Goal: Task Accomplishment & Management: Manage account settings

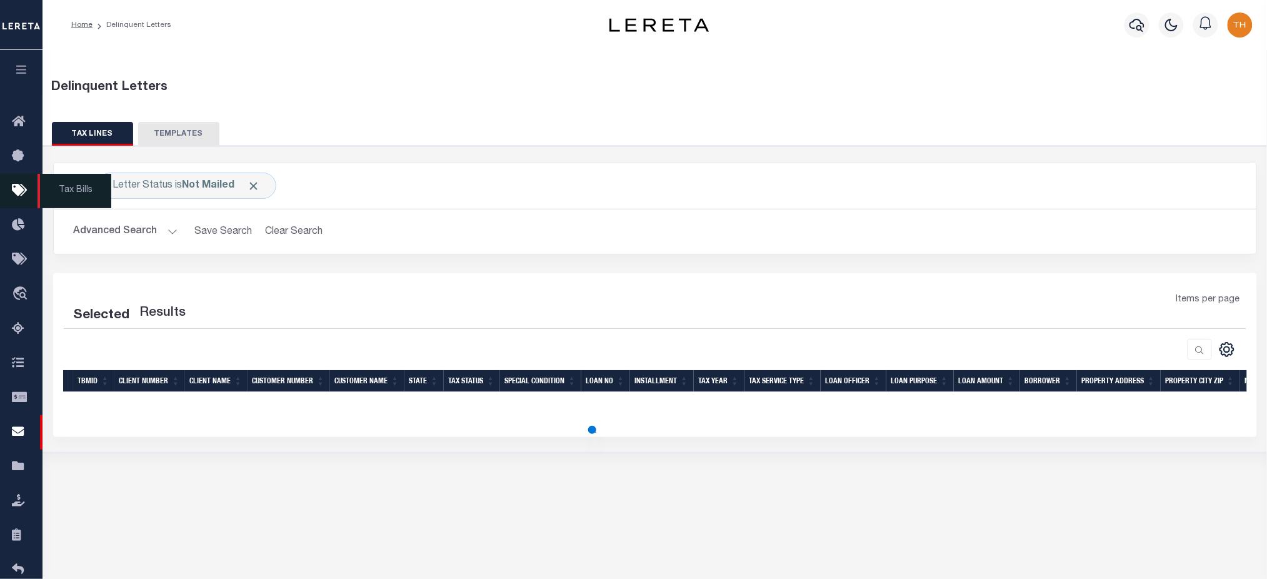
click at [21, 188] on icon at bounding box center [22, 191] width 20 height 16
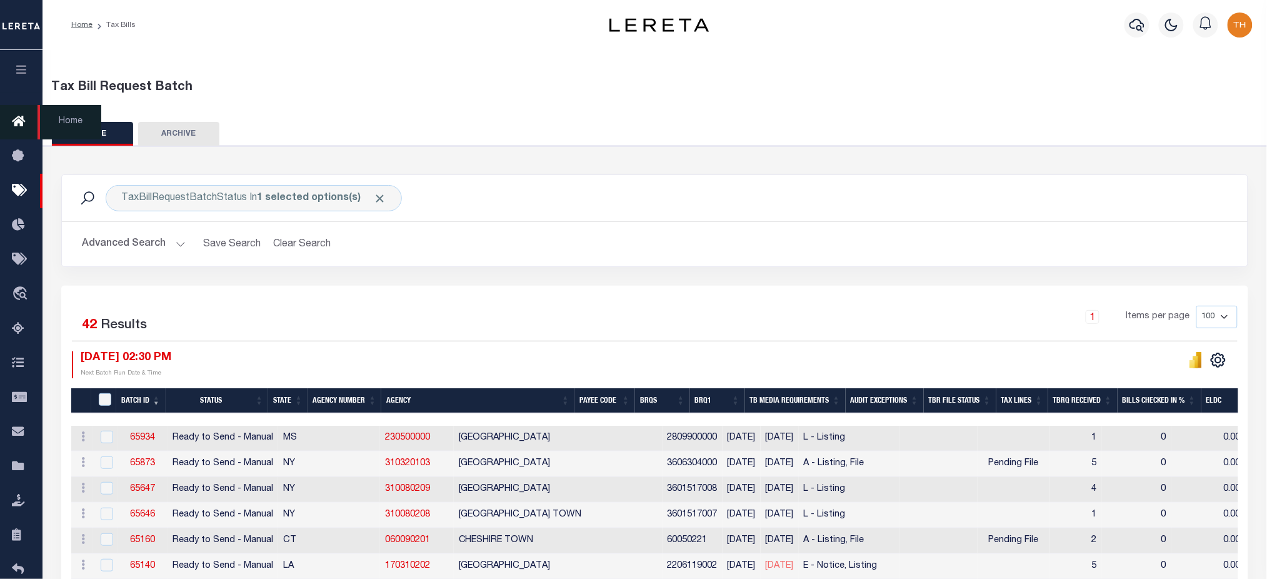
drag, startPoint x: 21, startPoint y: 78, endPoint x: 31, endPoint y: 121, distance: 44.3
click at [21, 78] on button "button" at bounding box center [21, 71] width 43 height 43
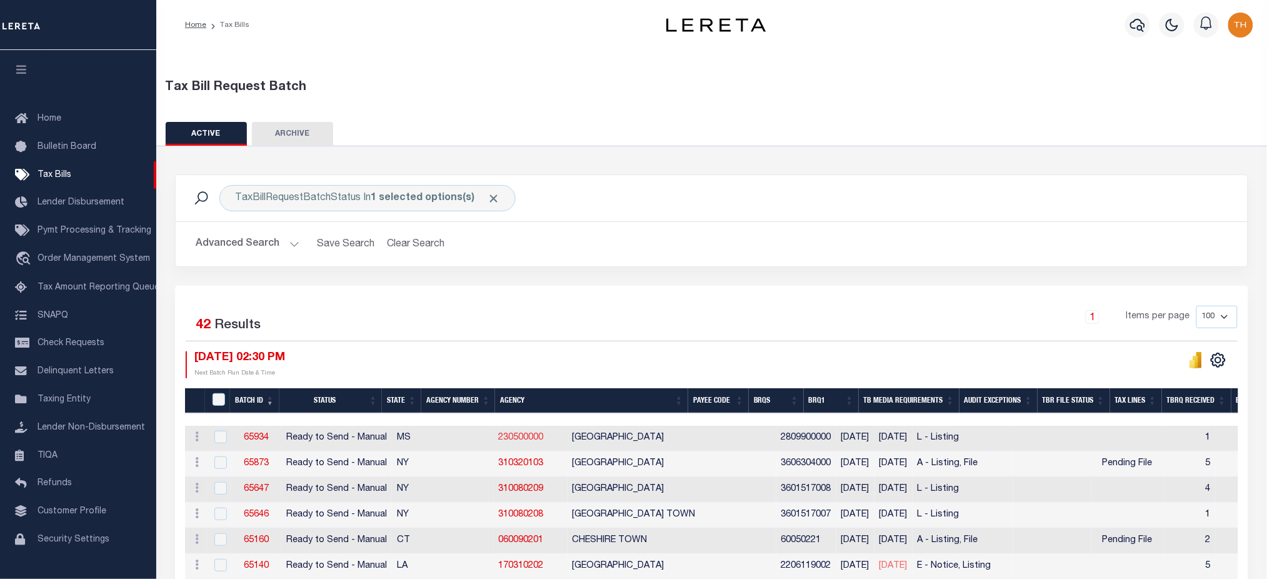
click at [499, 434] on link "230500000" at bounding box center [521, 437] width 45 height 9
checkbox input "true"
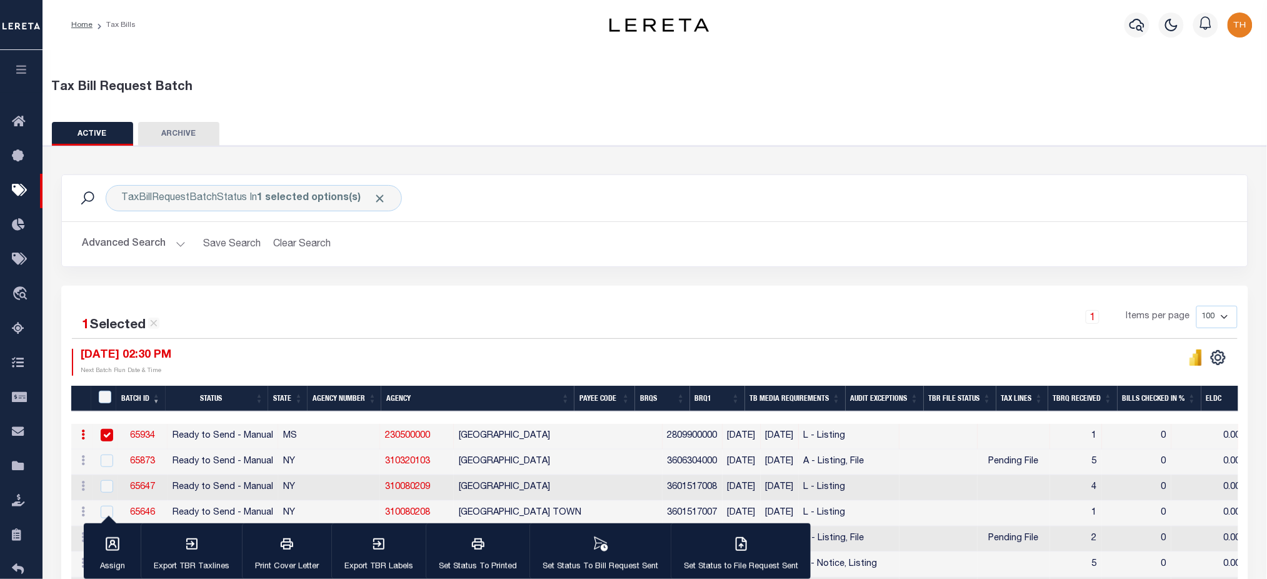
click at [148, 255] on button "Advanced Search" at bounding box center [134, 244] width 104 height 24
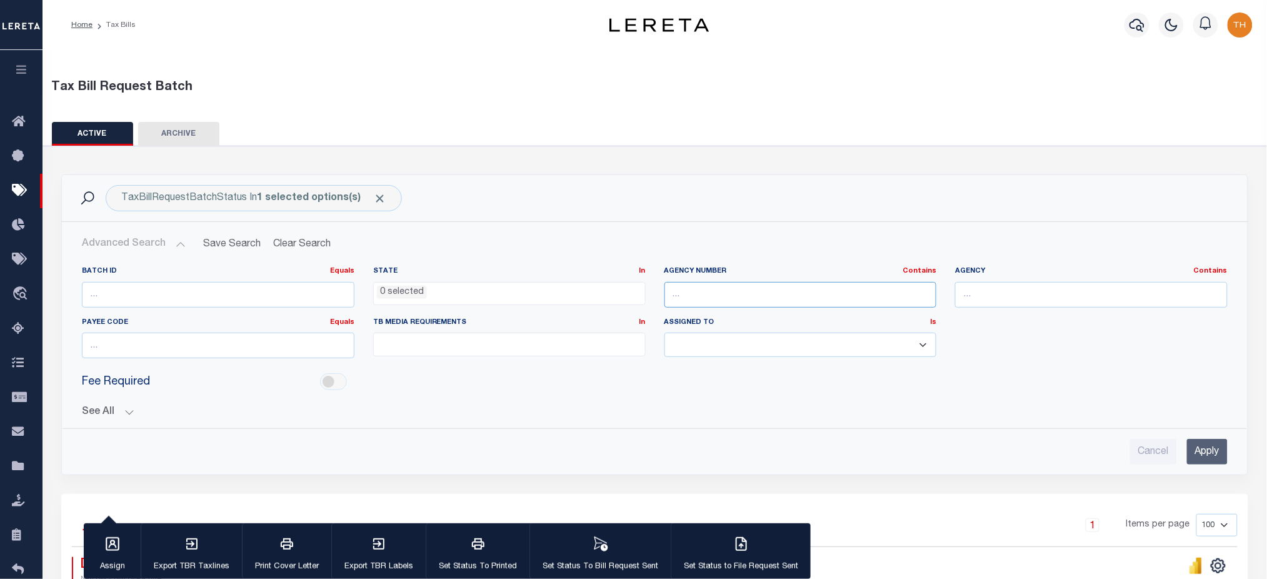
click at [738, 298] on input "text" at bounding box center [800, 295] width 273 height 26
paste input "450290000"
type input "450290000"
click at [1206, 453] on input "Apply" at bounding box center [1207, 452] width 41 height 26
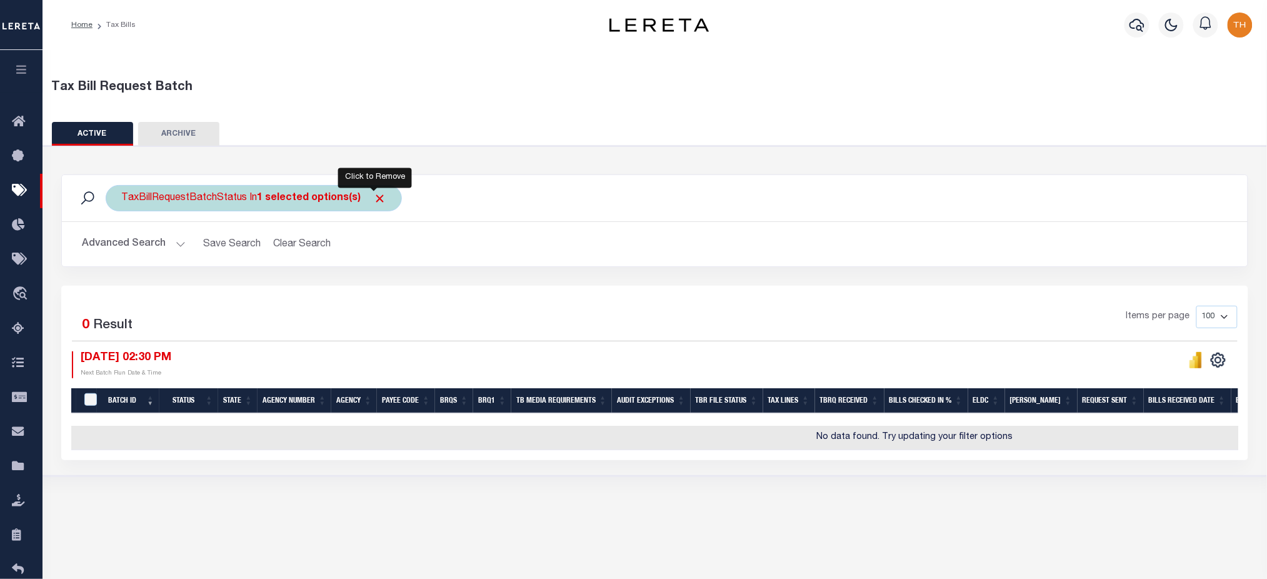
click at [376, 204] on span "Click to Remove" at bounding box center [379, 198] width 13 height 13
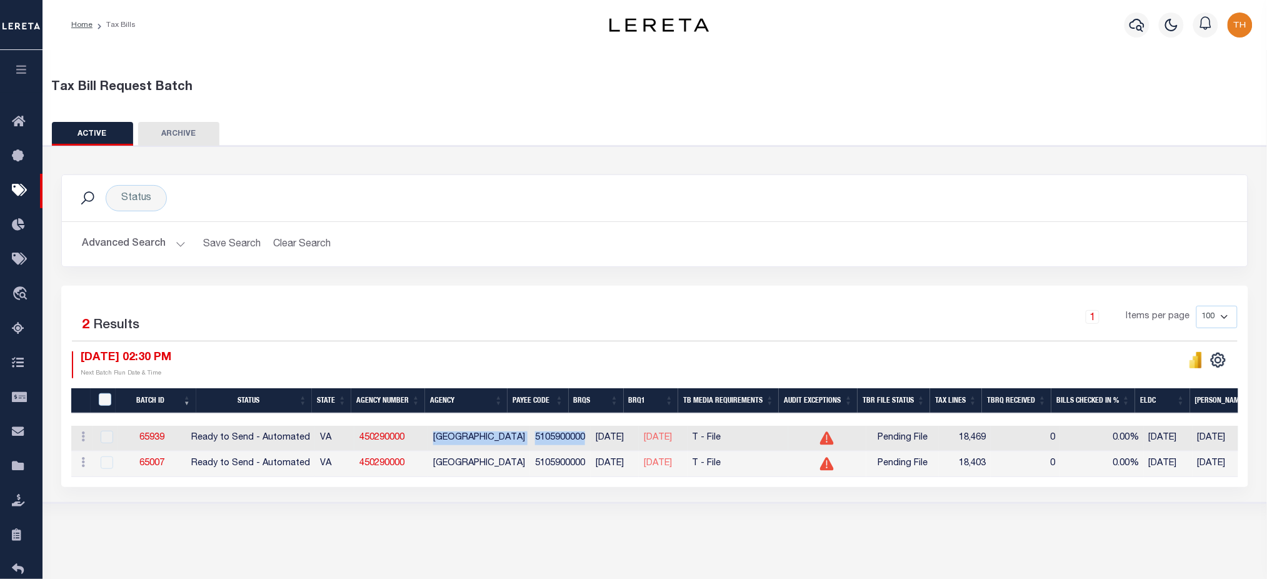
drag, startPoint x: 443, startPoint y: 439, endPoint x: 583, endPoint y: 441, distance: 140.6
click at [583, 441] on tr "ACTIONS Delete 65939 Ready to Send - Automated VA 450290000 FAIRFAX COUNTY 5105…" at bounding box center [1010, 439] width 1878 height 26
copy tr "FAIRFAX COUNTY 5105900000"
click at [586, 503] on div "Status Search Advanced Search Save Search Clear Search Equals" at bounding box center [655, 325] width 1236 height 358
drag, startPoint x: 192, startPoint y: 434, endPoint x: 143, endPoint y: 437, distance: 49.5
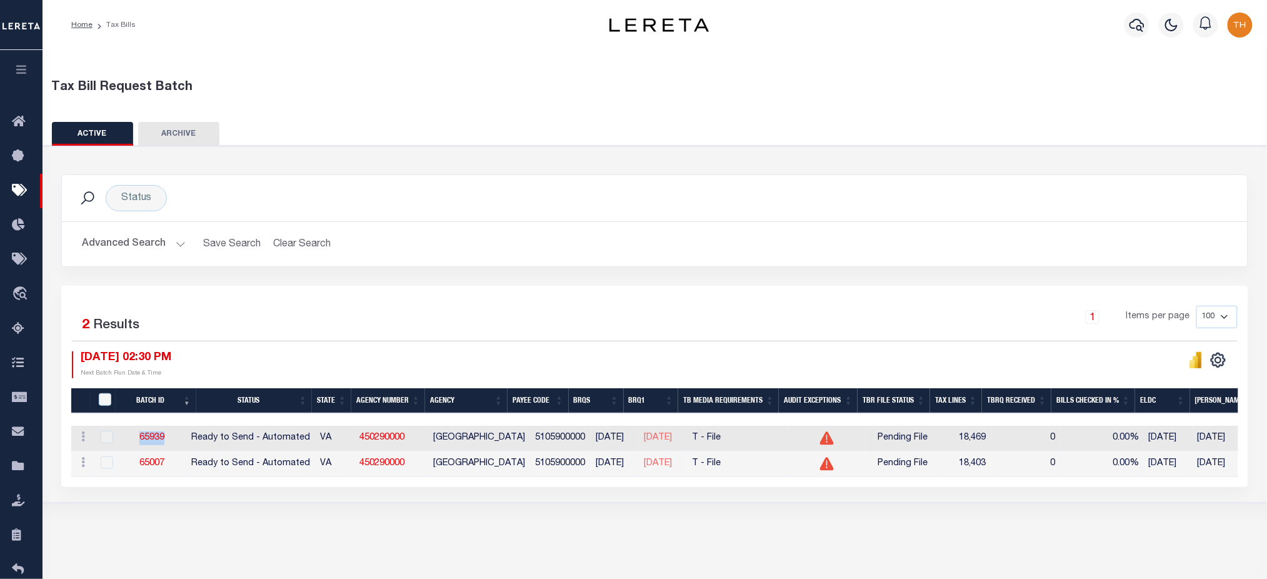
click at [143, 437] on td "65939" at bounding box center [152, 439] width 68 height 26
copy link "65939"
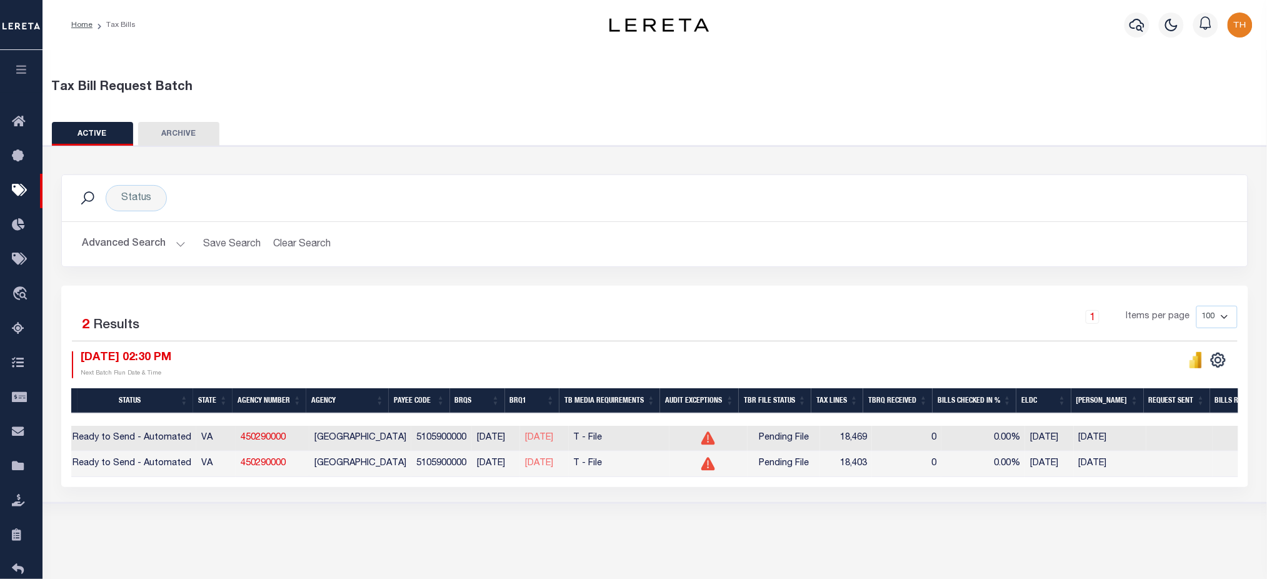
scroll to position [0, 44]
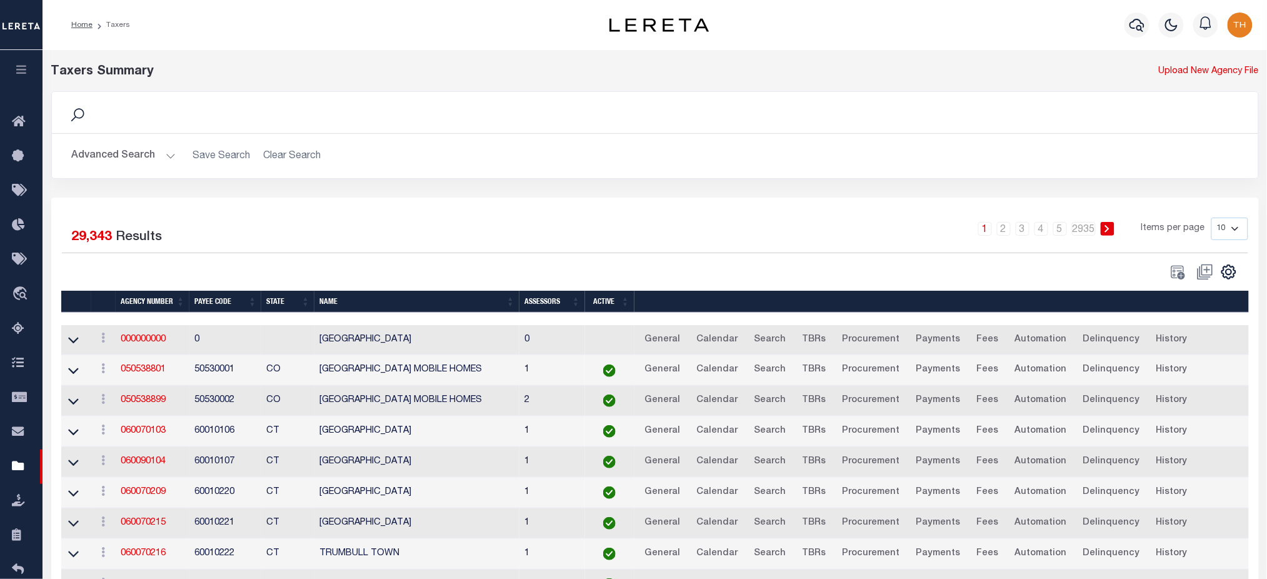
drag, startPoint x: 11, startPoint y: 68, endPoint x: 10, endPoint y: 88, distance: 20.0
click at [11, 68] on button "button" at bounding box center [21, 71] width 43 height 43
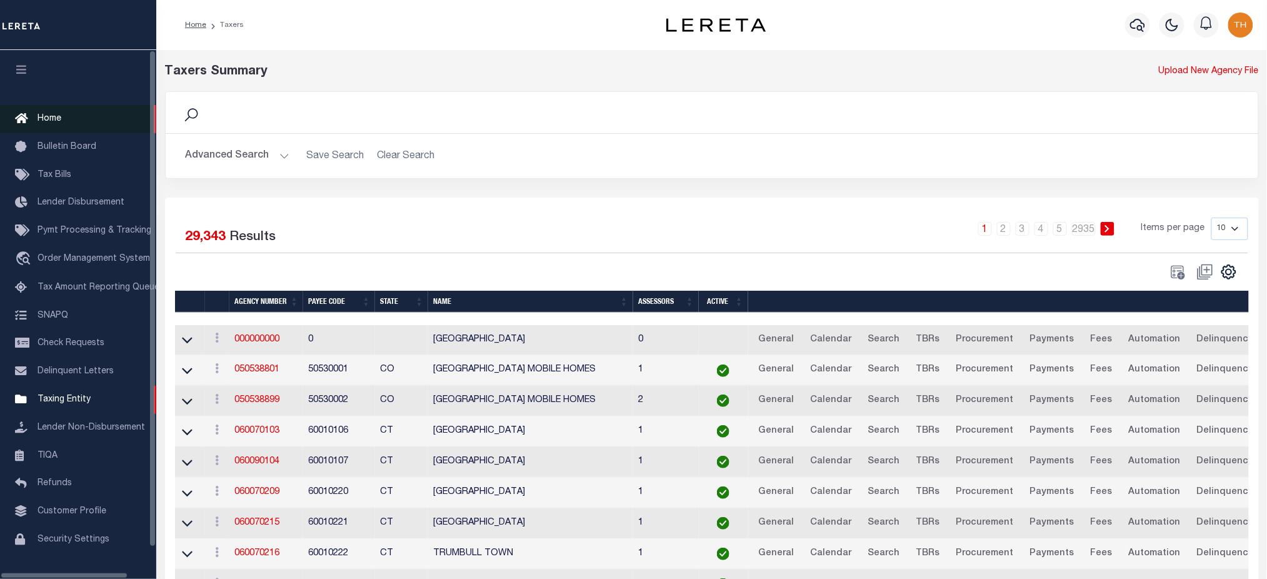
click at [30, 111] on icon at bounding box center [25, 119] width 20 height 16
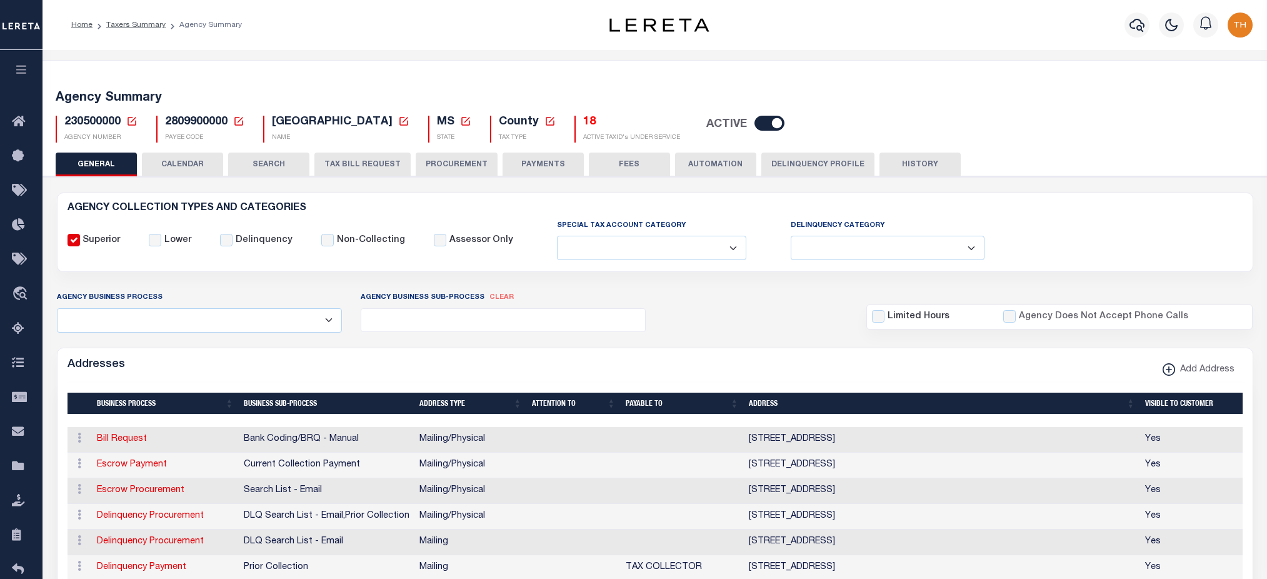
select select
click at [355, 165] on button "TAX BILL REQUEST" at bounding box center [362, 165] width 96 height 24
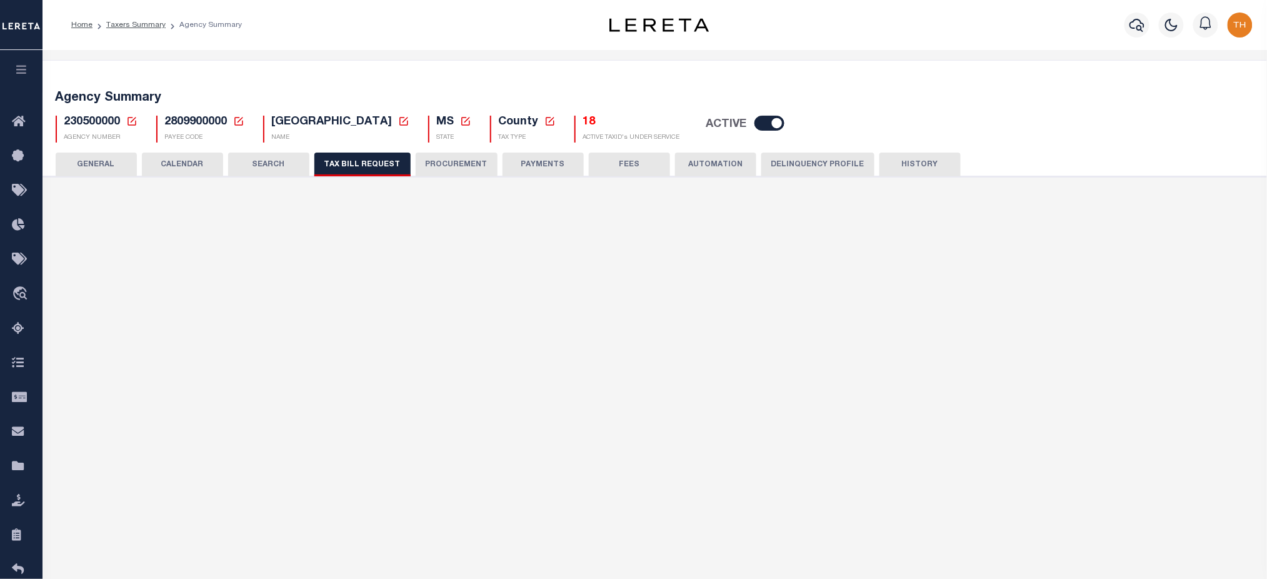
checkbox input "false"
select select "20"
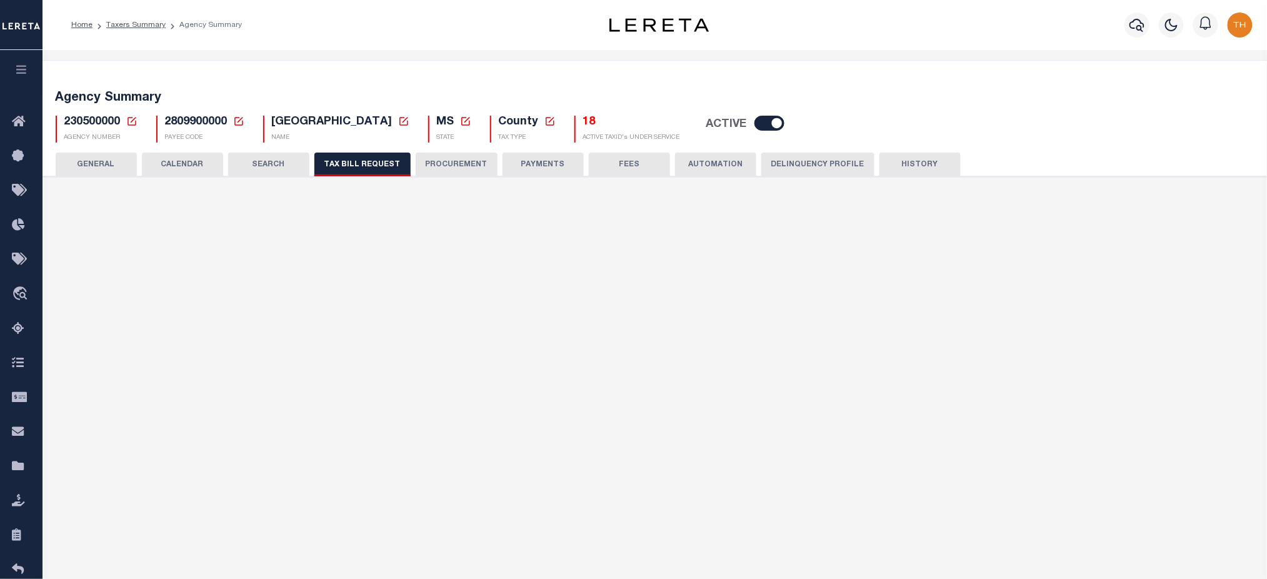
select select "false"
select select
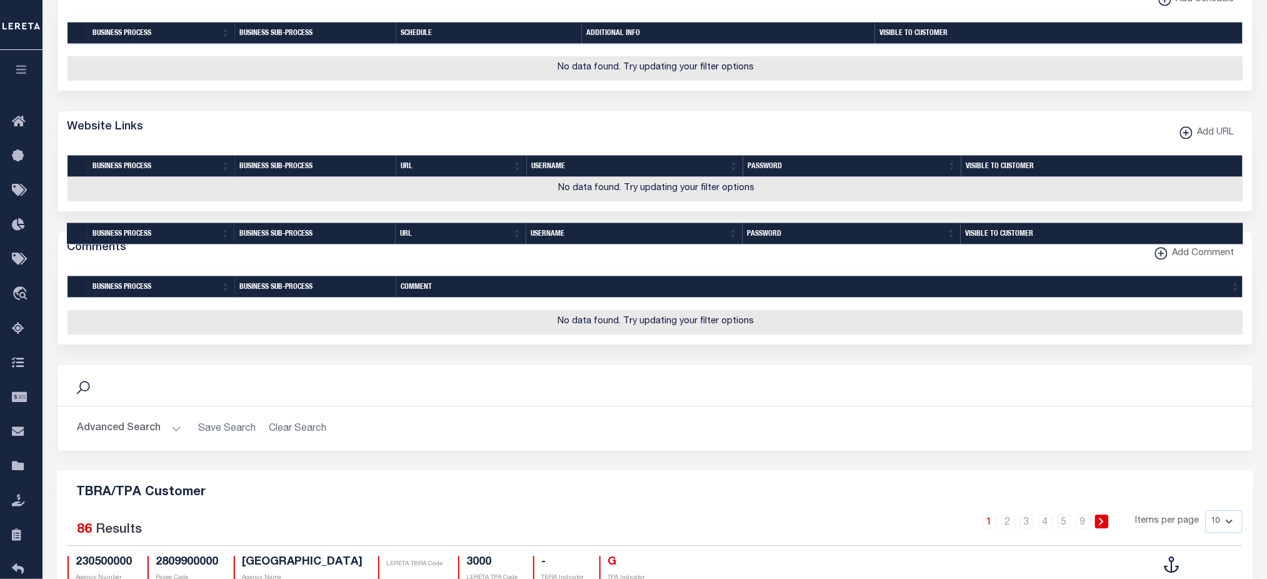
scroll to position [1271, 0]
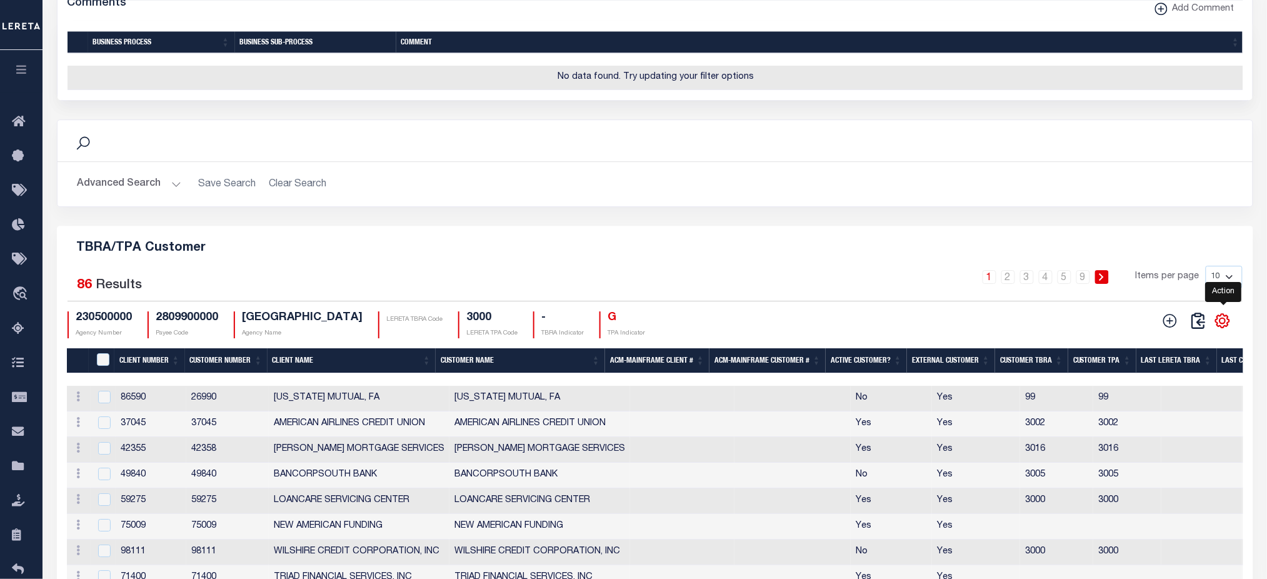
click at [1222, 329] on icon "" at bounding box center [1222, 321] width 16 height 16
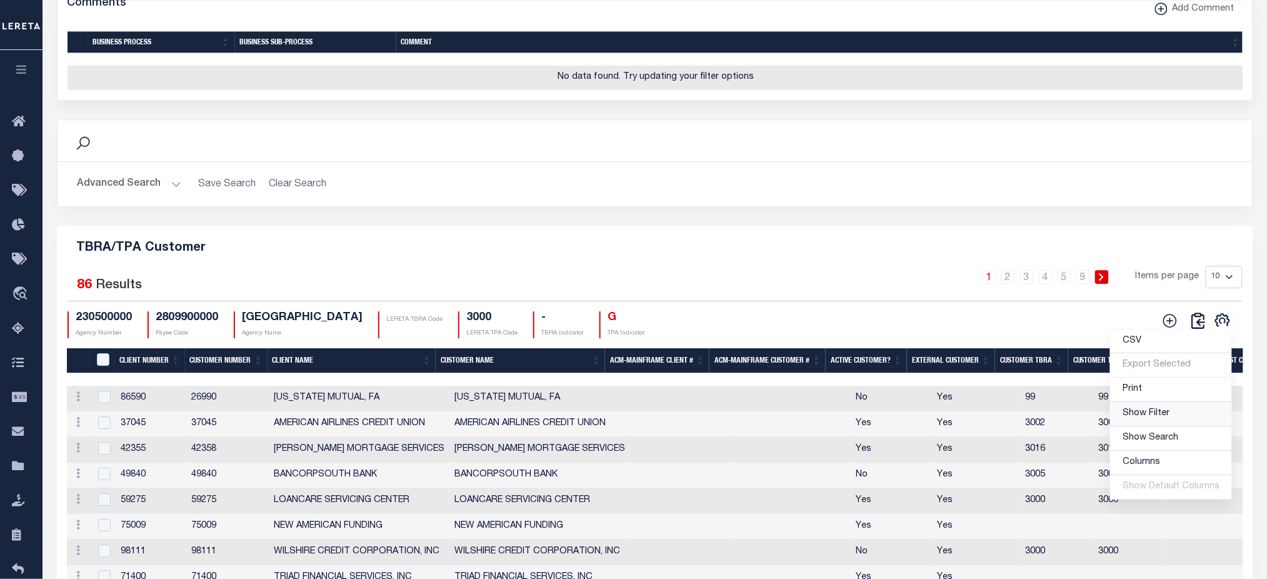
click at [1150, 418] on span "Show Filter" at bounding box center [1146, 413] width 47 height 9
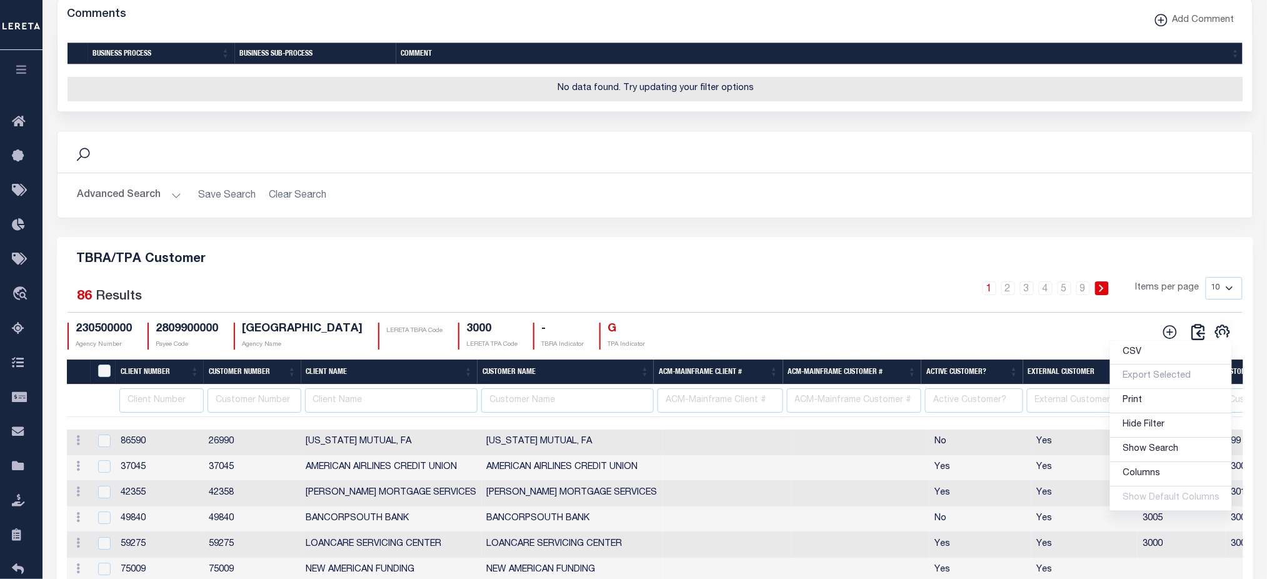
scroll to position [1354, 0]
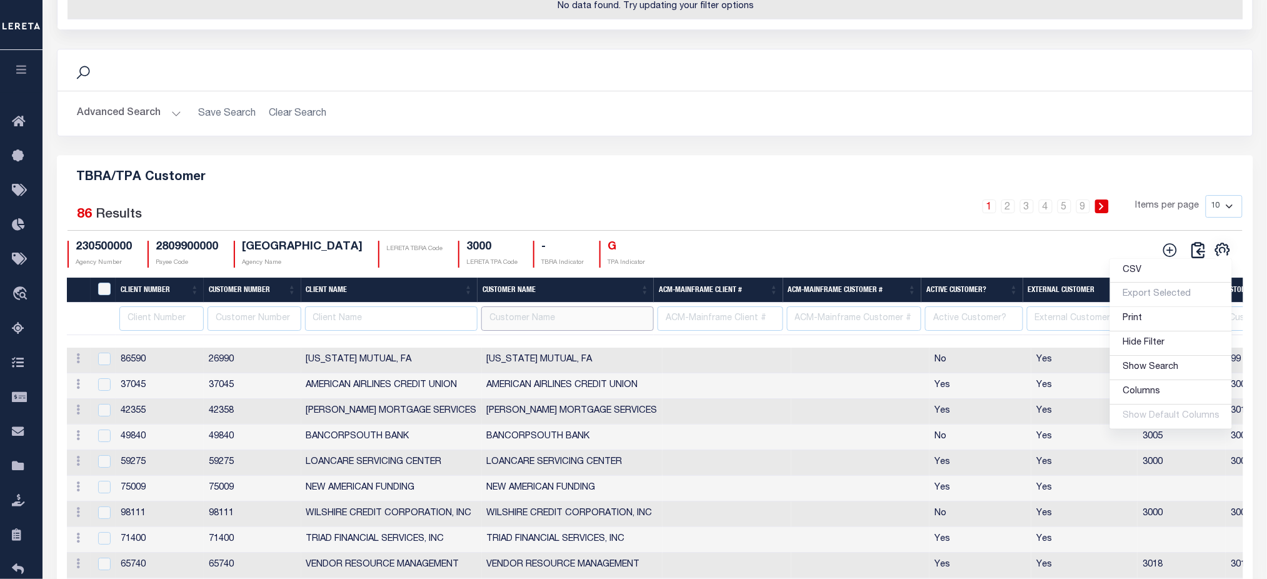
click at [524, 331] on input "text" at bounding box center [567, 318] width 173 height 24
type input "lima"
click at [690, 331] on input "text" at bounding box center [721, 318] width 126 height 24
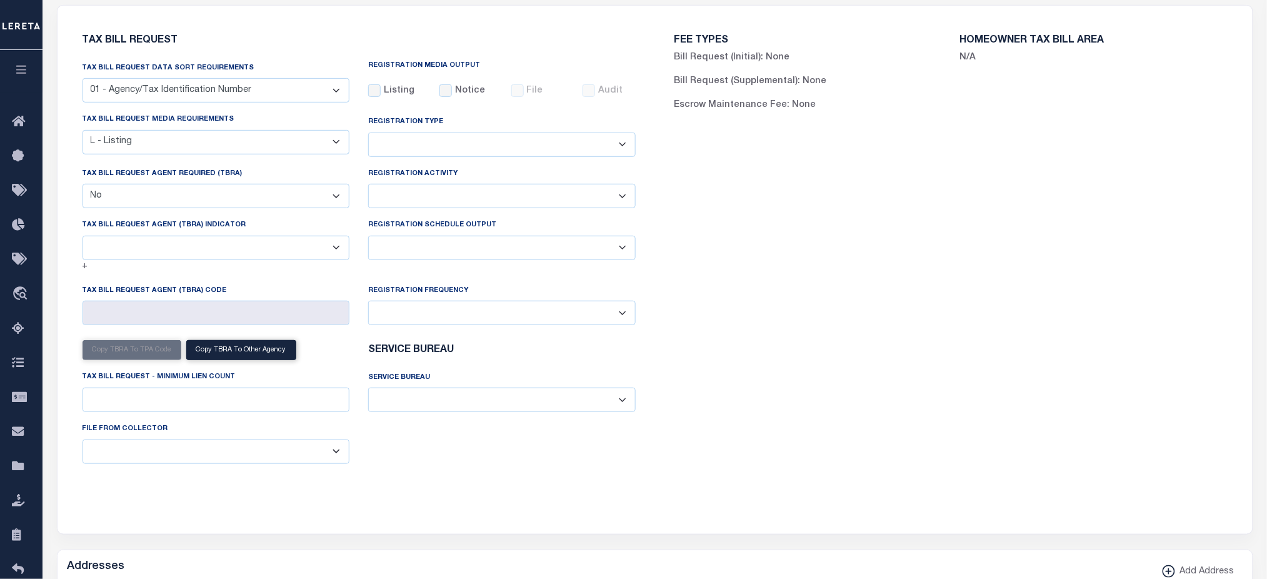
scroll to position [0, 0]
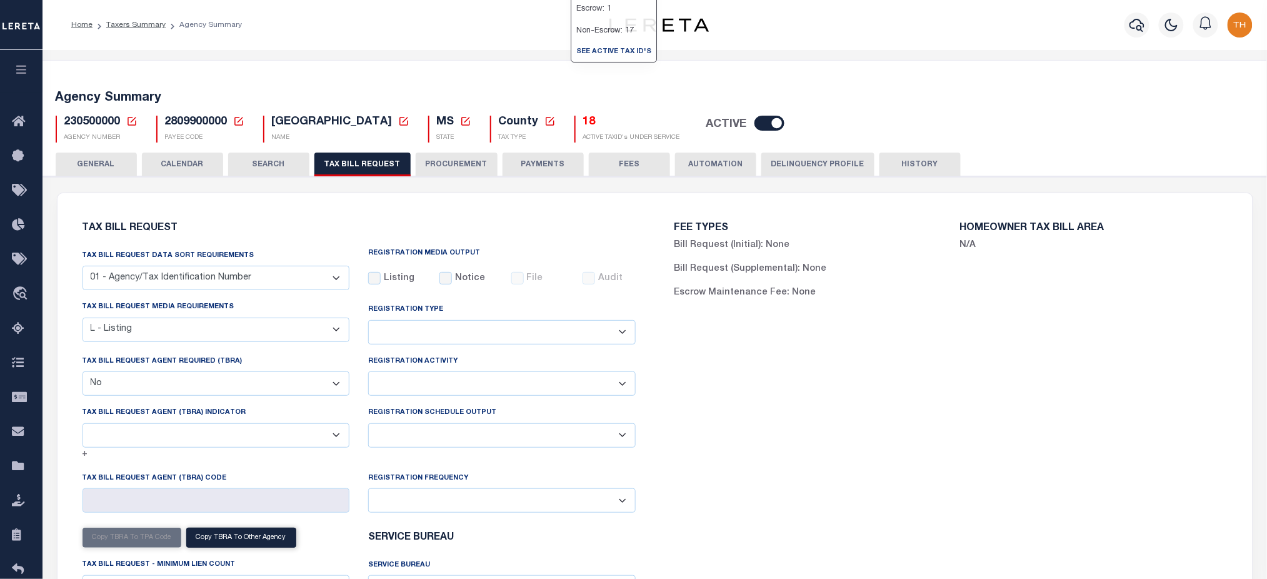
click at [235, 119] on icon at bounding box center [238, 121] width 11 height 11
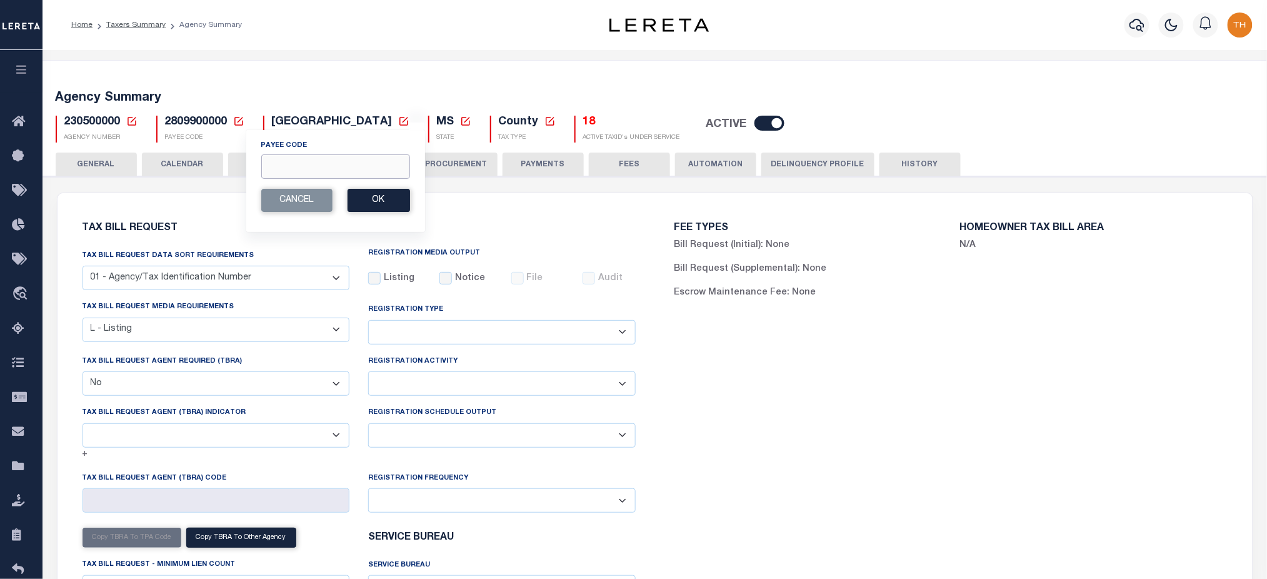
click at [312, 161] on input "Payee Code" at bounding box center [335, 166] width 149 height 24
paste input "4502900000"
type input "4502900000"
click at [382, 198] on button "Ok" at bounding box center [379, 200] width 63 height 23
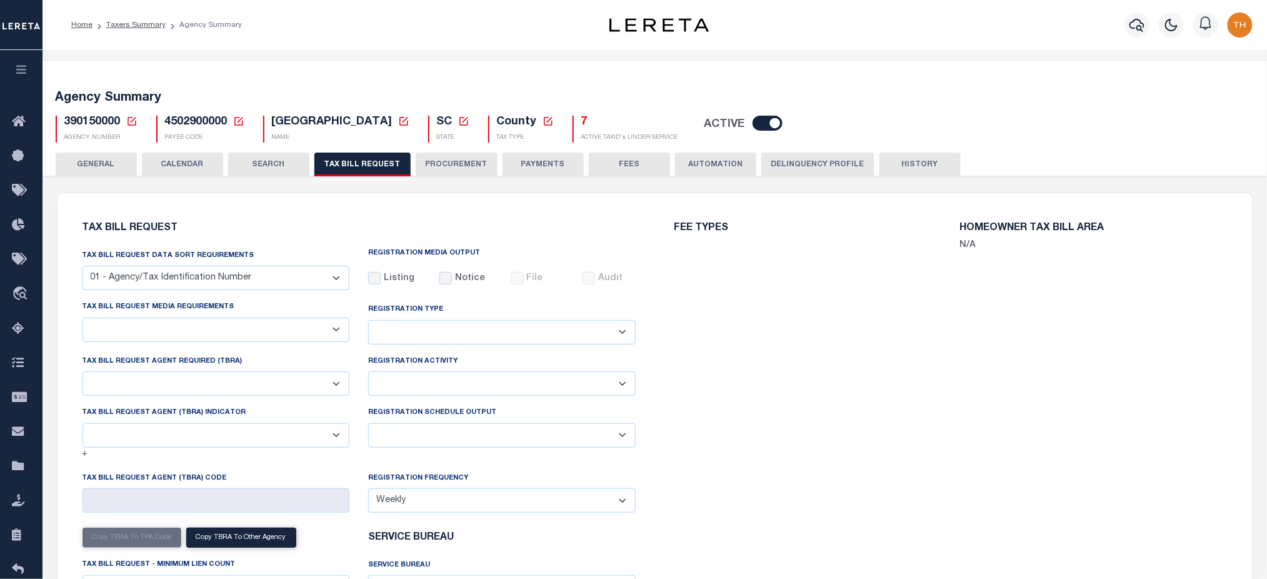
select select "27"
checkbox input "false"
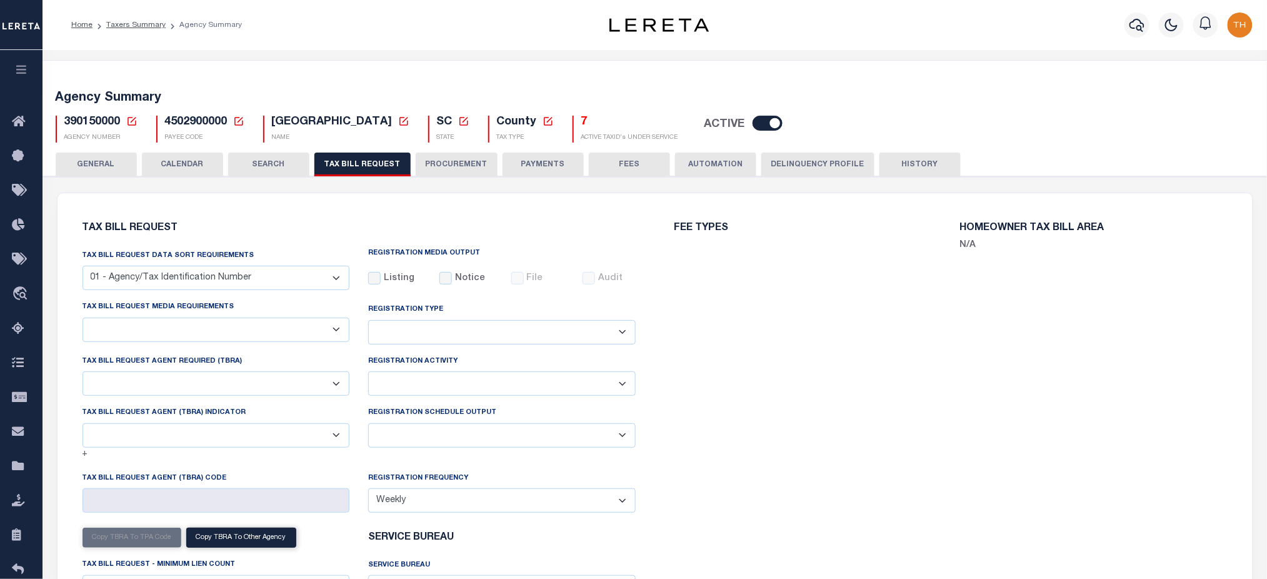
select select "22"
select select "false"
select select "15"
select select
select select "7803021001"
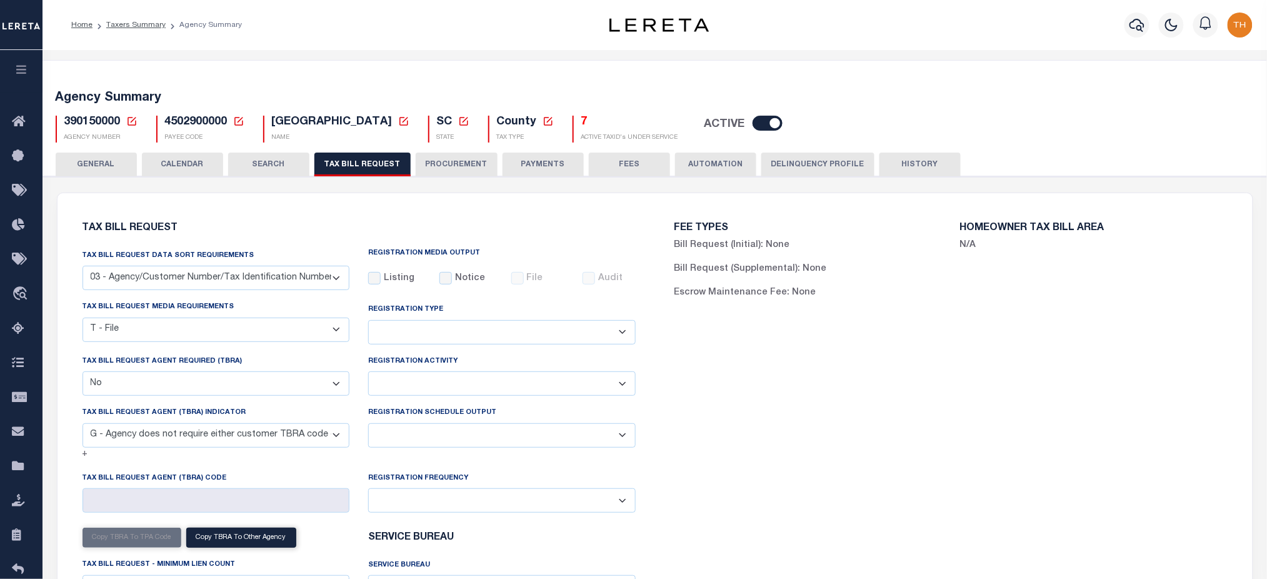
scroll to position [1268, 0]
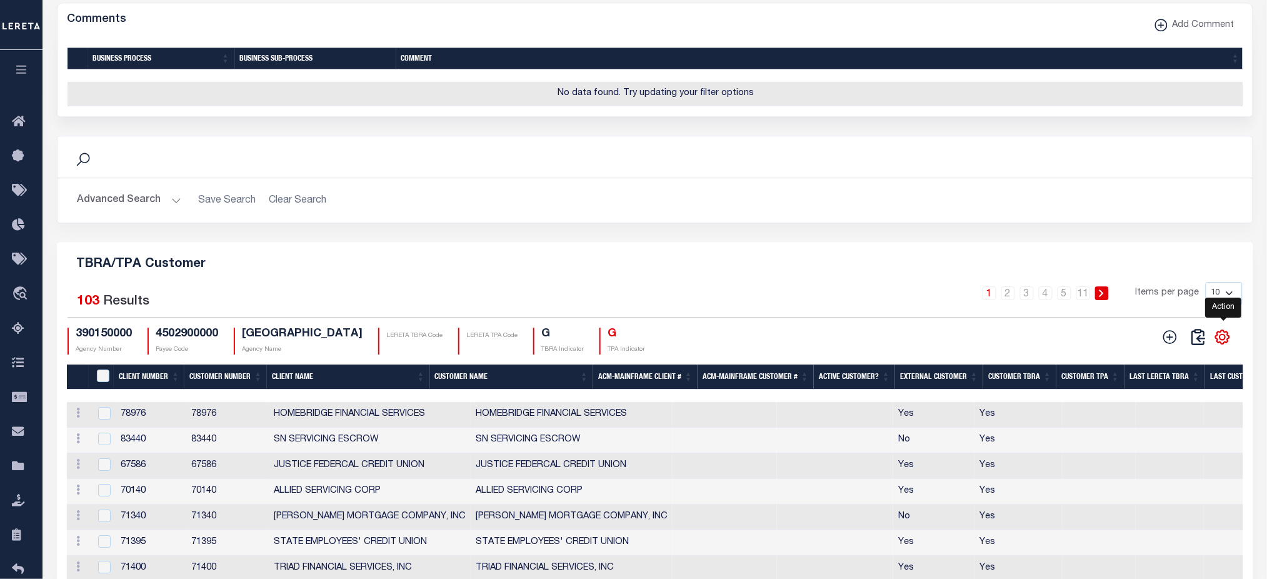
click at [1221, 339] on icon "" at bounding box center [1223, 337] width 6 height 6
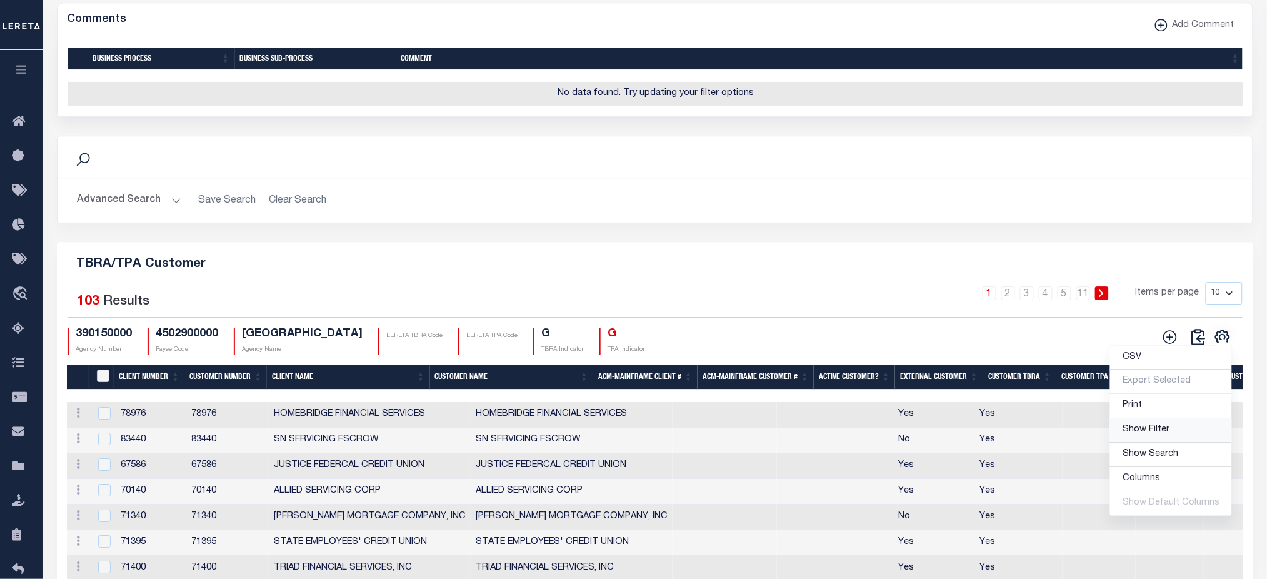
click at [1141, 434] on span "Show Filter" at bounding box center [1146, 429] width 47 height 9
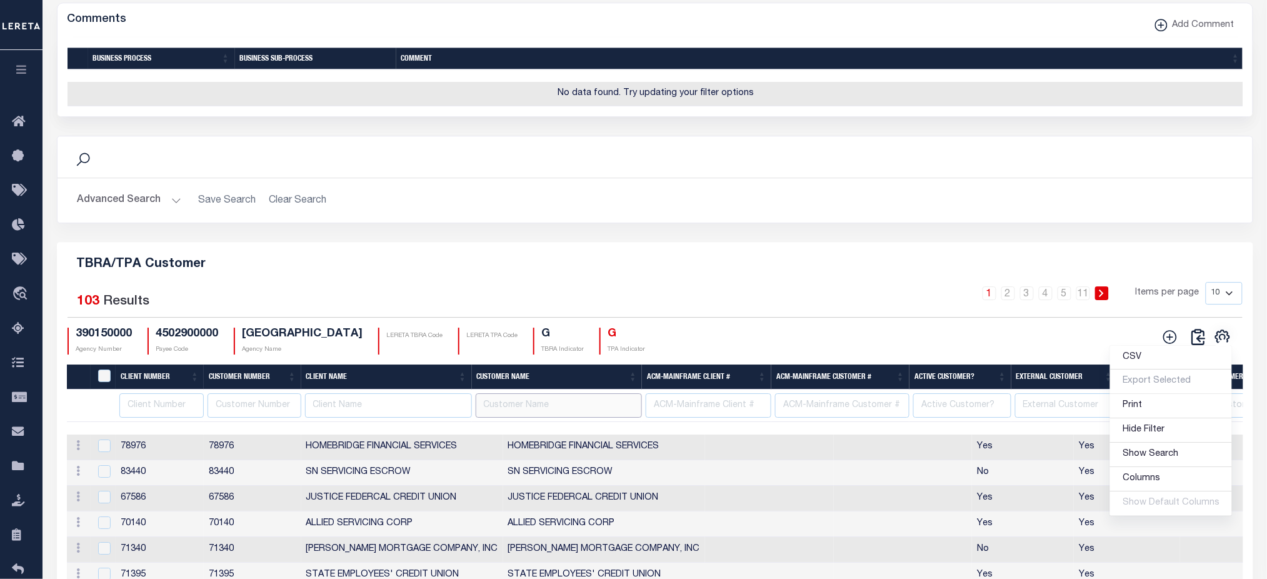
click at [536, 418] on input "text" at bounding box center [559, 405] width 167 height 24
type input "lima"
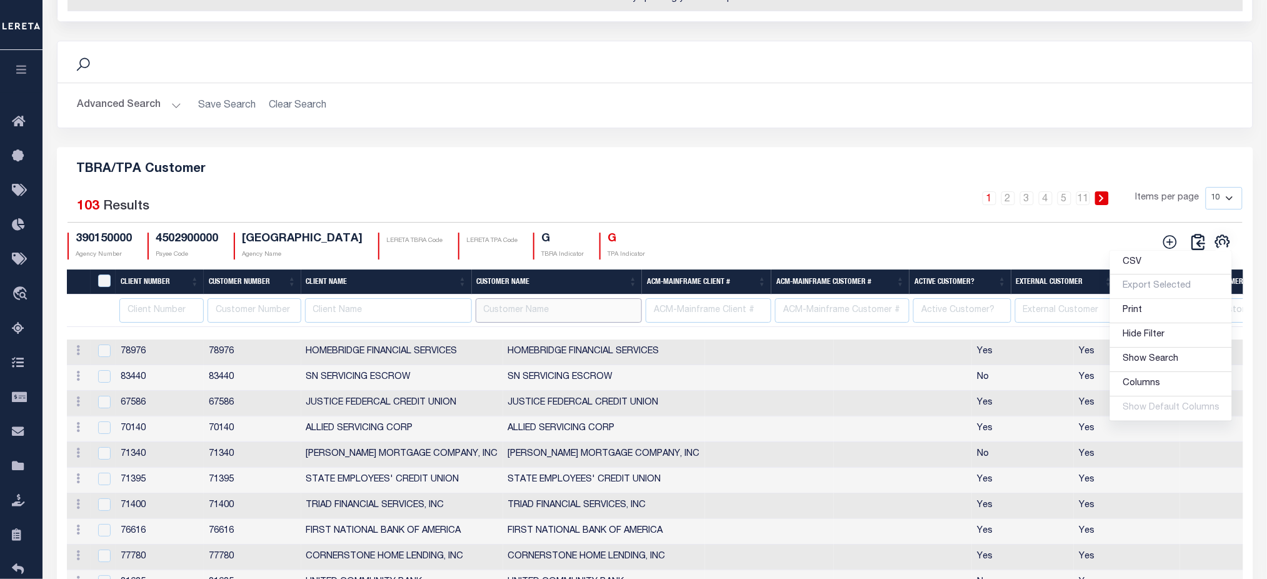
scroll to position [1582, 0]
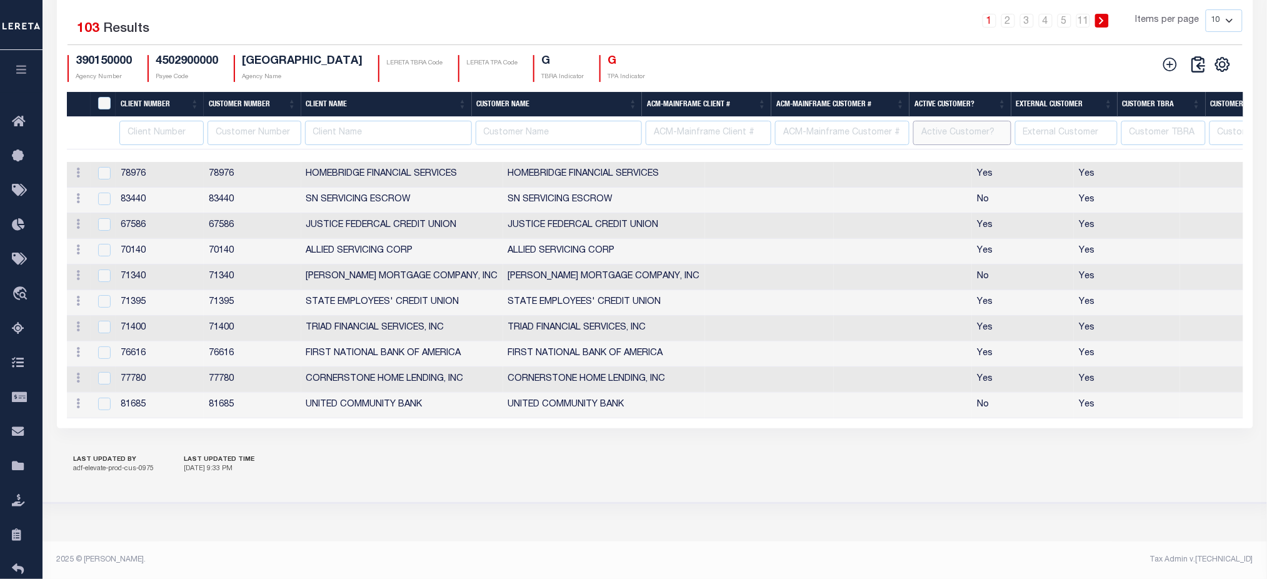
drag, startPoint x: 966, startPoint y: 129, endPoint x: 998, endPoint y: 136, distance: 32.6
click at [966, 129] on input "text" at bounding box center [962, 133] width 98 height 24
click at [1080, 135] on input "text" at bounding box center [1066, 133] width 103 height 24
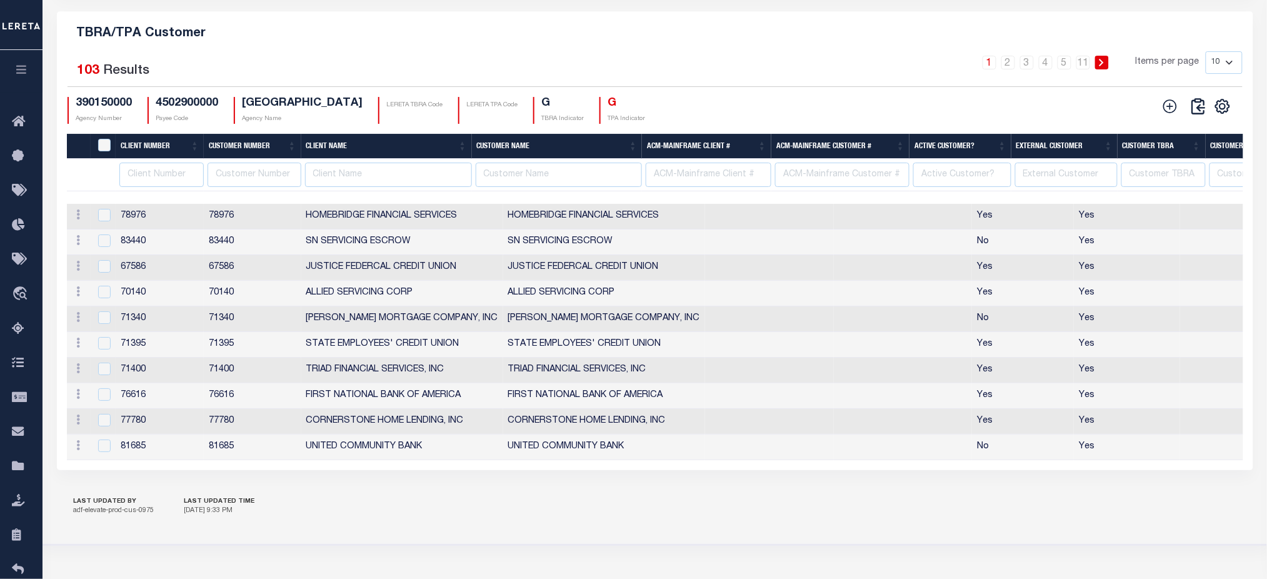
click at [192, 111] on h4 "4502900000" at bounding box center [187, 104] width 63 height 14
copy h4 "4502900000"
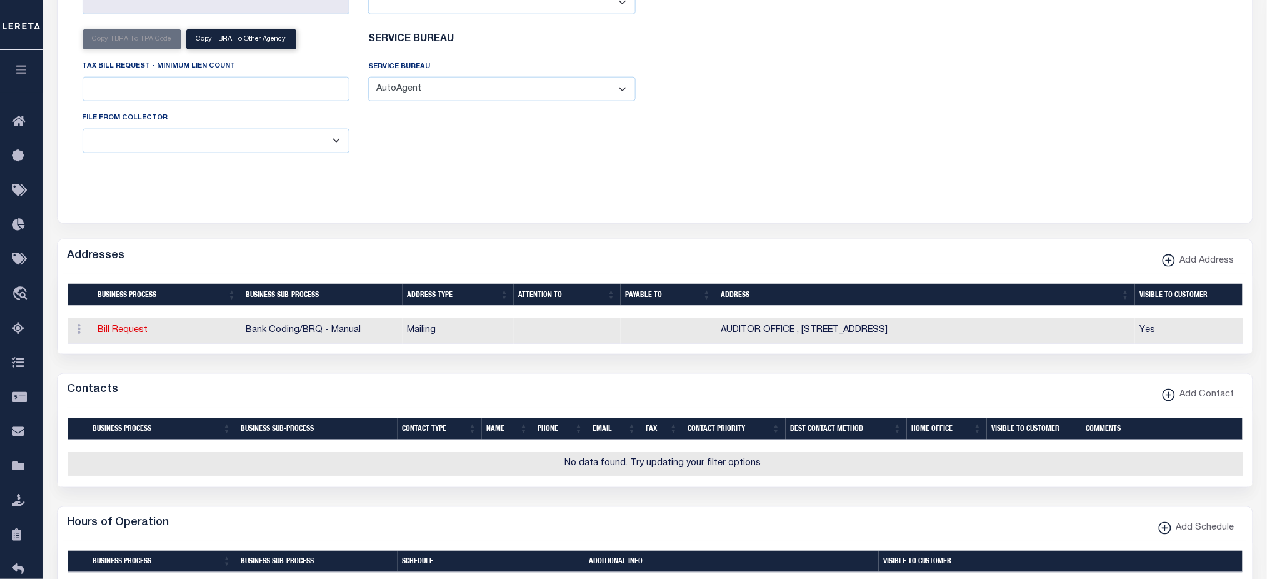
scroll to position [82, 0]
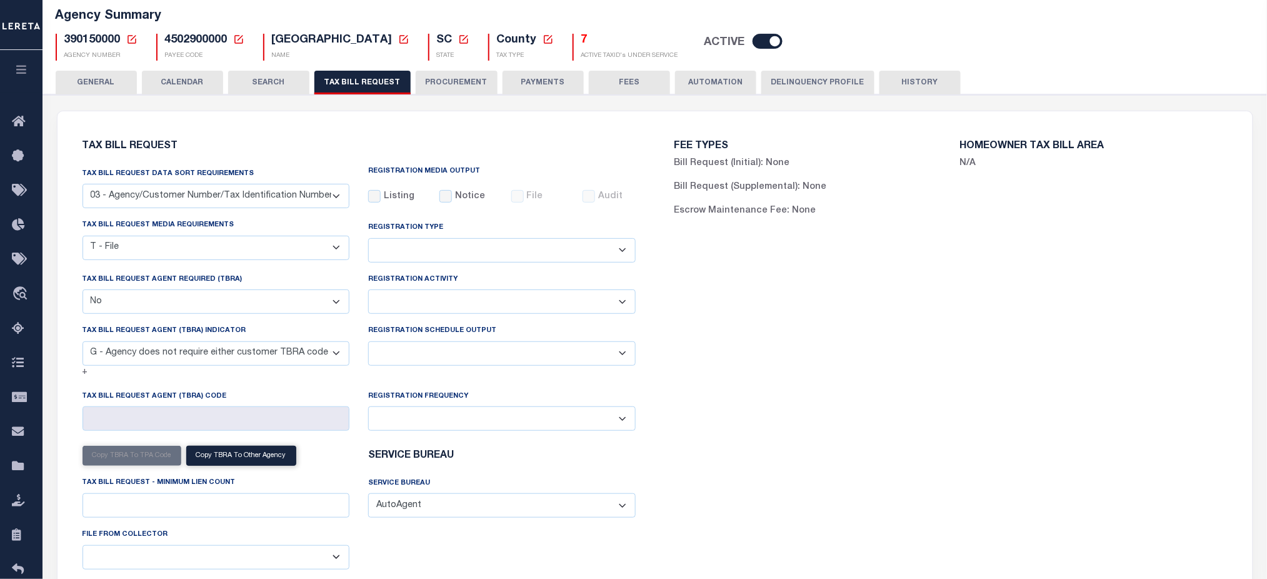
click at [130, 43] on icon at bounding box center [131, 39] width 11 height 11
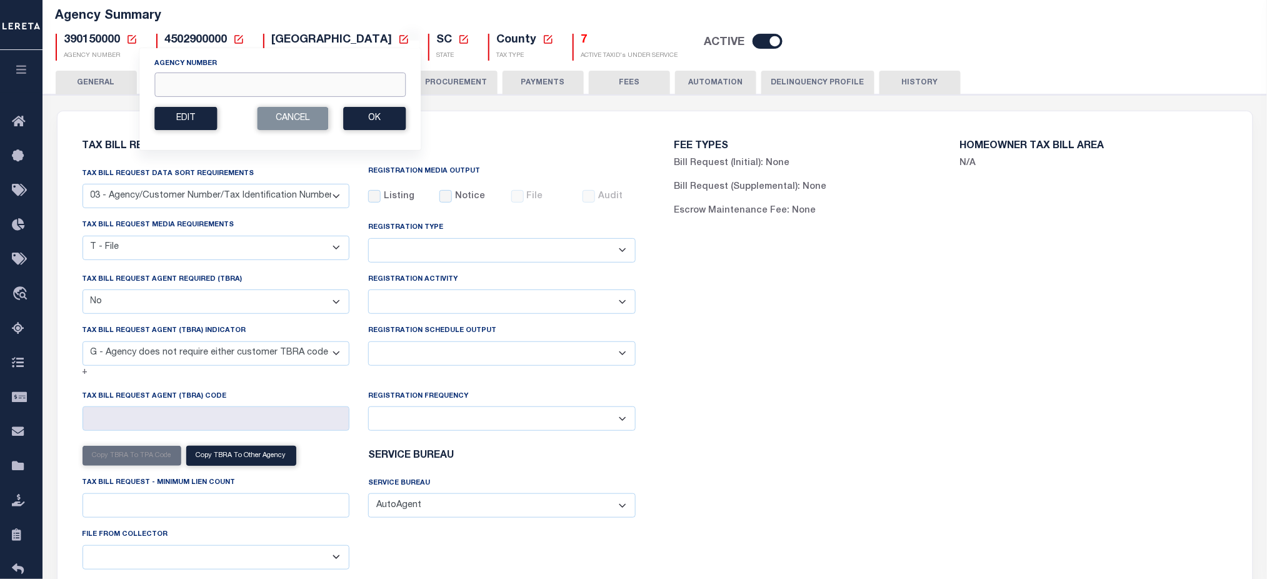
click at [216, 91] on input "Agency Number" at bounding box center [279, 85] width 251 height 24
paste input "4502900000"
type input "450290000"
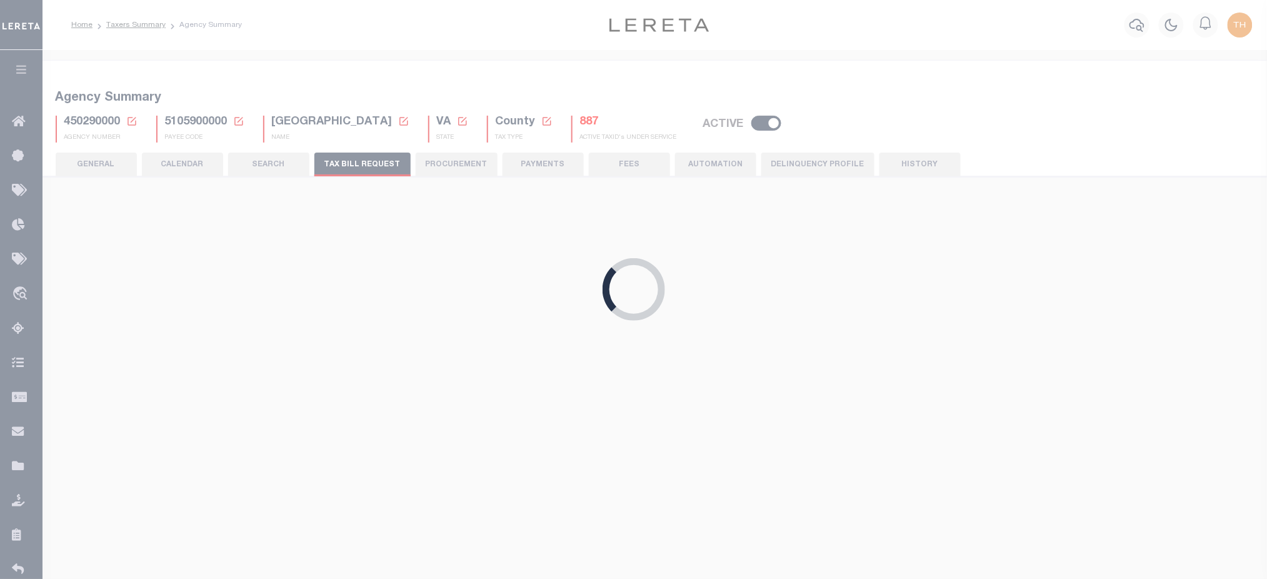
click at [188, 121] on span "5105900000" at bounding box center [196, 121] width 63 height 11
select select "28"
select select "22"
select select "true"
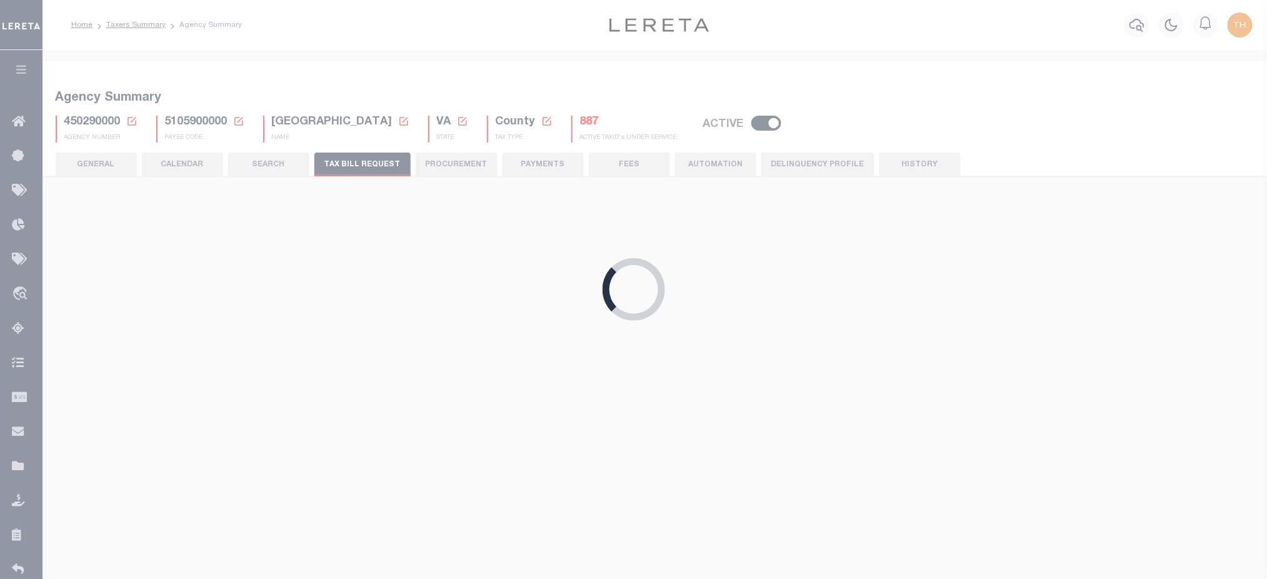
select select "9"
select select "1"
type input "930"
select select
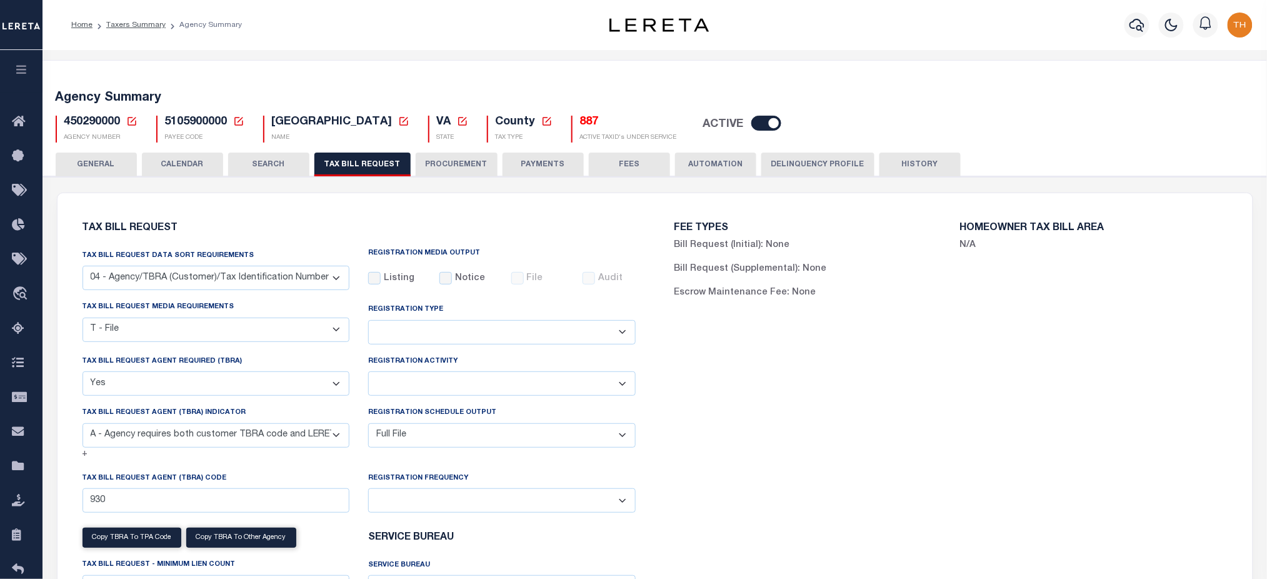
click at [88, 126] on span "450290000" at bounding box center [92, 121] width 56 height 11
click at [192, 125] on span "5105900000" at bounding box center [196, 121] width 63 height 11
click at [98, 121] on span "450290000" at bounding box center [92, 121] width 56 height 11
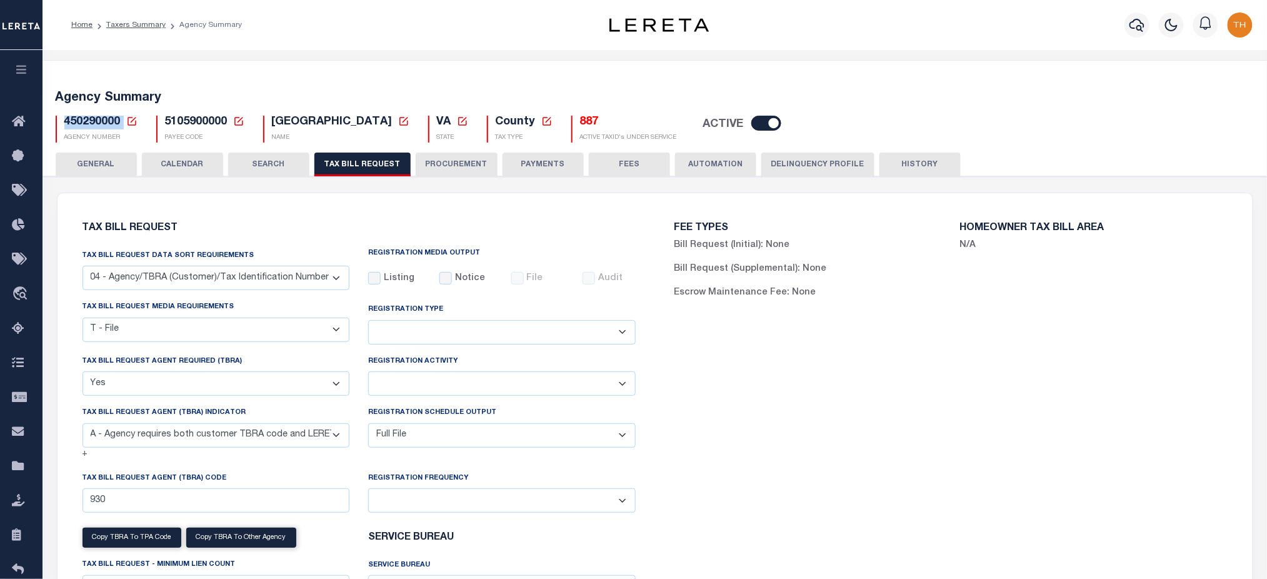
copy h5 "450290000"
select select "28"
select select "22"
select select "true"
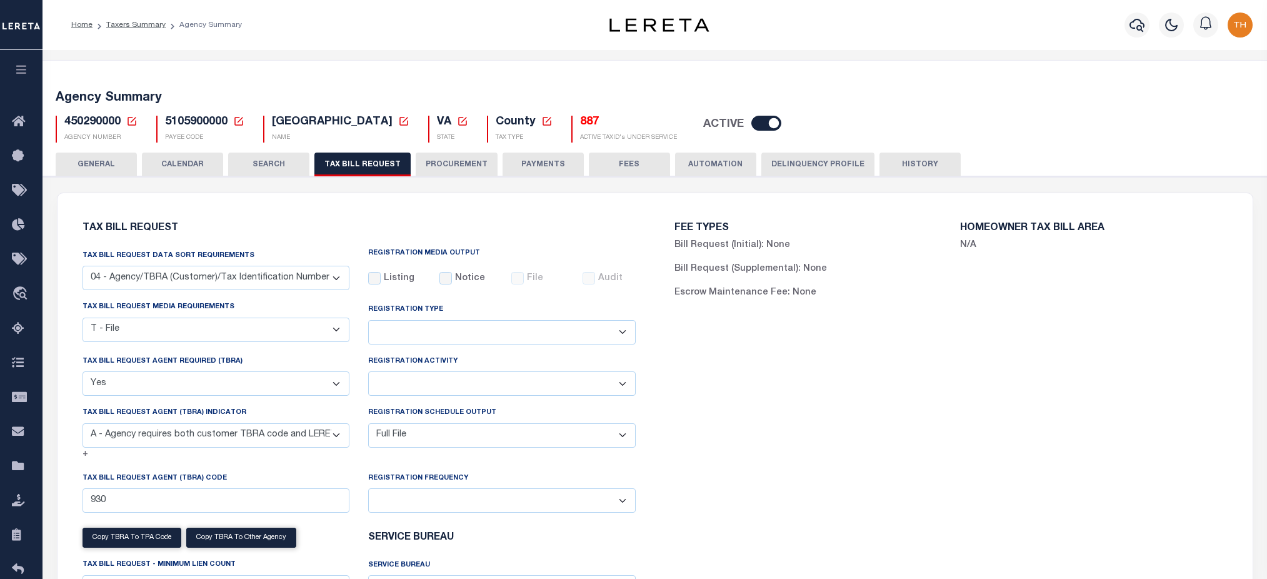
select select "9"
select select "1"
select select
select select "28"
select select "22"
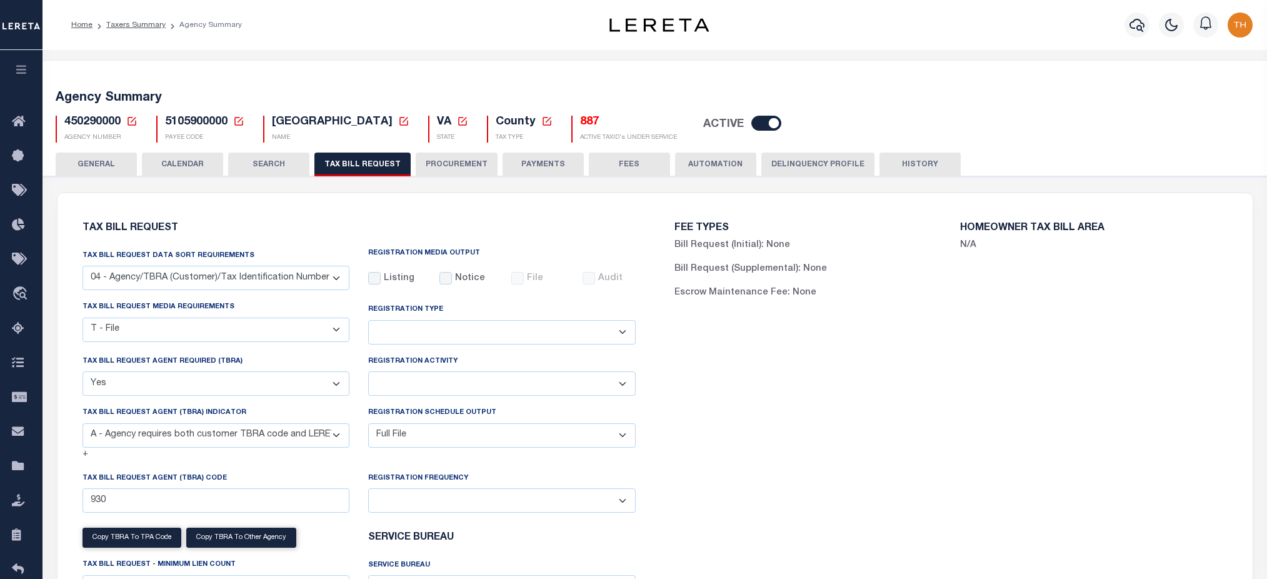
select select "true"
select select "9"
select select "1"
select select
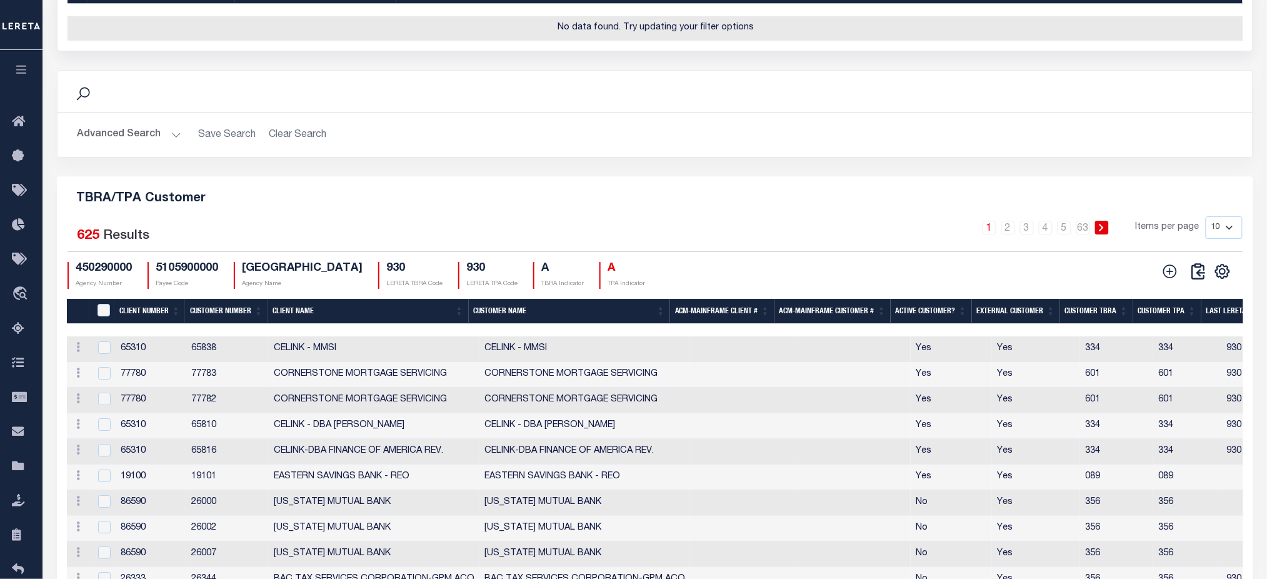
scroll to position [1562, 0]
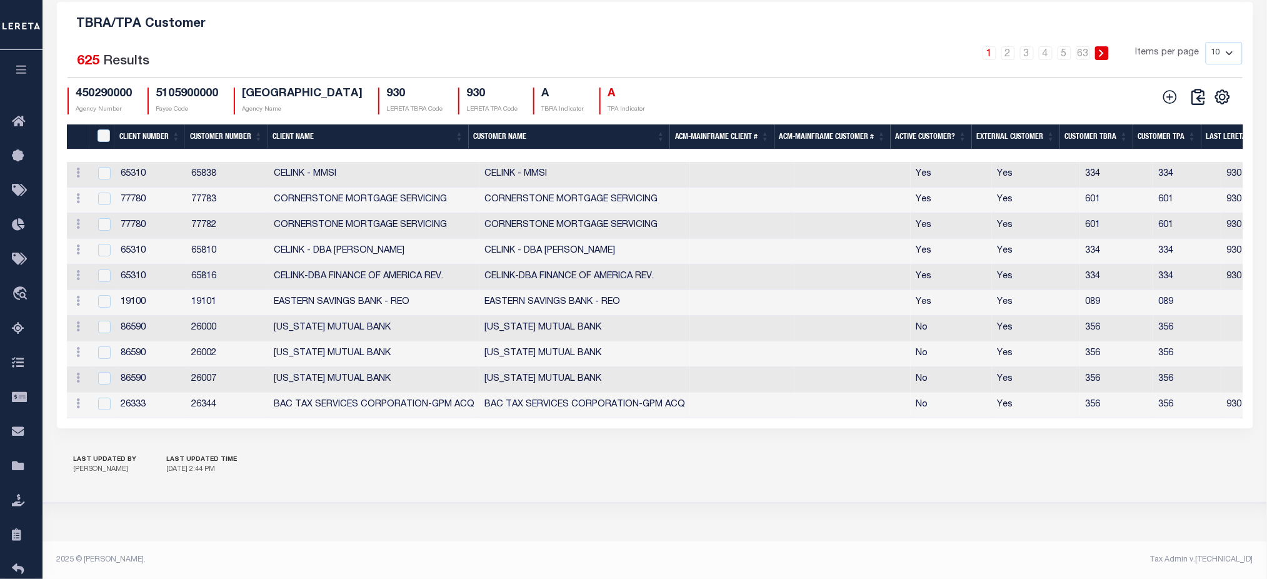
click at [504, 131] on th "Customer Name" at bounding box center [569, 137] width 201 height 26
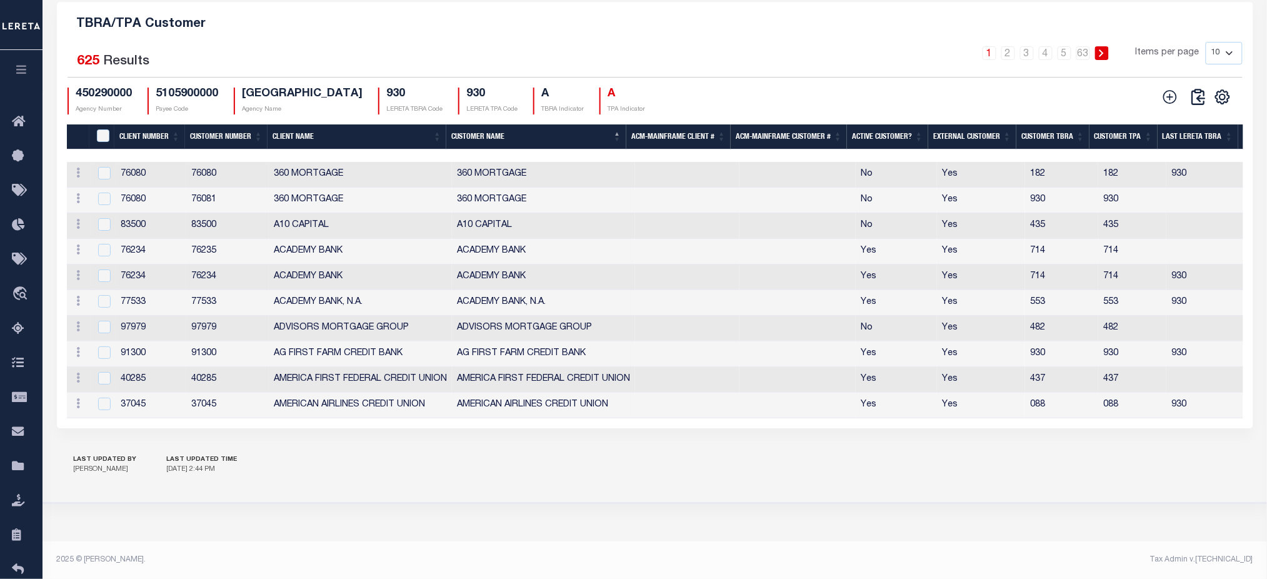
click at [229, 124] on th "Customer Number" at bounding box center [226, 137] width 83 height 26
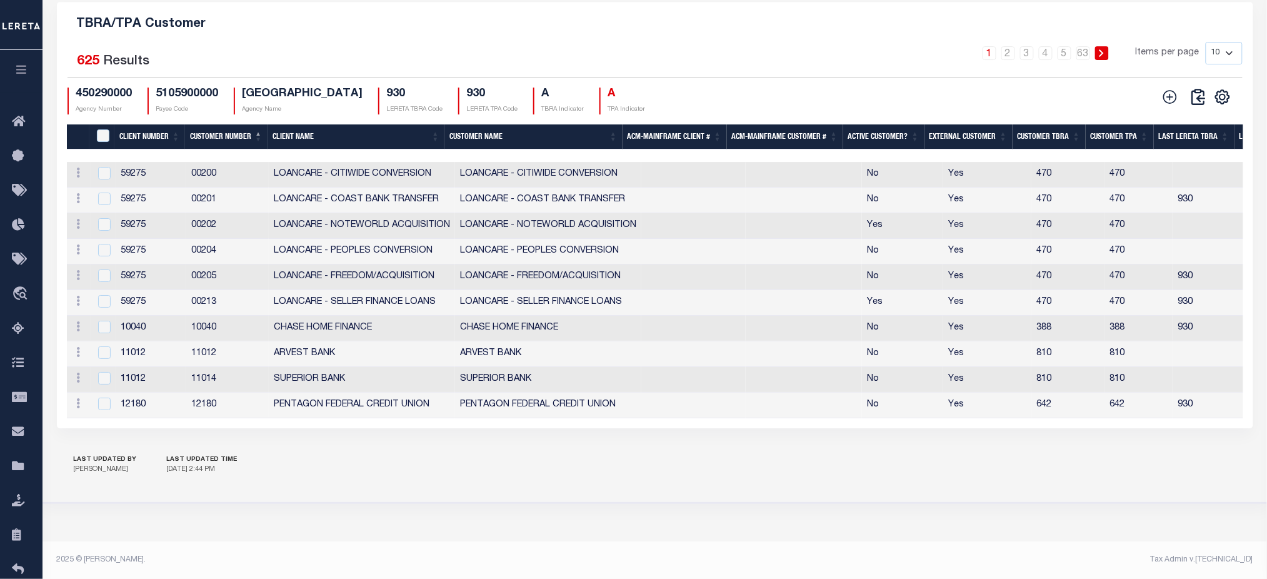
click at [221, 134] on th "Customer Number" at bounding box center [226, 137] width 83 height 26
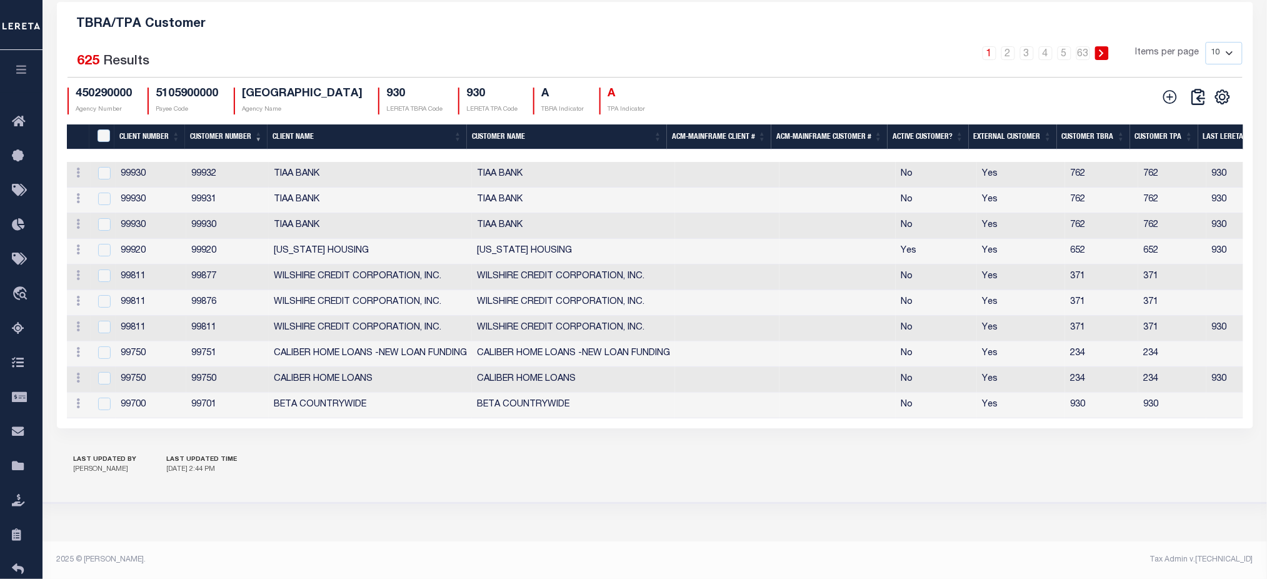
click at [1225, 47] on select "10 25 50 100" at bounding box center [1224, 53] width 37 height 23
select select "100"
click at [1206, 42] on select "10 25 50 100" at bounding box center [1224, 53] width 37 height 23
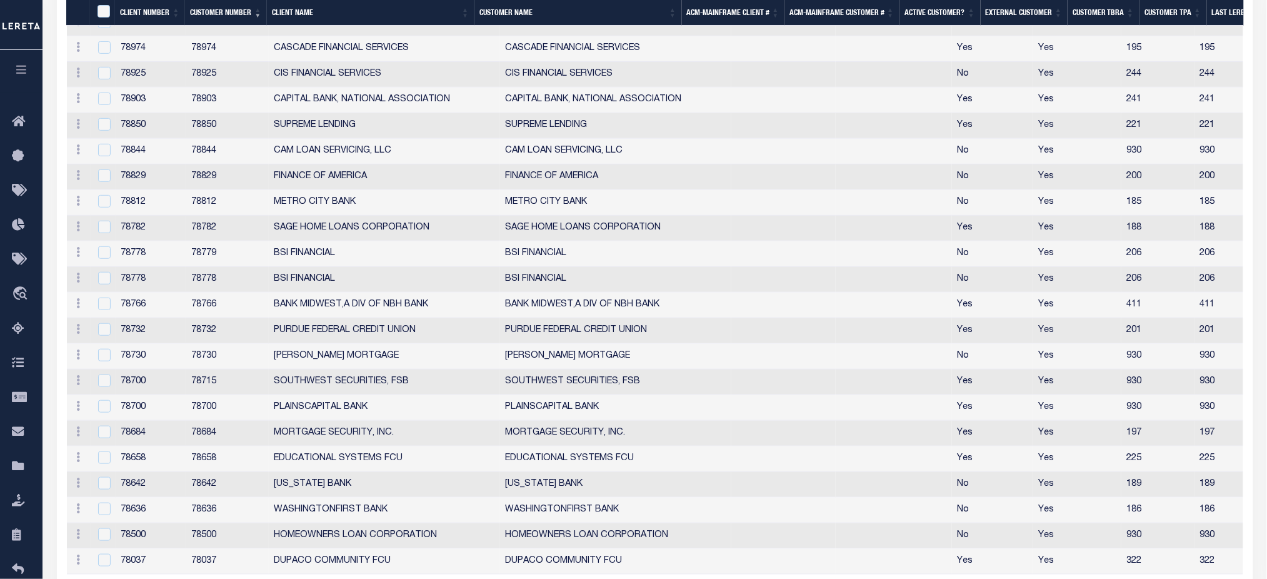
scroll to position [3859, 0]
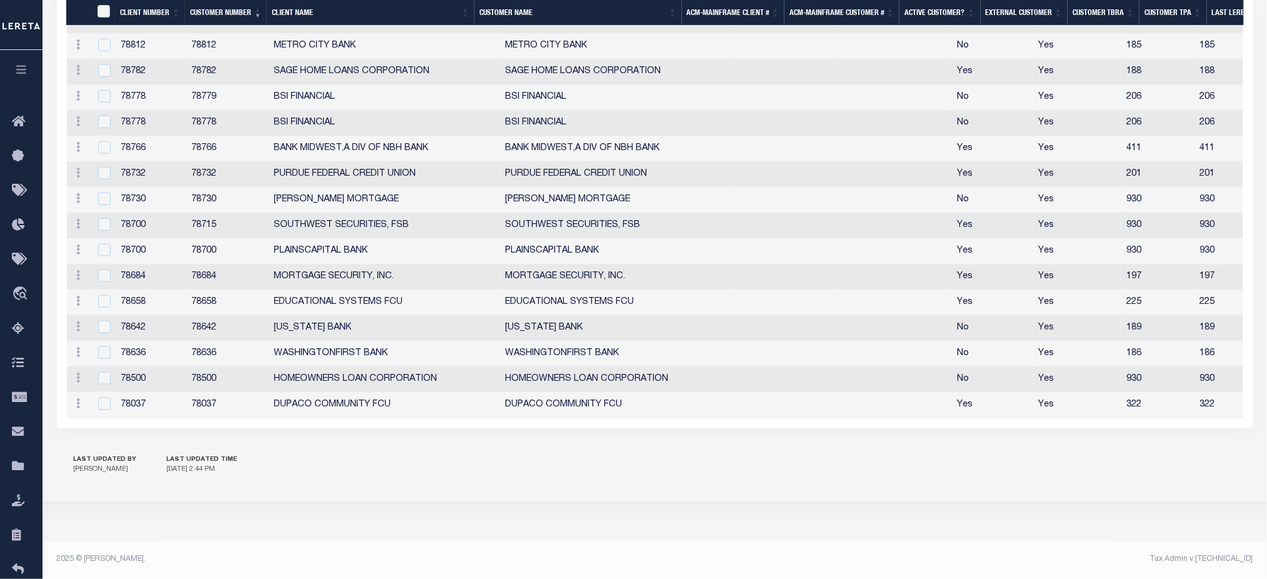
drag, startPoint x: 1263, startPoint y: 469, endPoint x: 1275, endPoint y: 480, distance: 16.4
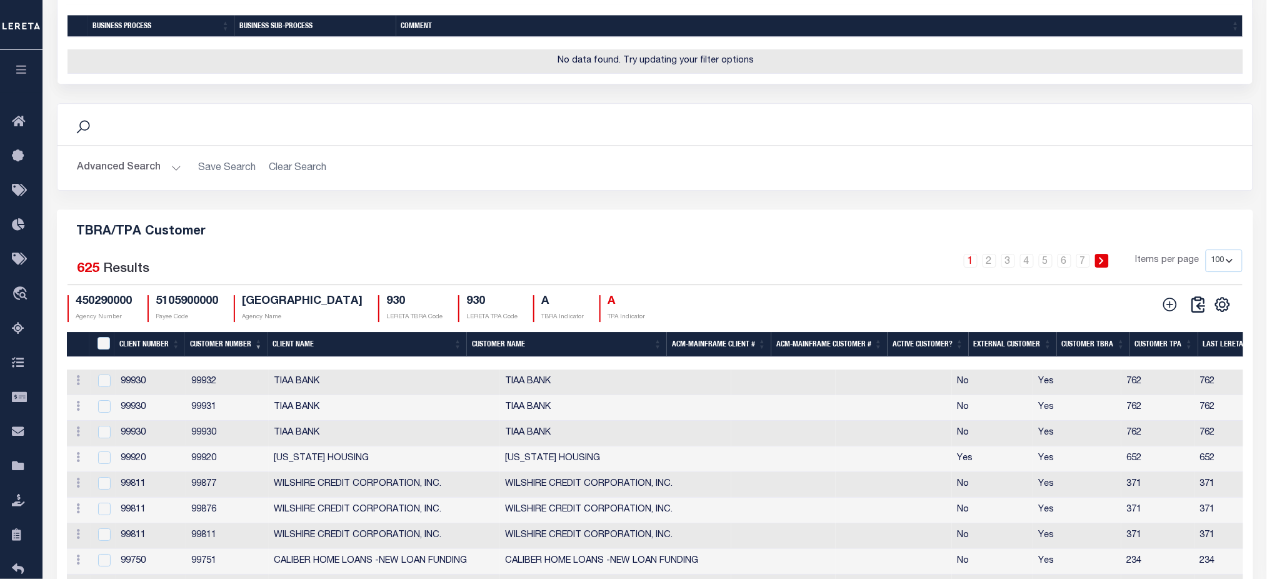
scroll to position [1278, 0]
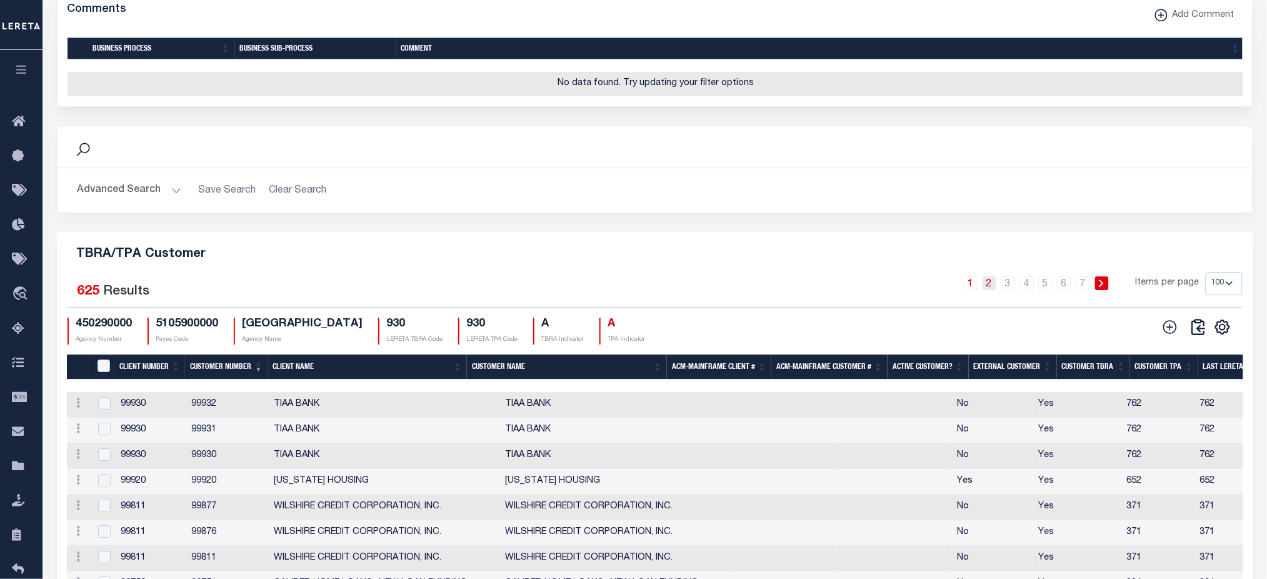
click at [990, 290] on link "2" at bounding box center [990, 283] width 14 height 14
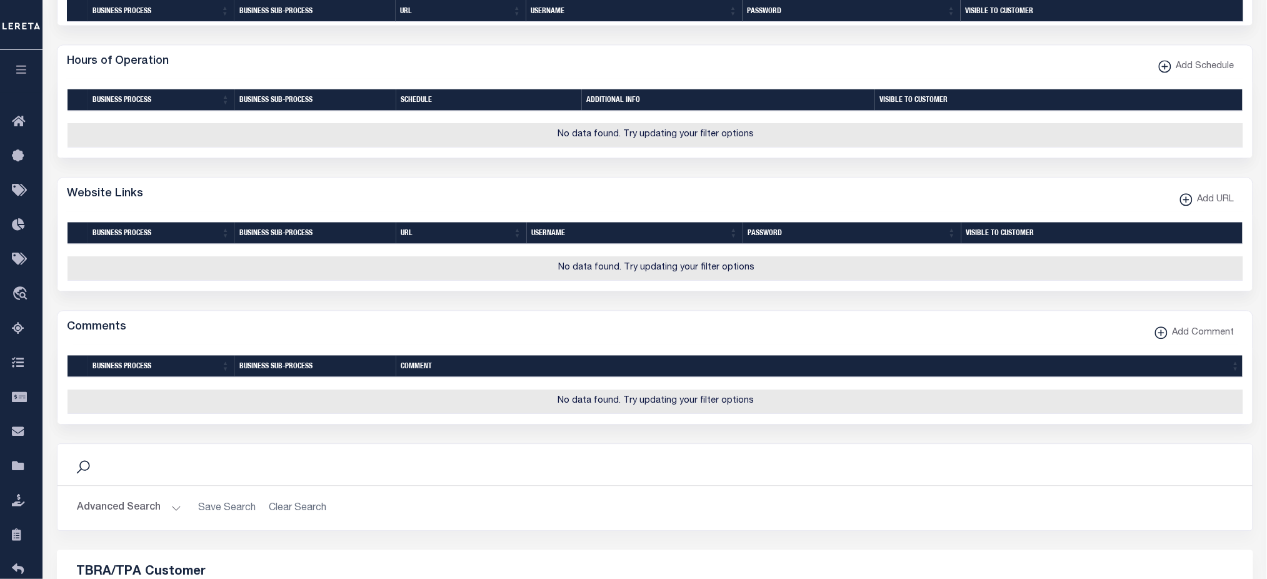
scroll to position [1262, 0]
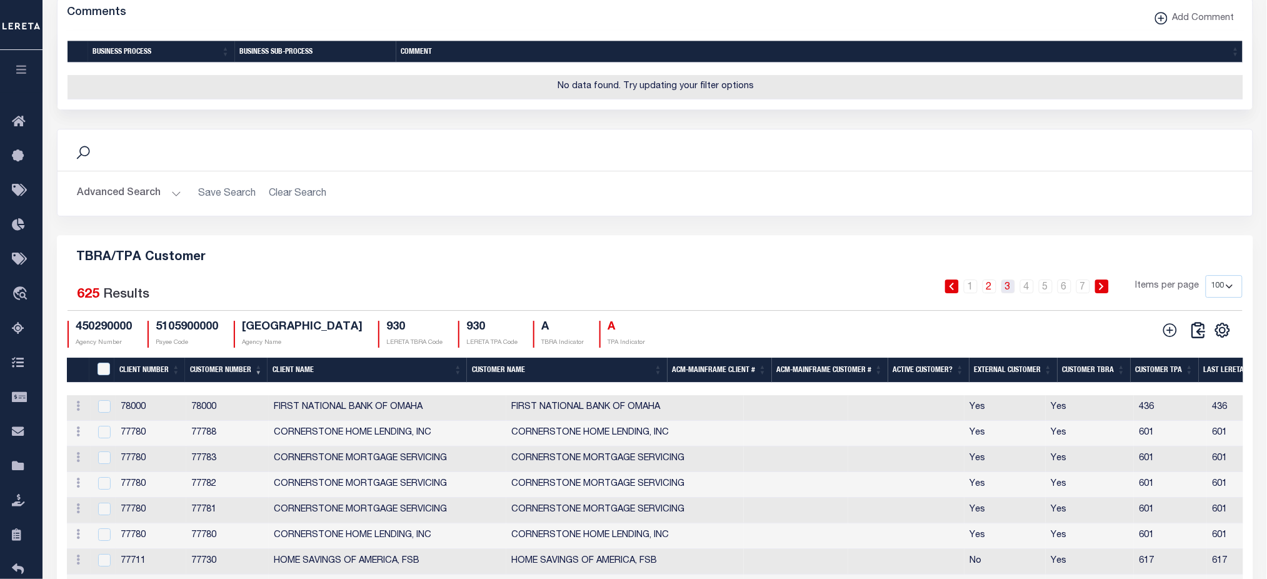
click at [1014, 293] on link "3" at bounding box center [1008, 286] width 14 height 14
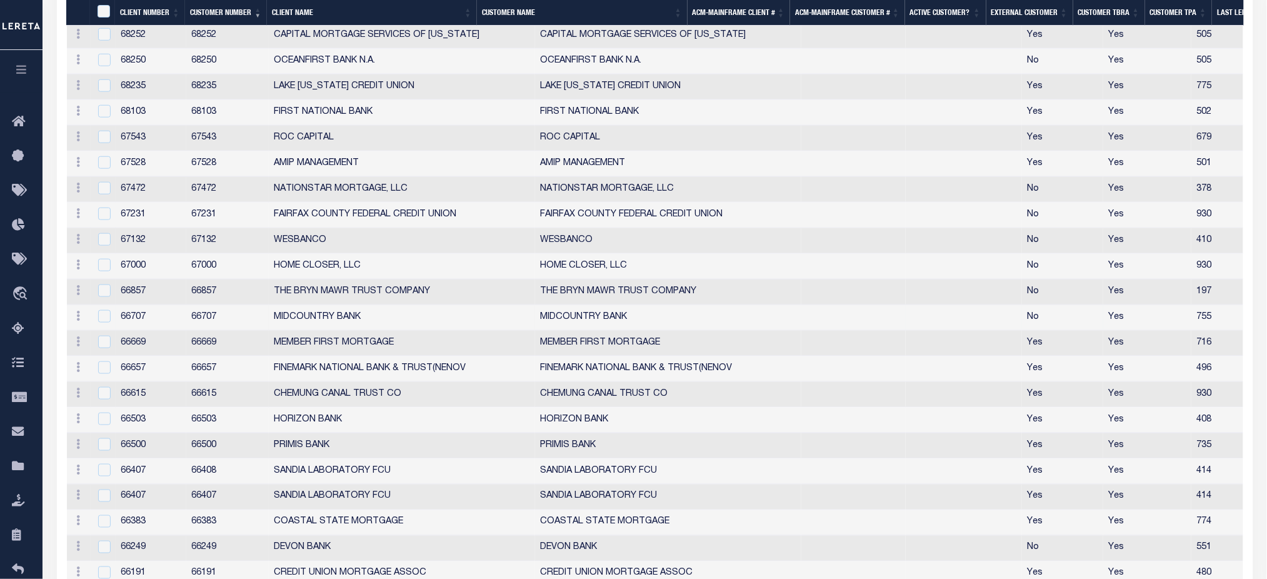
scroll to position [1928, 0]
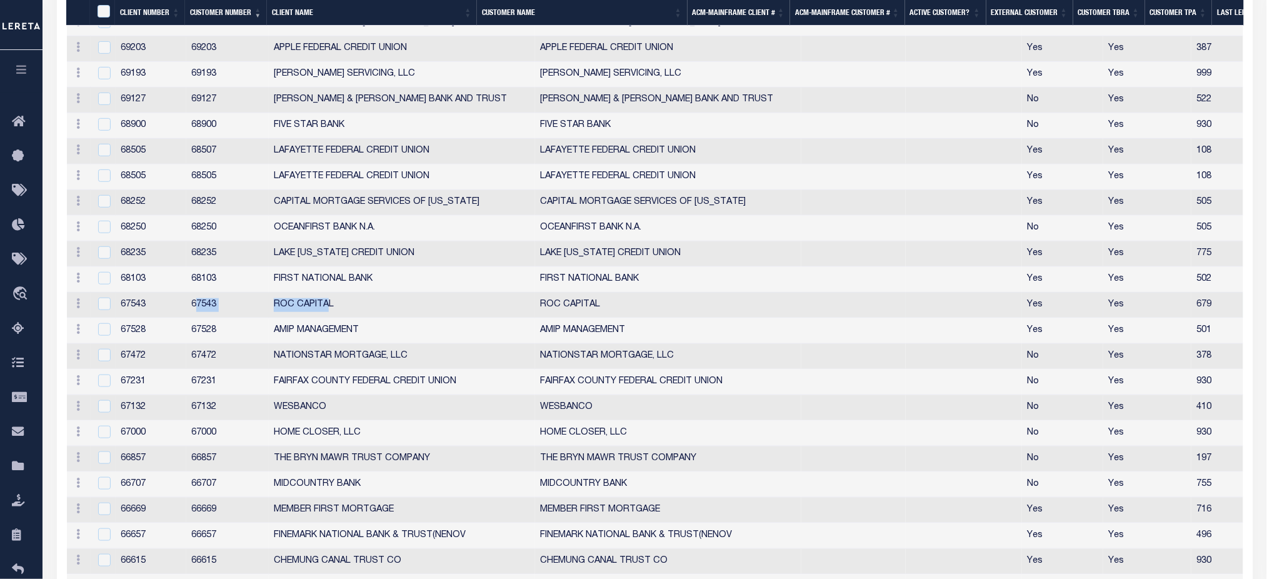
drag, startPoint x: 193, startPoint y: 356, endPoint x: 324, endPoint y: 354, distance: 131.3
click at [324, 318] on tr "Edit Delete 67543 67543 ROC CAPITAL ROC CAPITAL Yes Yes 679 679 930 679 1 0 No" at bounding box center [999, 306] width 1864 height 26
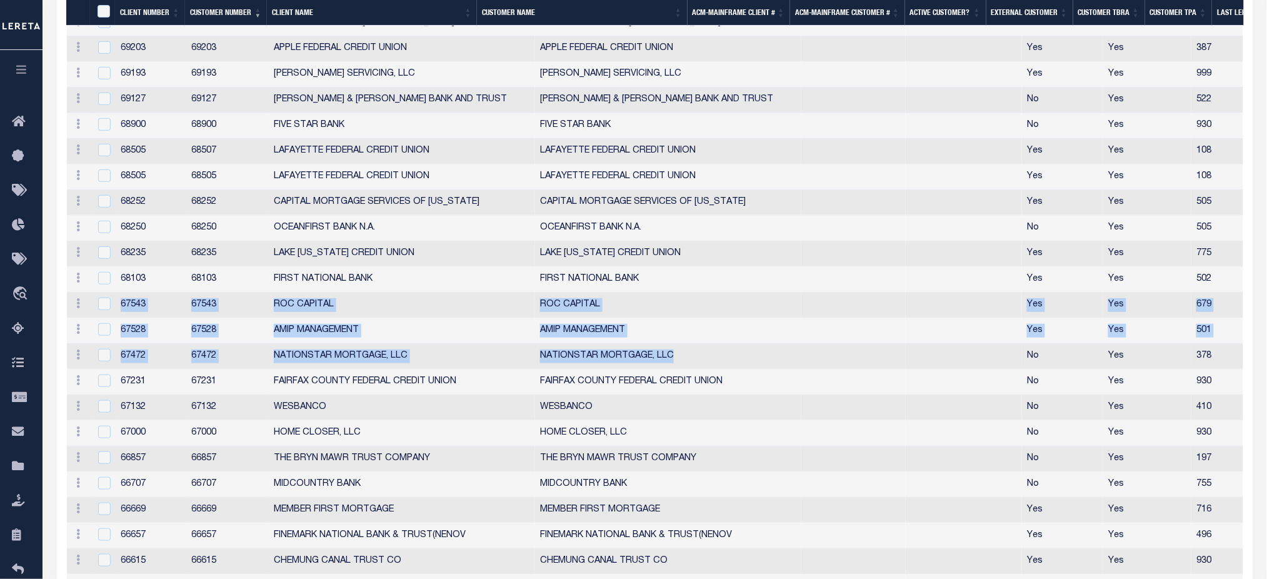
drag, startPoint x: 123, startPoint y: 351, endPoint x: 698, endPoint y: 397, distance: 576.9
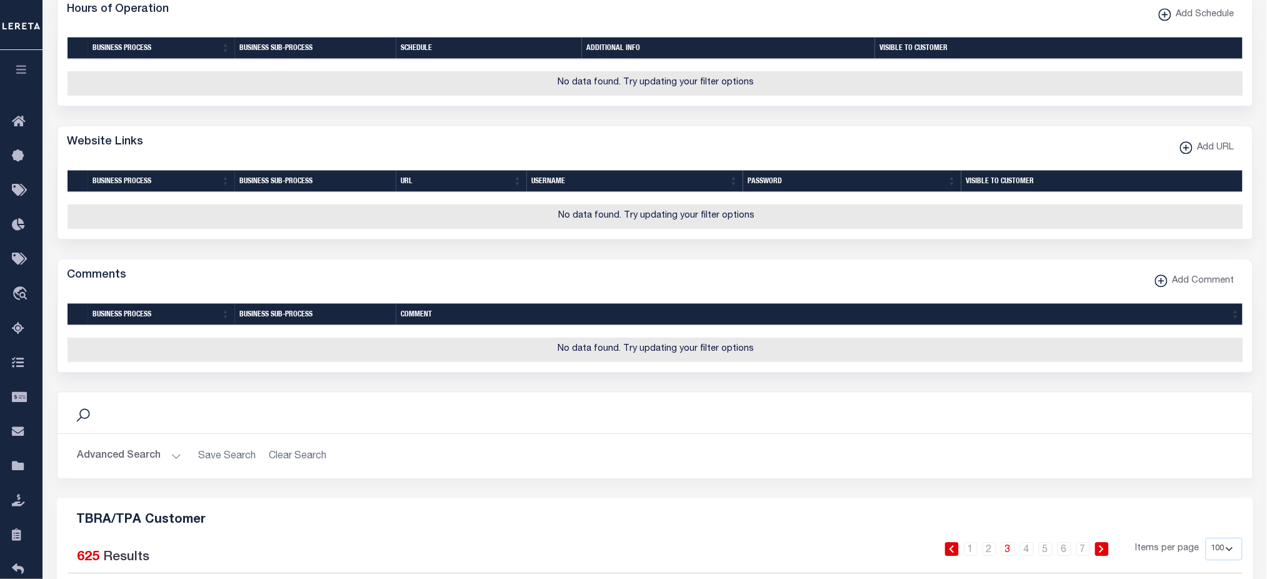
scroll to position [1345, 0]
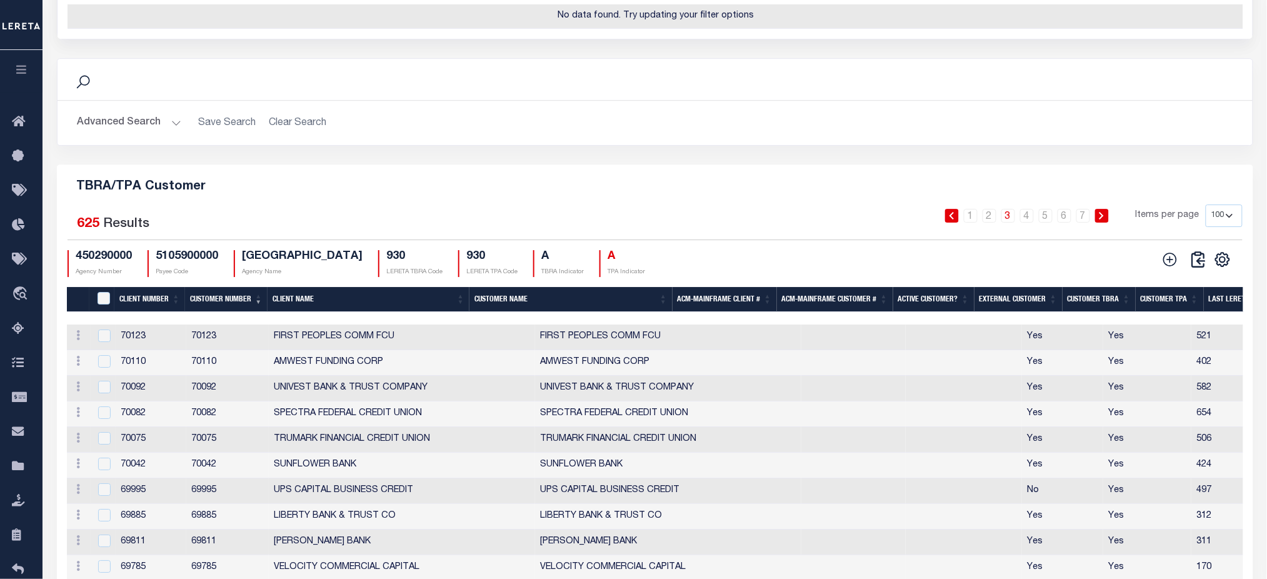
click at [94, 264] on h4 "450290000" at bounding box center [104, 257] width 56 height 14
copy h4 "450290000"
click at [1232, 263] on link at bounding box center [1223, 258] width 20 height 9
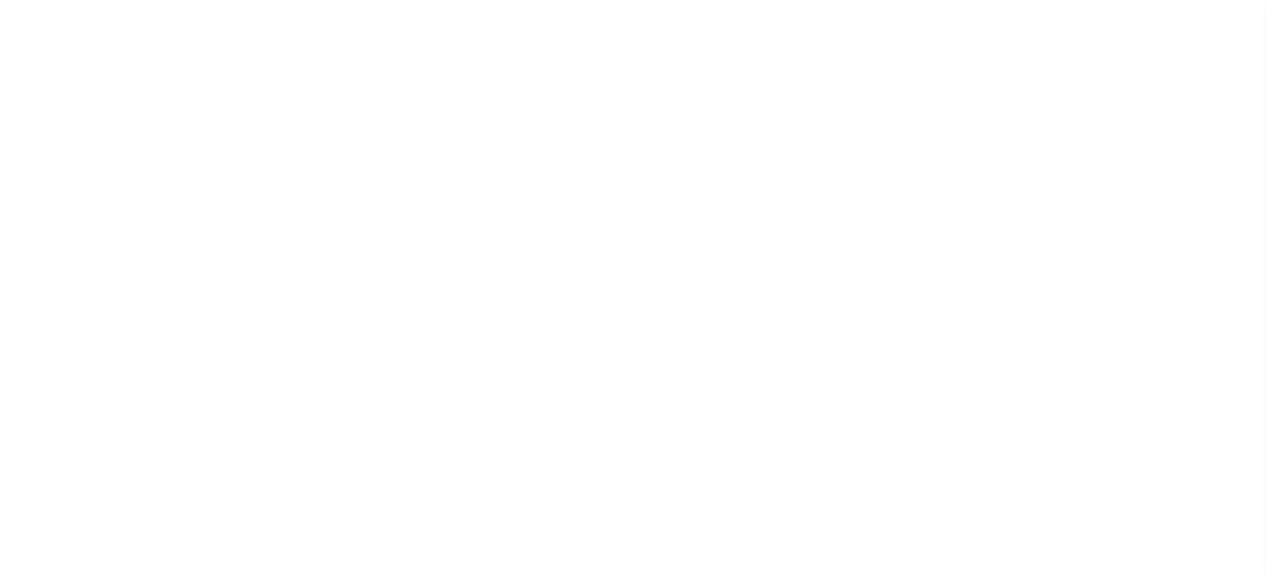
scroll to position [301, 0]
select select "100"
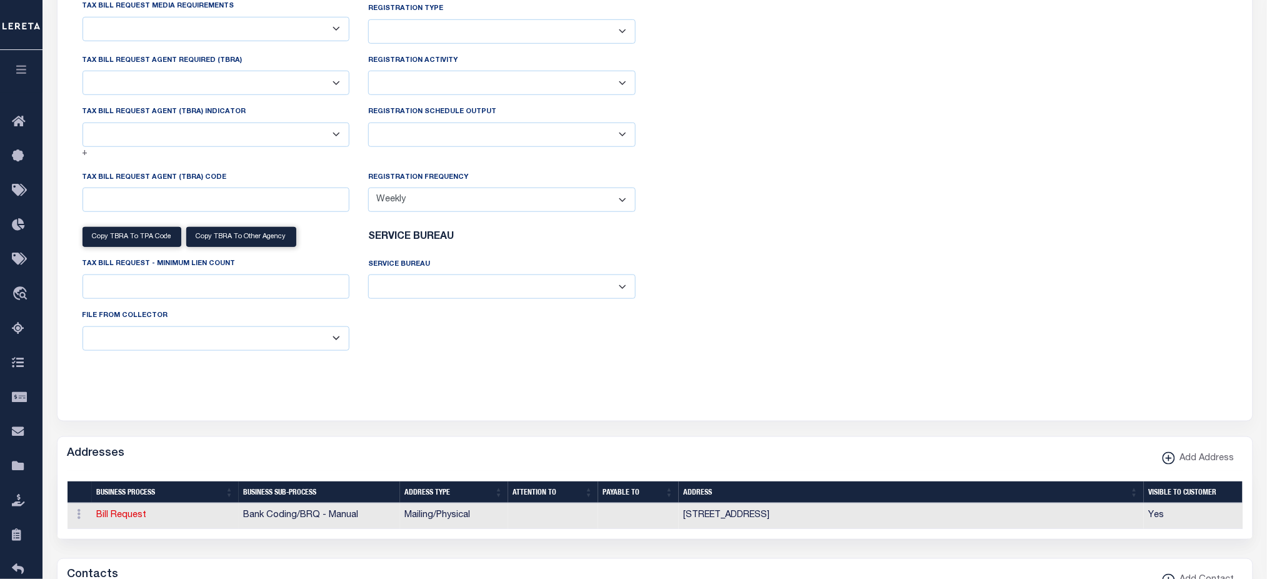
select select "28"
select select "22"
select select "true"
select select "9"
select select "1"
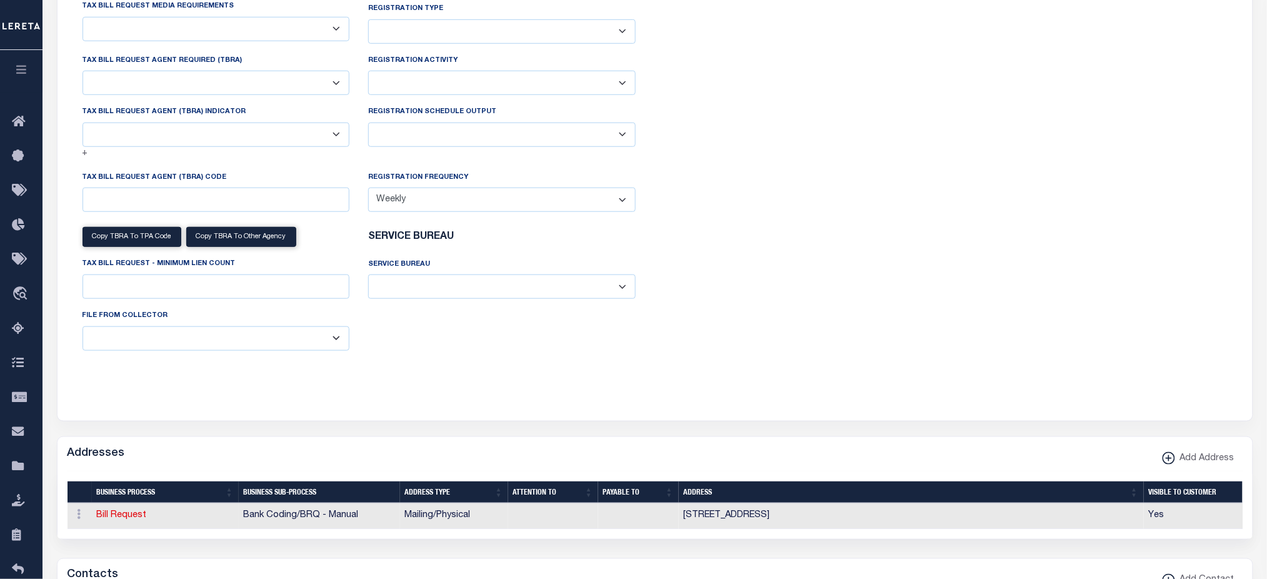
type input "930"
select select
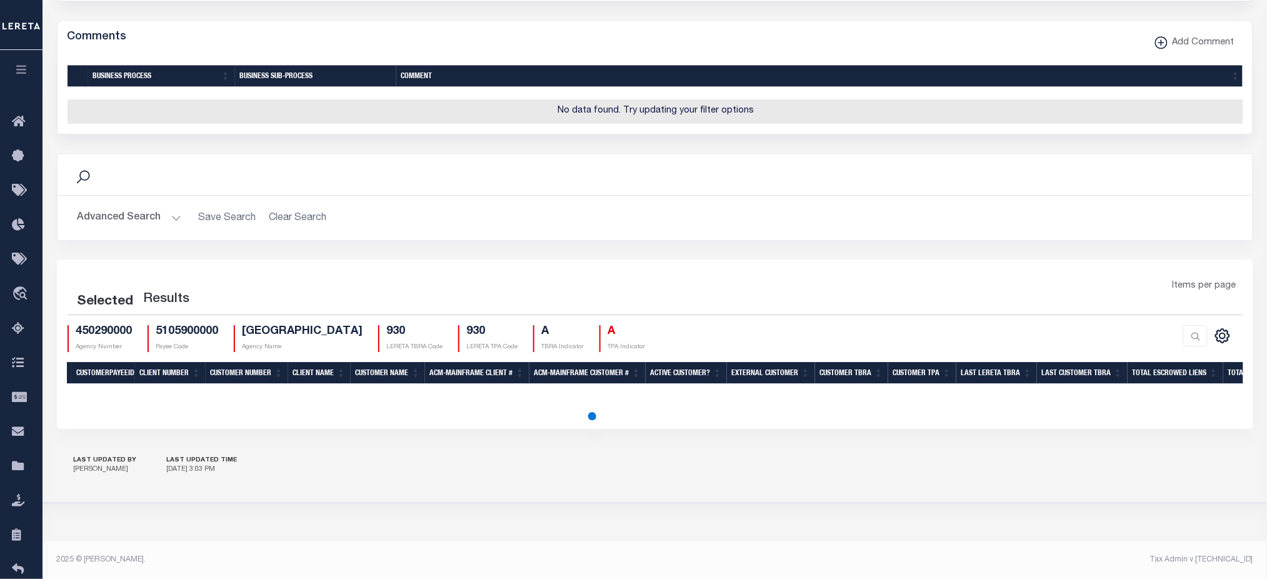
select select "100"
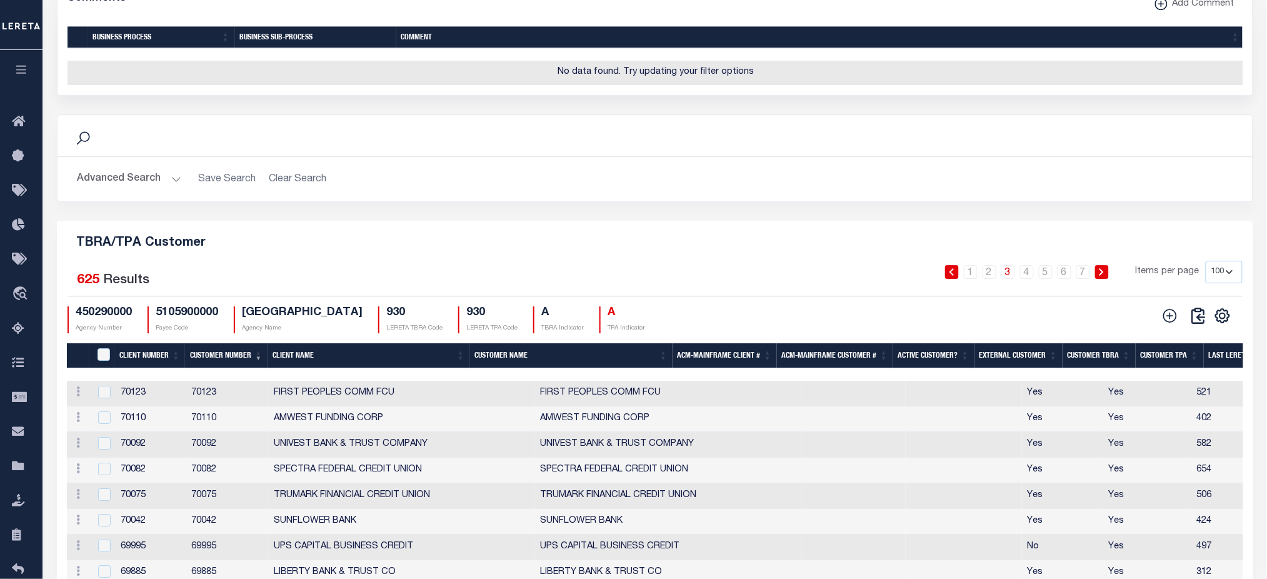
scroll to position [1301, 0]
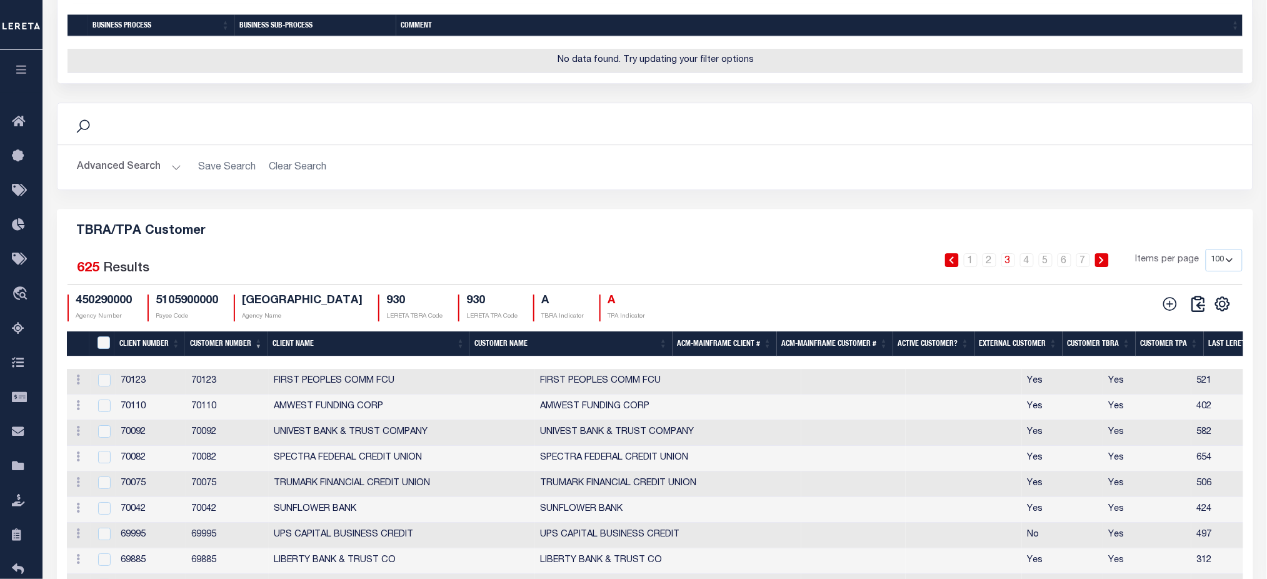
click at [314, 357] on th "Client Name" at bounding box center [369, 344] width 202 height 26
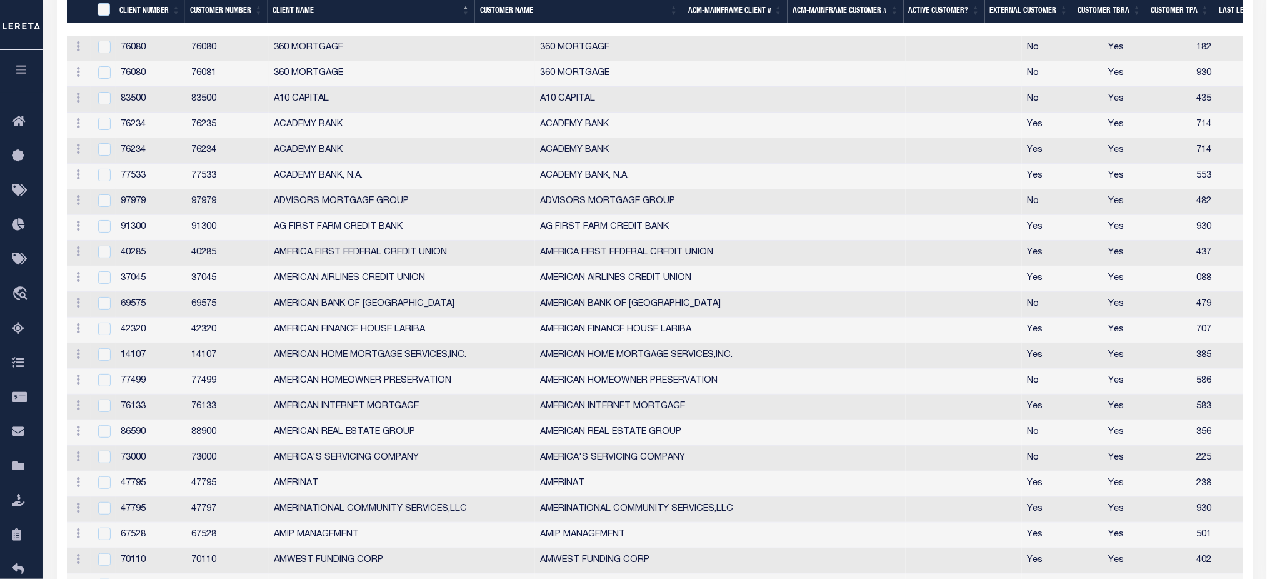
scroll to position [1384, 0]
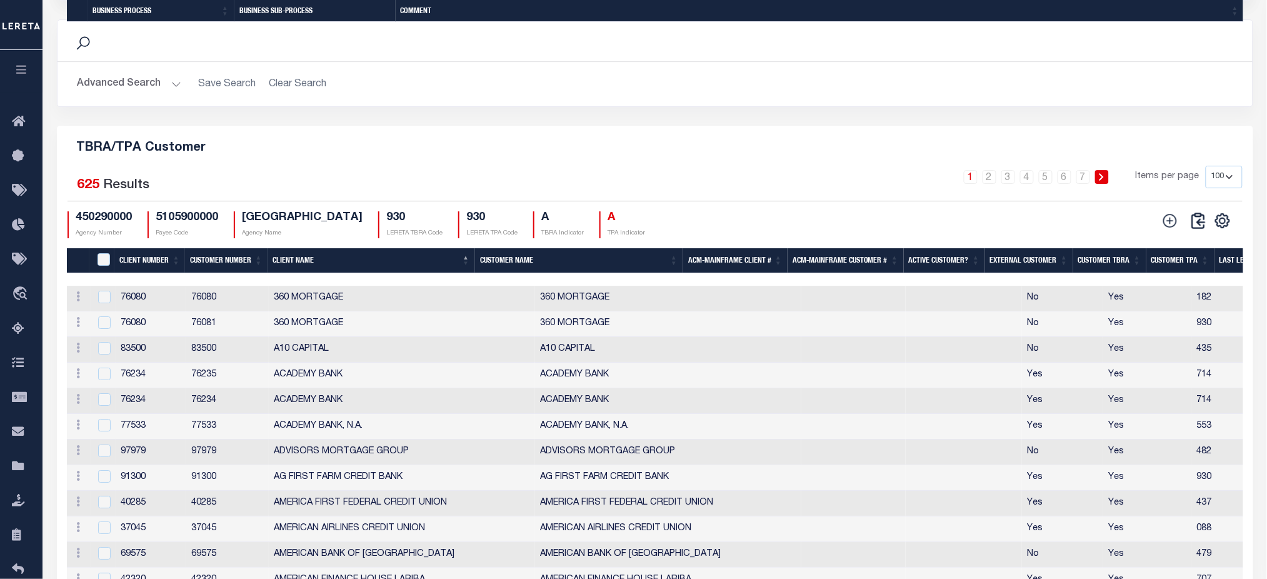
click at [318, 274] on th "Client Name" at bounding box center [372, 261] width 208 height 26
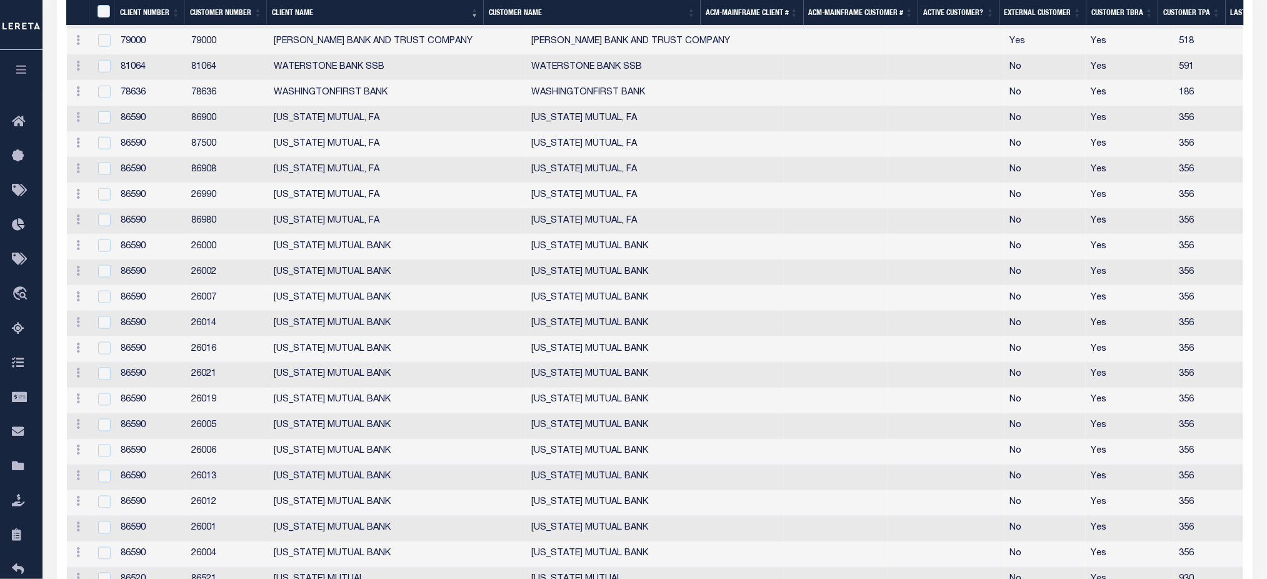
scroll to position [2467, 0]
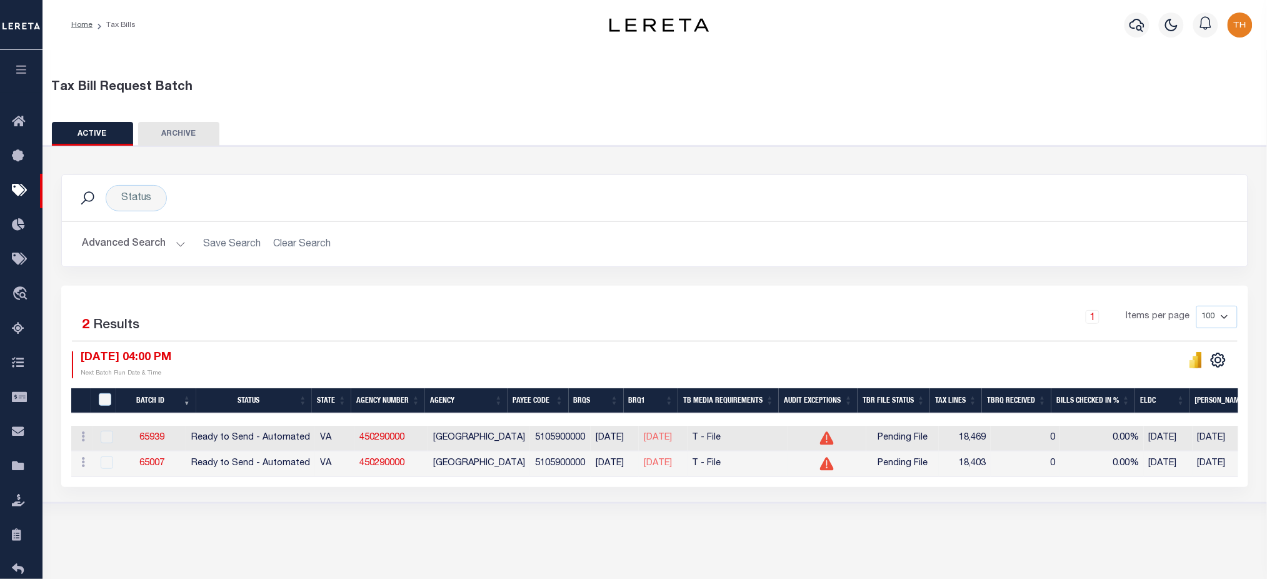
click at [858, 476] on td at bounding box center [827, 464] width 79 height 26
drag, startPoint x: 529, startPoint y: 438, endPoint x: 704, endPoint y: 445, distance: 175.8
click at [704, 445] on tr "ACTIONS Delete 65939 Ready to Send - Automated VA 450290000 FAIRFAX COUNTY 5105…" at bounding box center [1010, 439] width 1878 height 26
click at [324, 521] on div "Tax Bill Request Batch ACTIVE ARCHIVE HISTORY Search" at bounding box center [655, 295] width 1224 height 491
click at [107, 464] on div at bounding box center [106, 463] width 16 height 14
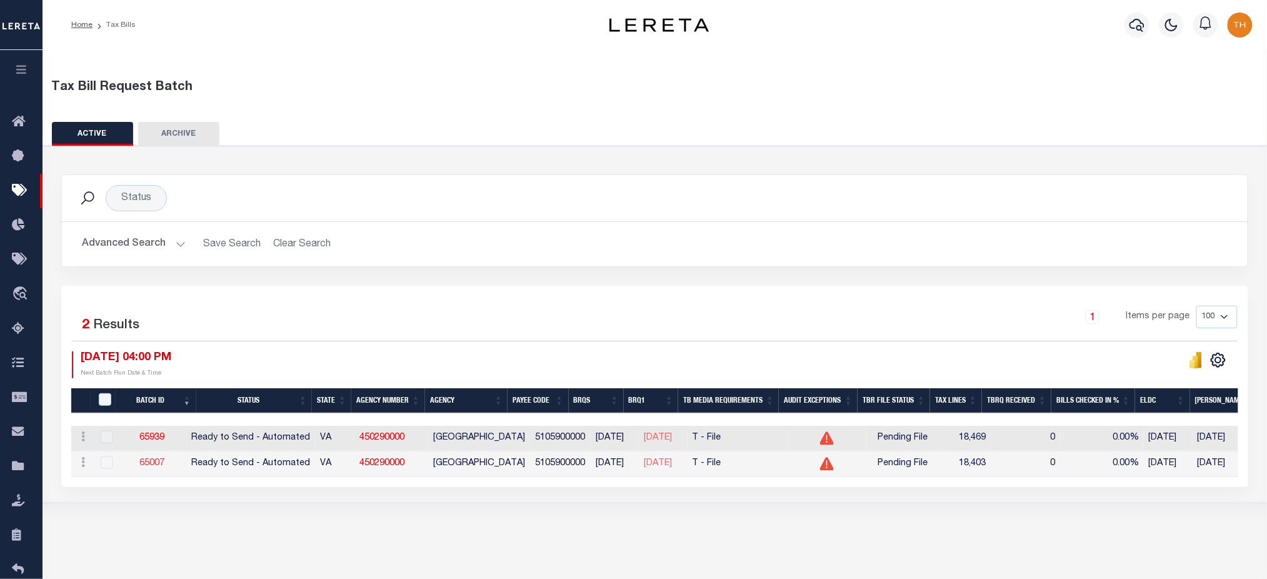
click at [154, 465] on link "65007" at bounding box center [151, 463] width 25 height 9
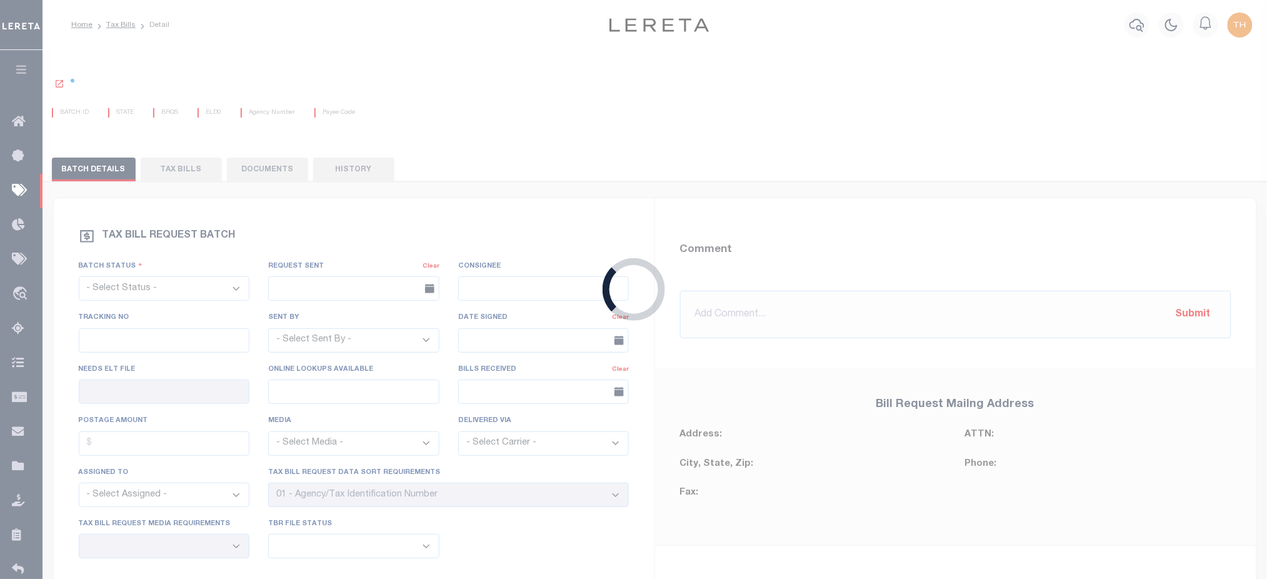
select select "RTA"
type input "Yes"
type input "No"
select select "28"
select select "22"
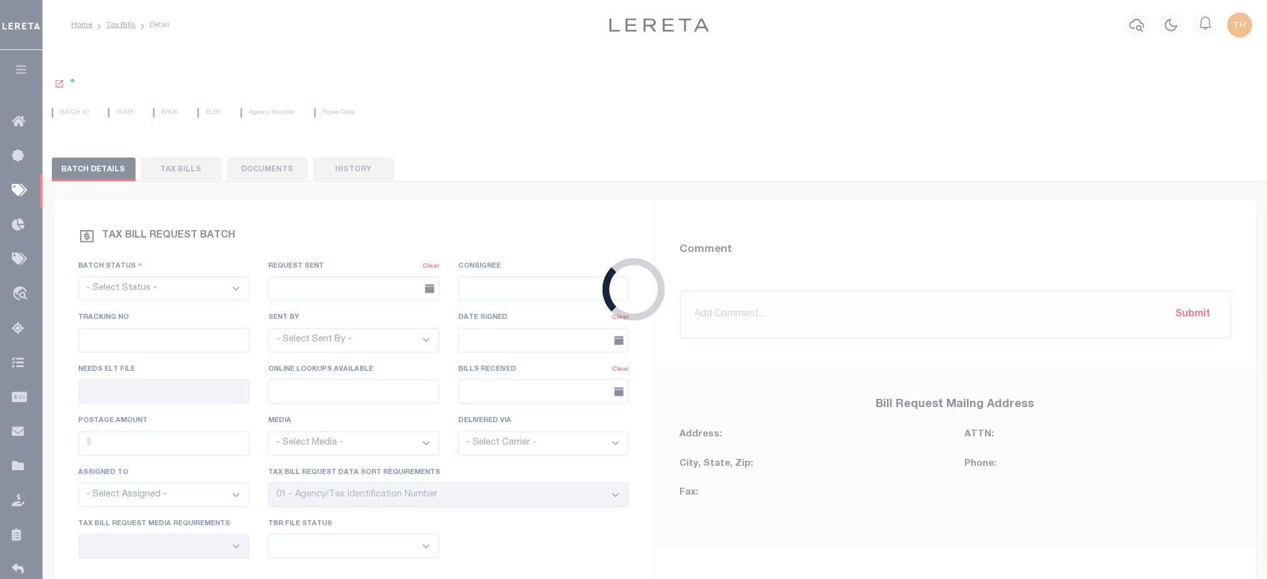
select select "1"
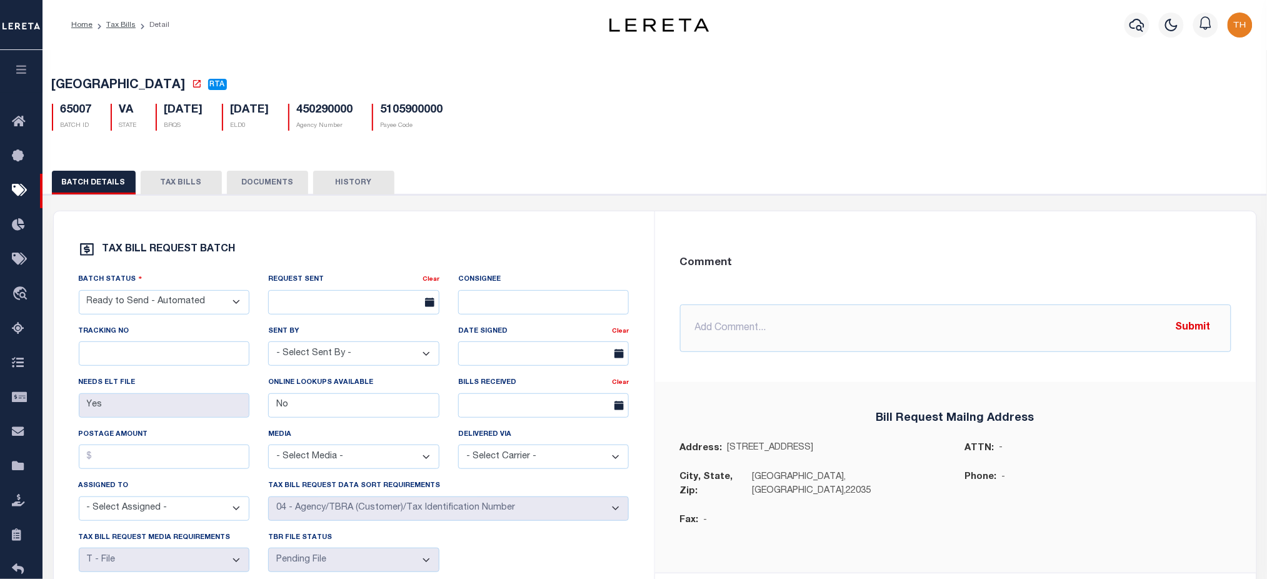
click at [192, 299] on select "- Select Status - Ready to Send - Manual Bill Request Sent Bills Received Manua…" at bounding box center [164, 302] width 171 height 24
click at [198, 313] on select "- Select Status - Ready to Send - Manual Bill Request Sent Bills Received Manua…" at bounding box center [164, 302] width 171 height 24
click at [233, 308] on select "- Select Status - Ready to Send - Manual Bill Request Sent Bills Received Manua…" at bounding box center [164, 302] width 171 height 24
select select "RST"
click at [79, 293] on select "- Select Status - Ready to Send - Manual Bill Request Sent Bills Received Manua…" at bounding box center [164, 302] width 171 height 24
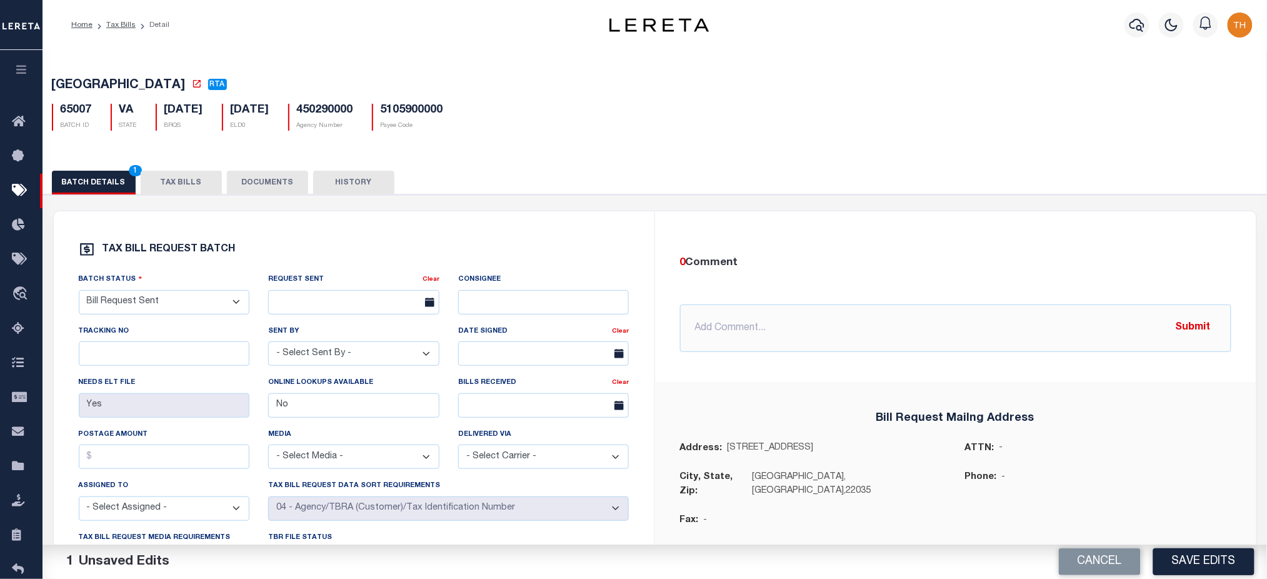
drag, startPoint x: 1213, startPoint y: 566, endPoint x: 1181, endPoint y: 568, distance: 31.9
click at [1213, 567] on button "Save Edits" at bounding box center [1203, 561] width 101 height 27
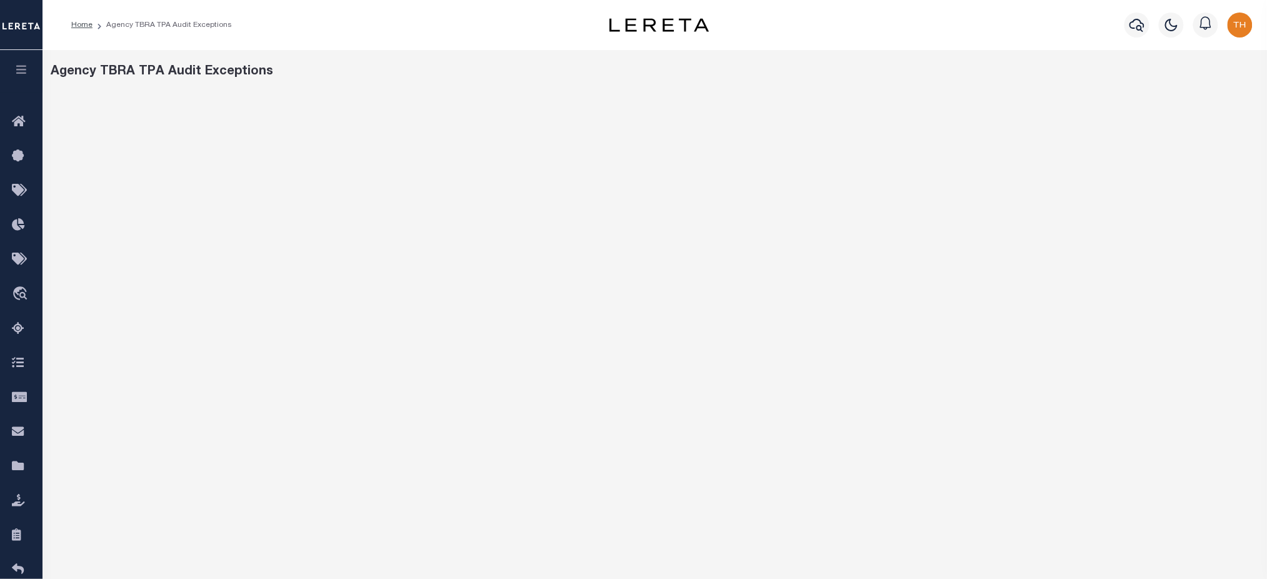
click at [26, 83] on button "button" at bounding box center [21, 71] width 43 height 43
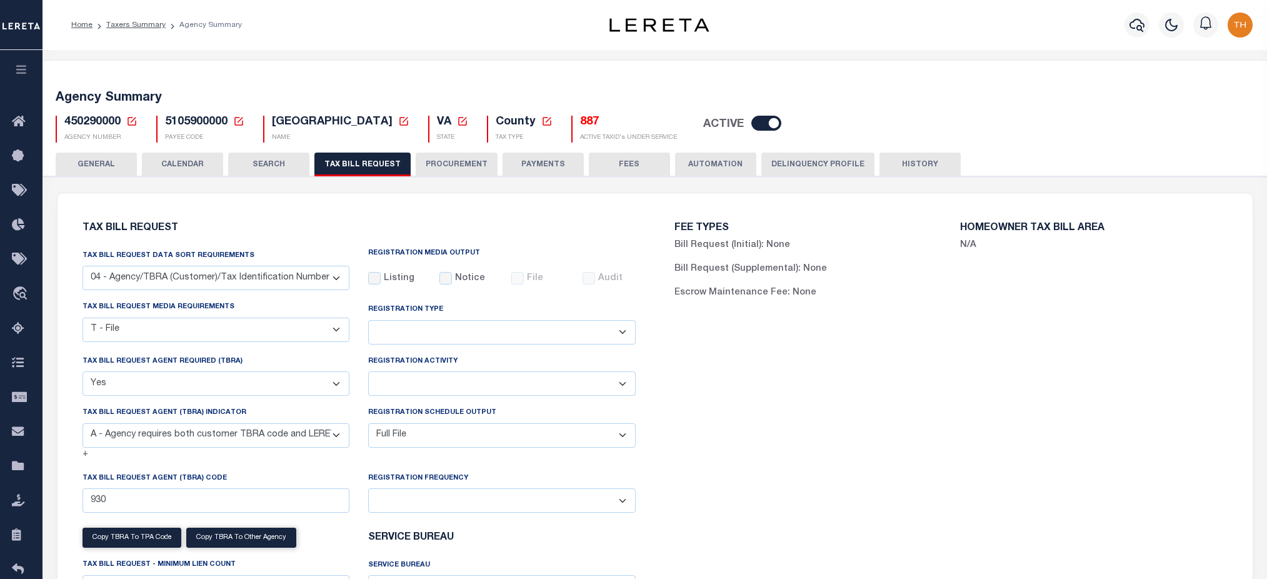
select select "28"
select select "22"
select select "true"
select select "9"
select select "1"
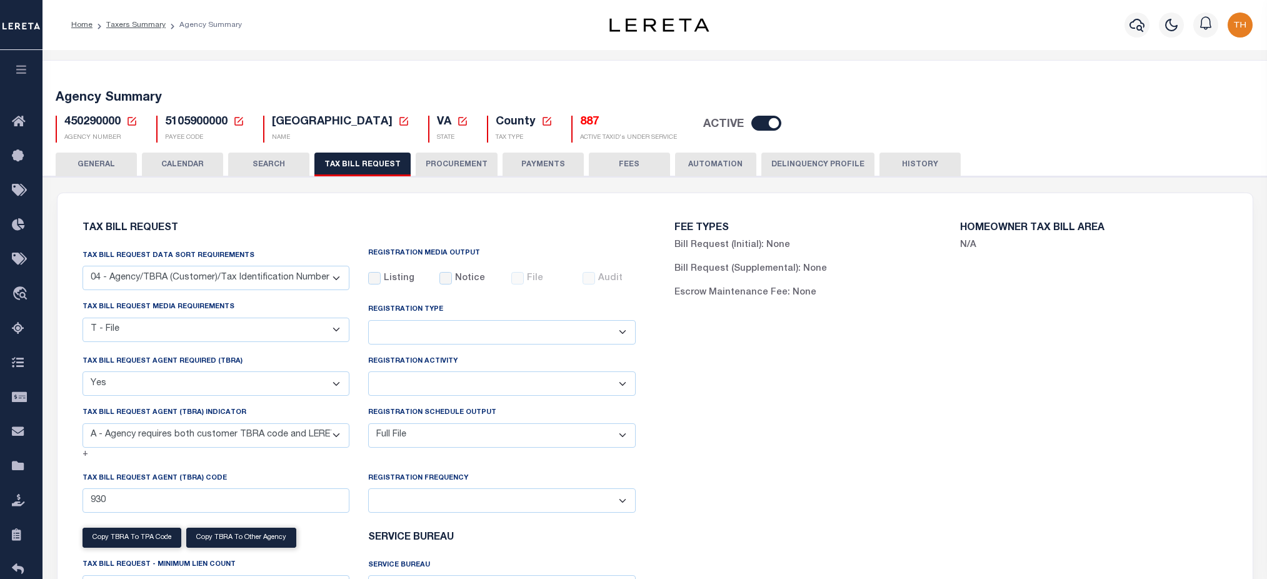
select select
select select "100"
click at [66, 118] on span "450290000" at bounding box center [92, 121] width 56 height 11
copy h5 "450290000"
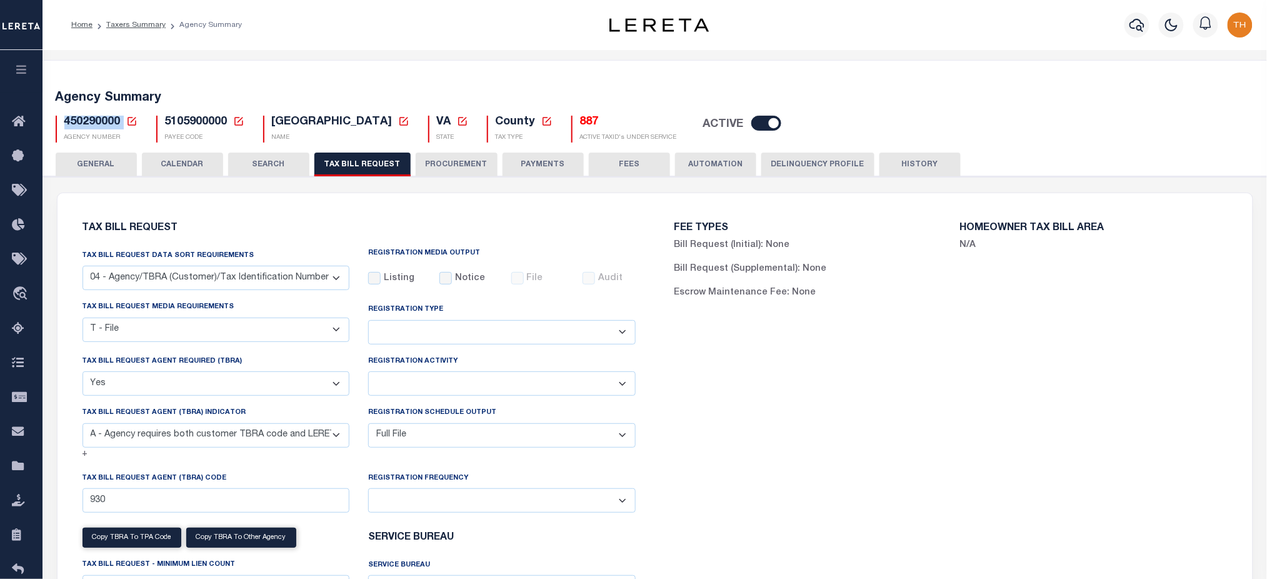
copy h5 "450290000"
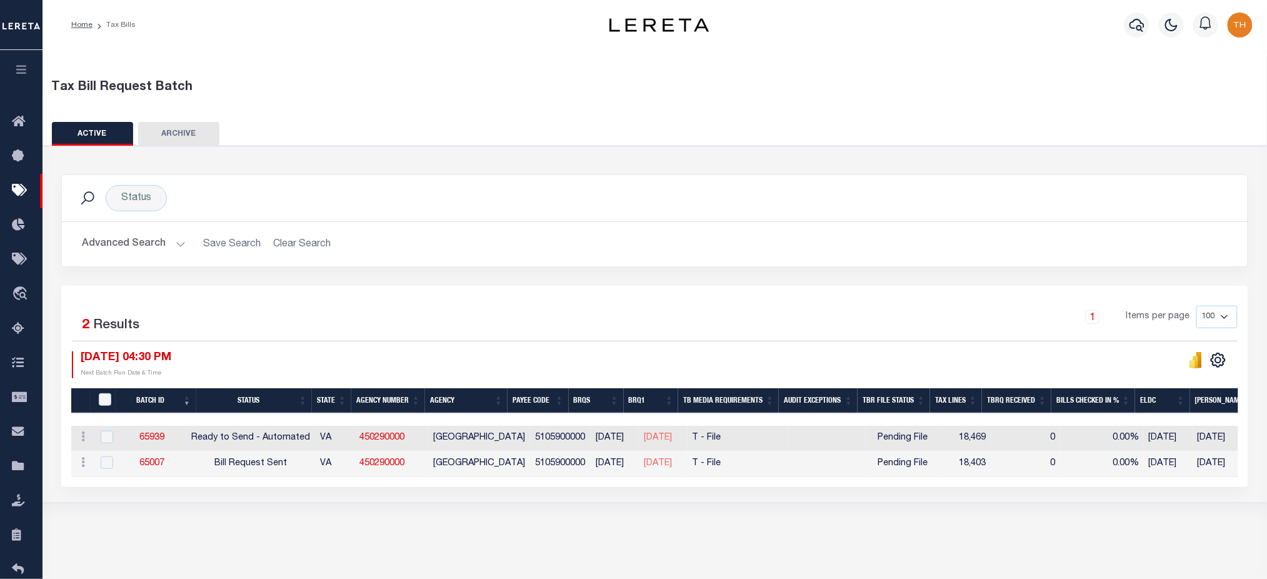
click at [154, 248] on button "Advanced Search" at bounding box center [134, 244] width 104 height 24
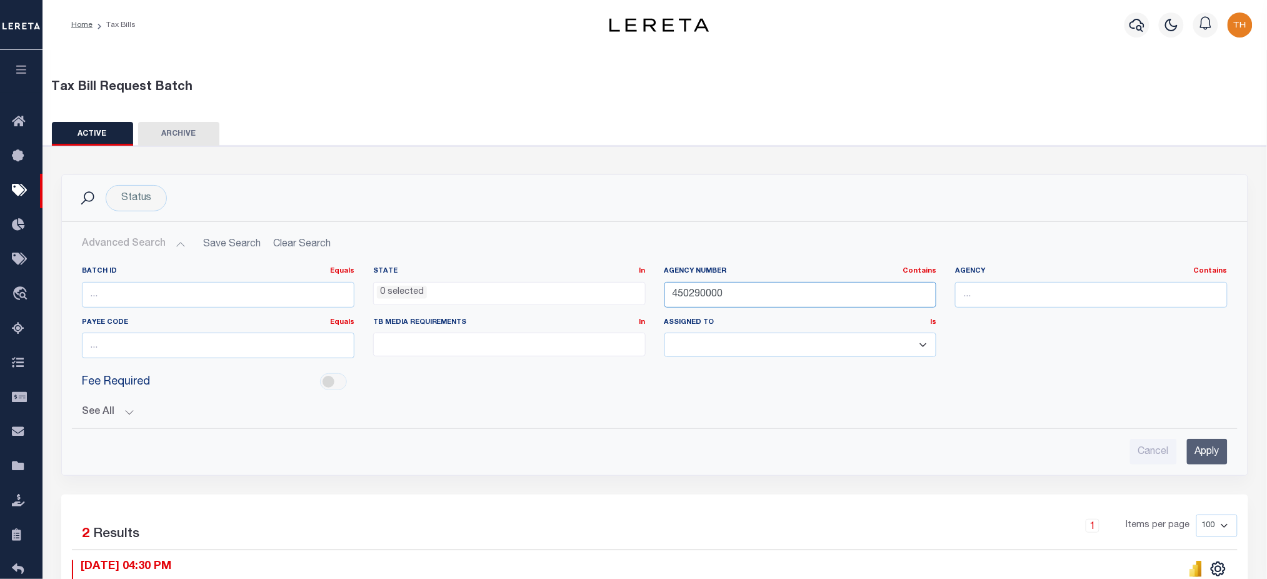
drag, startPoint x: 751, startPoint y: 285, endPoint x: 598, endPoint y: 290, distance: 153.8
click at [608, 288] on div "Batch ID Equals Equals Is Not Equal To Is Greater Than Is Less Than State In In…" at bounding box center [655, 317] width 1164 height 102
click at [1201, 449] on input "Apply" at bounding box center [1207, 452] width 41 height 26
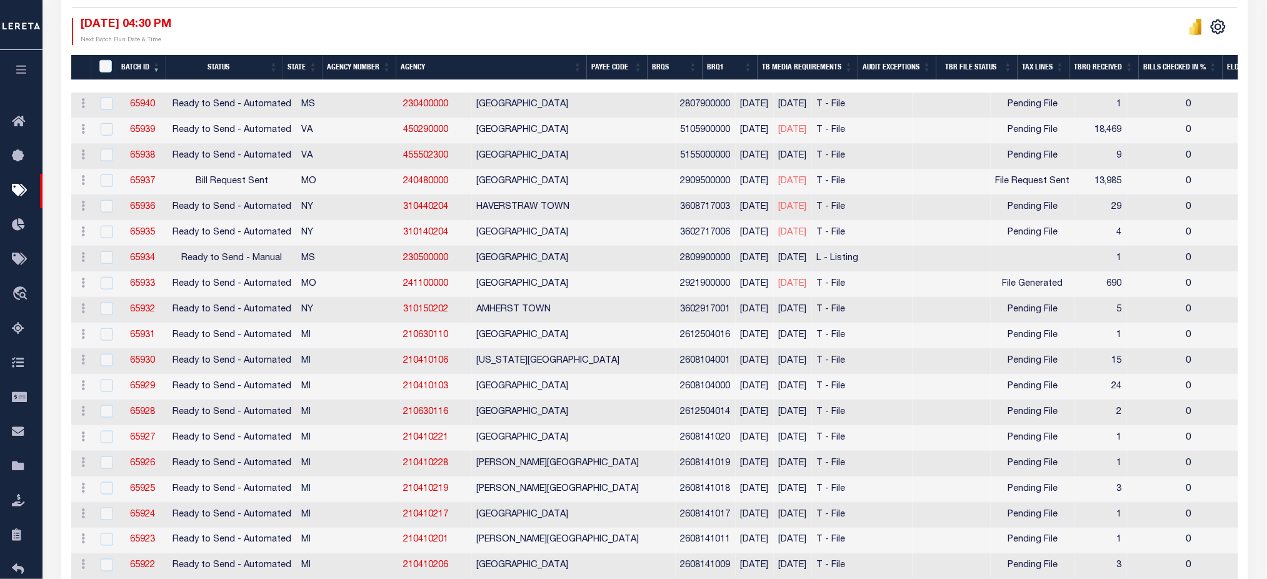
scroll to position [166, 0]
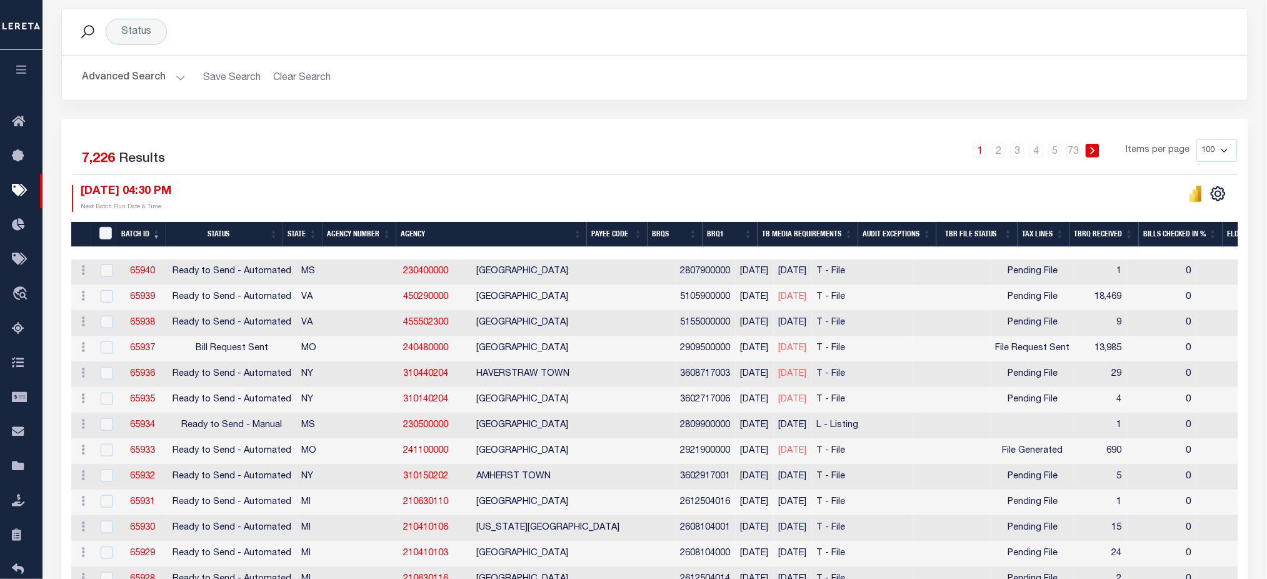
click at [1224, 141] on select "100 200 500 1000" at bounding box center [1216, 150] width 41 height 23
select select "1000"
click at [1196, 139] on select "100 200 500 1000" at bounding box center [1216, 150] width 41 height 23
click at [146, 36] on div "Status" at bounding box center [136, 32] width 61 height 26
select select
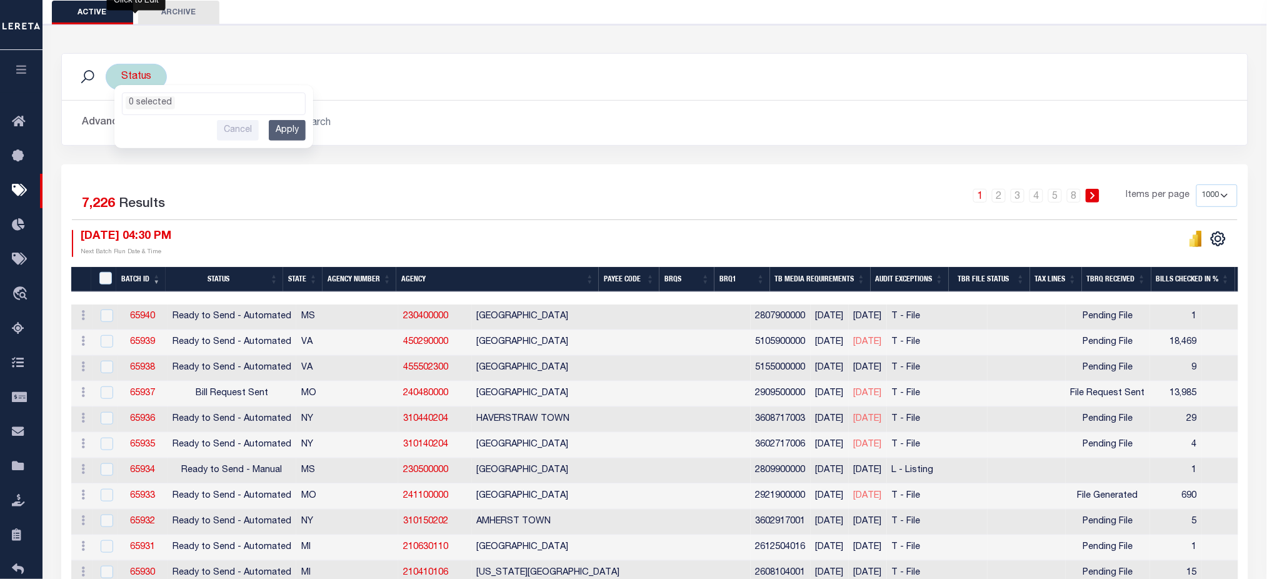
scroll to position [83, 0]
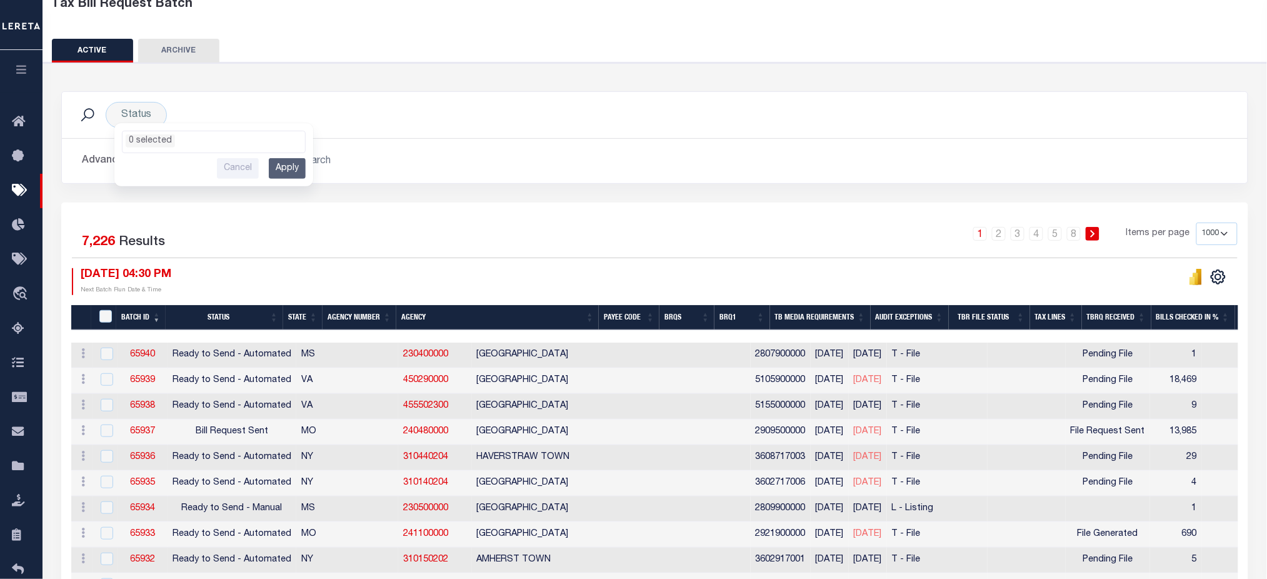
click at [94, 159] on button "Advanced Search" at bounding box center [134, 161] width 104 height 24
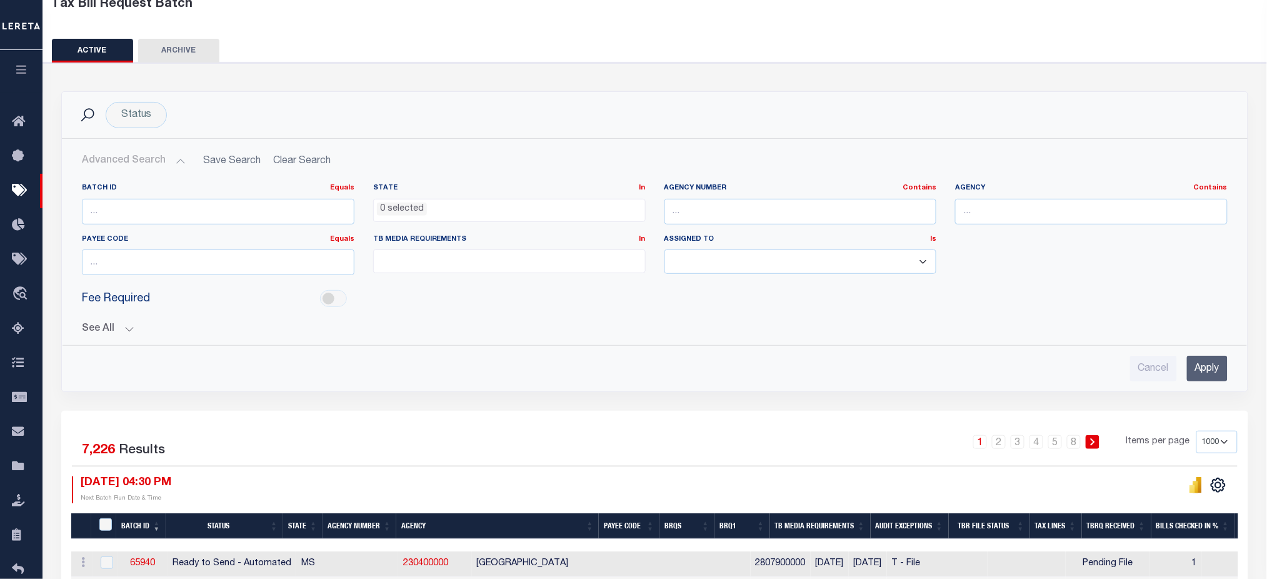
click at [112, 324] on button "See All" at bounding box center [655, 329] width 1146 height 12
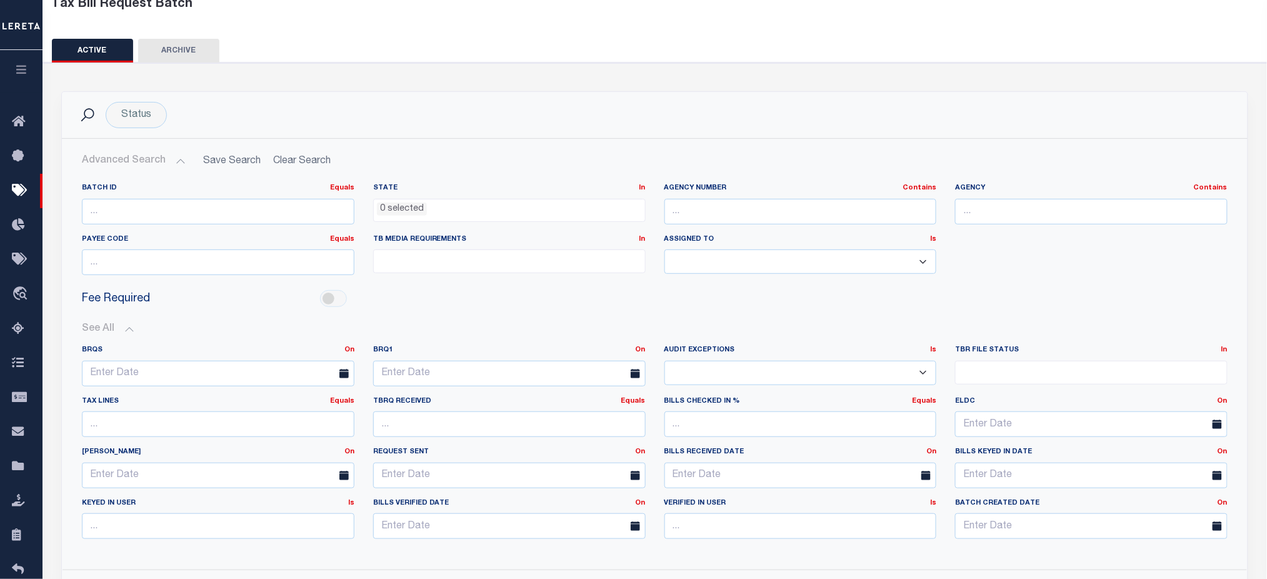
scroll to position [250, 0]
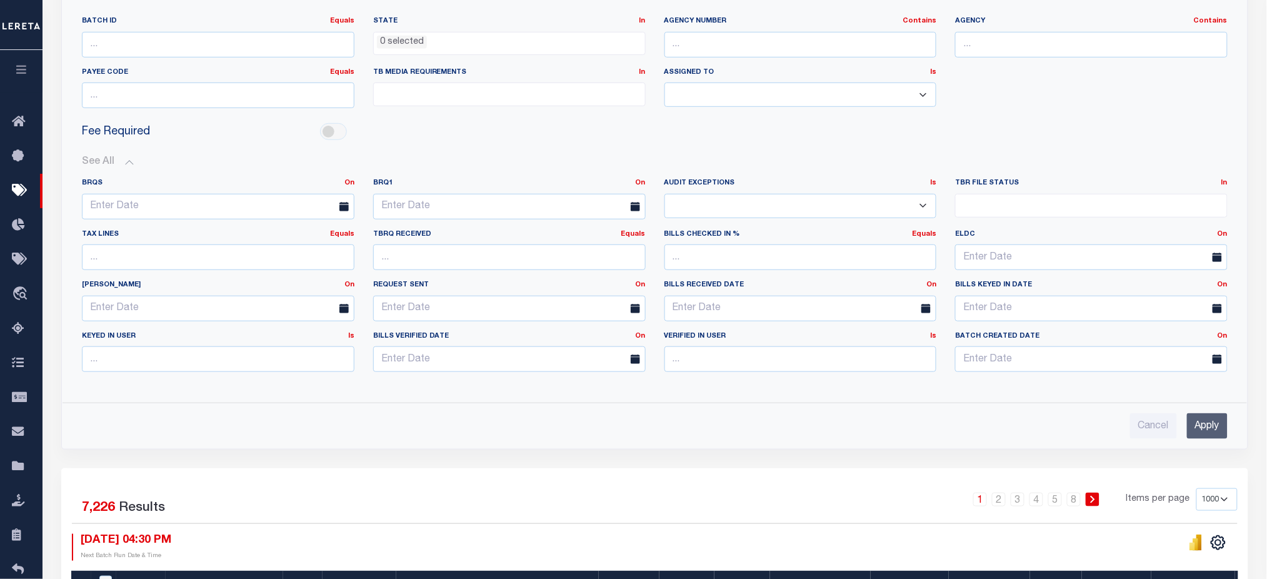
click at [709, 204] on select "Yes No" at bounding box center [800, 206] width 273 height 24
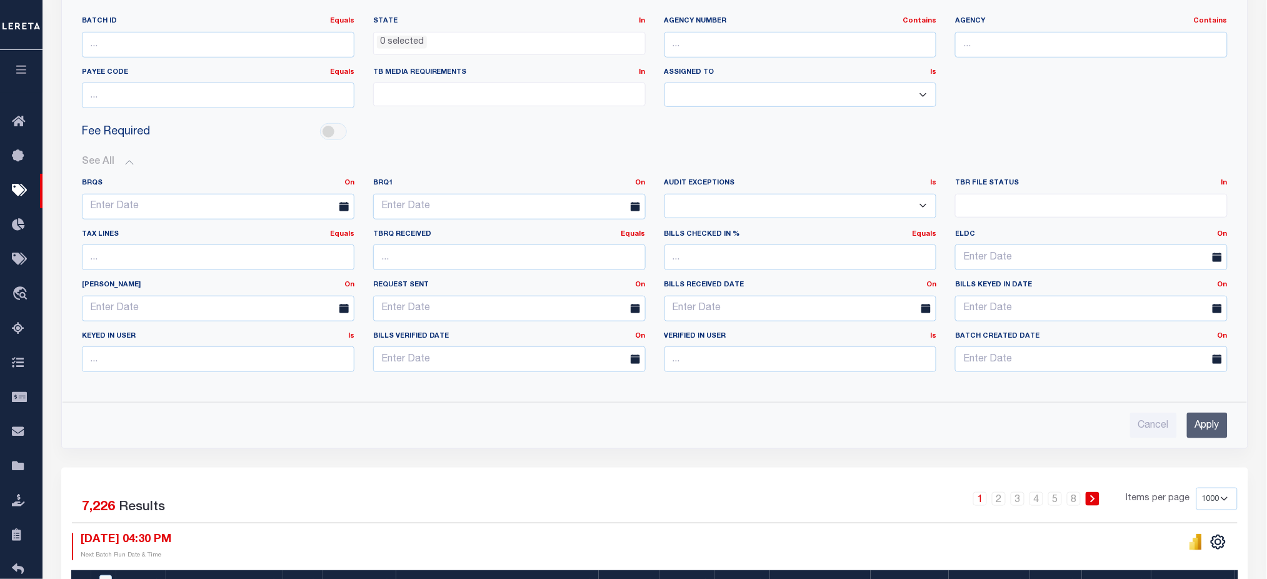
select select "true"
click at [664, 194] on select "Yes No" at bounding box center [800, 206] width 273 height 24
click at [1015, 213] on span at bounding box center [1091, 206] width 273 height 24
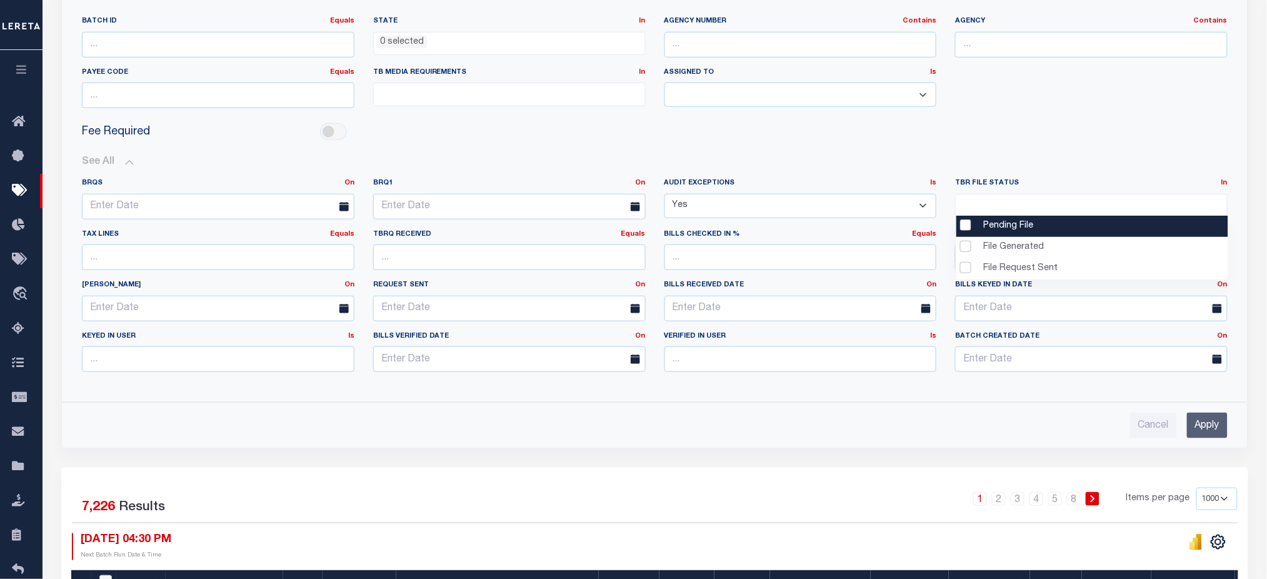
click at [1022, 223] on li "Pending File" at bounding box center [1091, 226] width 271 height 21
select select "1"
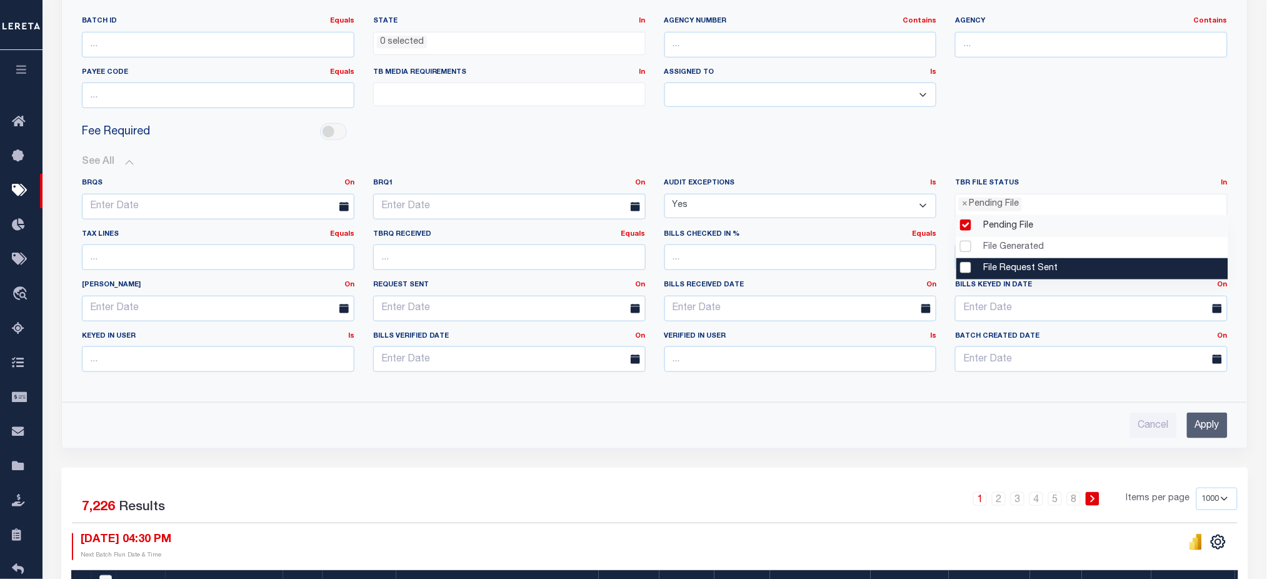
click at [1207, 430] on input "Apply" at bounding box center [1207, 426] width 41 height 26
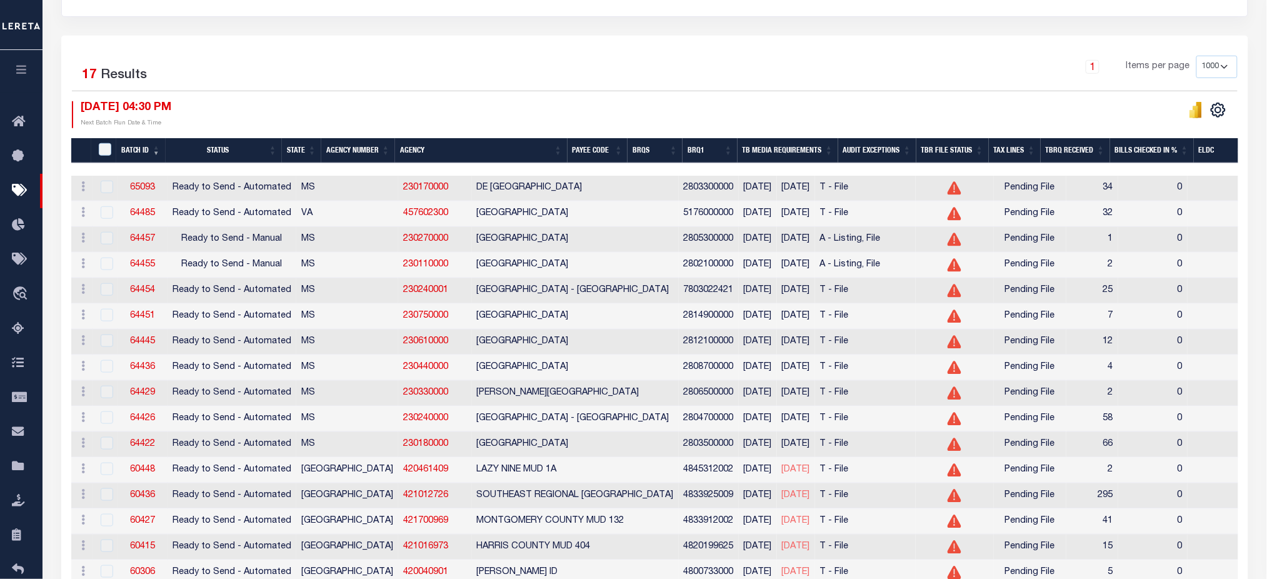
click at [358, 146] on th "Agency Number" at bounding box center [358, 151] width 74 height 26
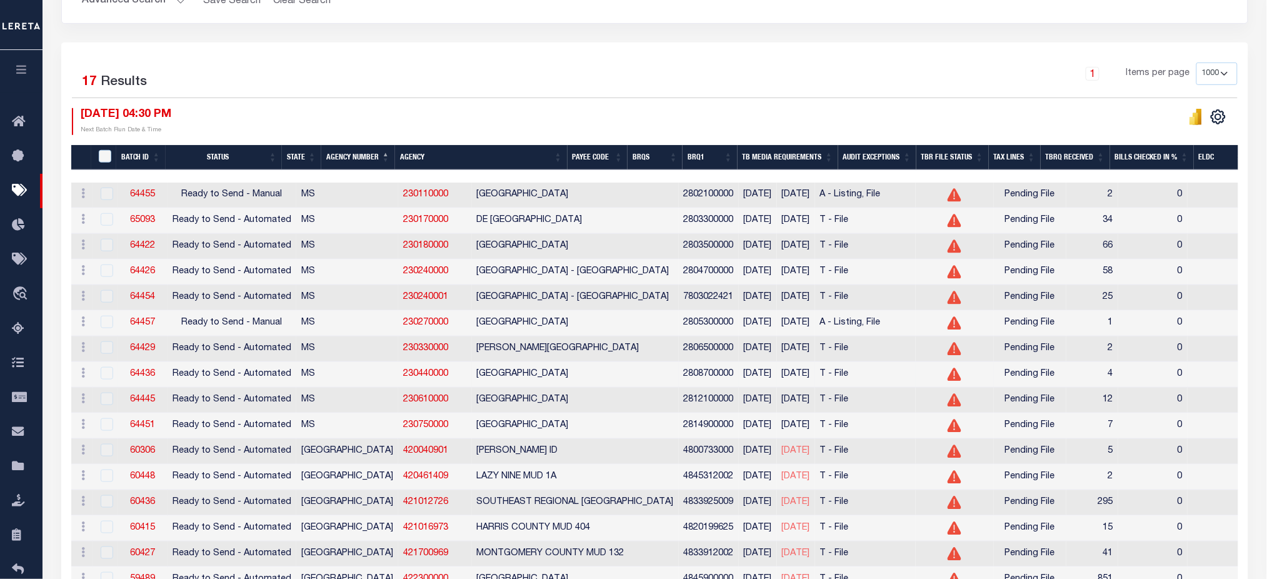
scroll to position [116, 0]
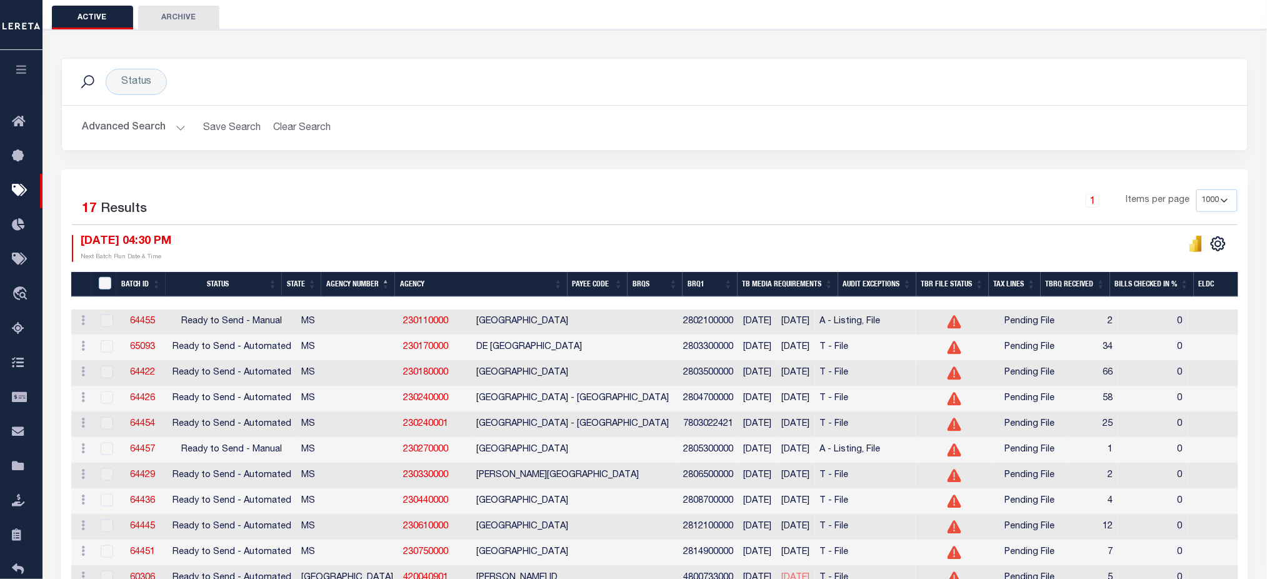
click at [164, 133] on button "Advanced Search" at bounding box center [134, 128] width 104 height 24
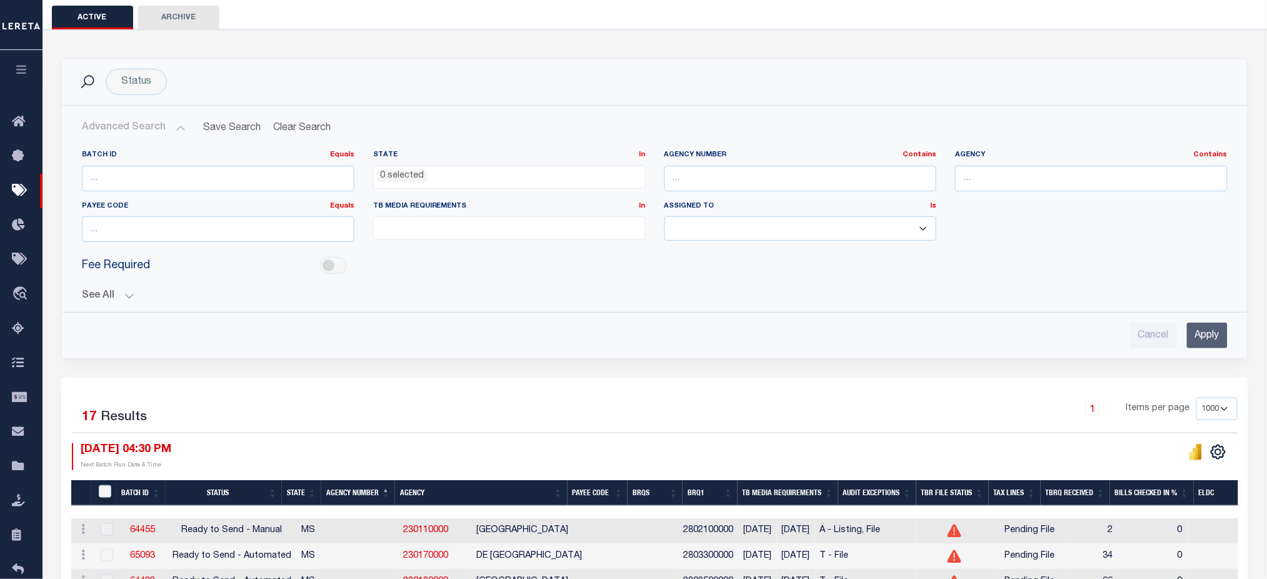
click at [118, 293] on button "See All" at bounding box center [655, 296] width 1146 height 12
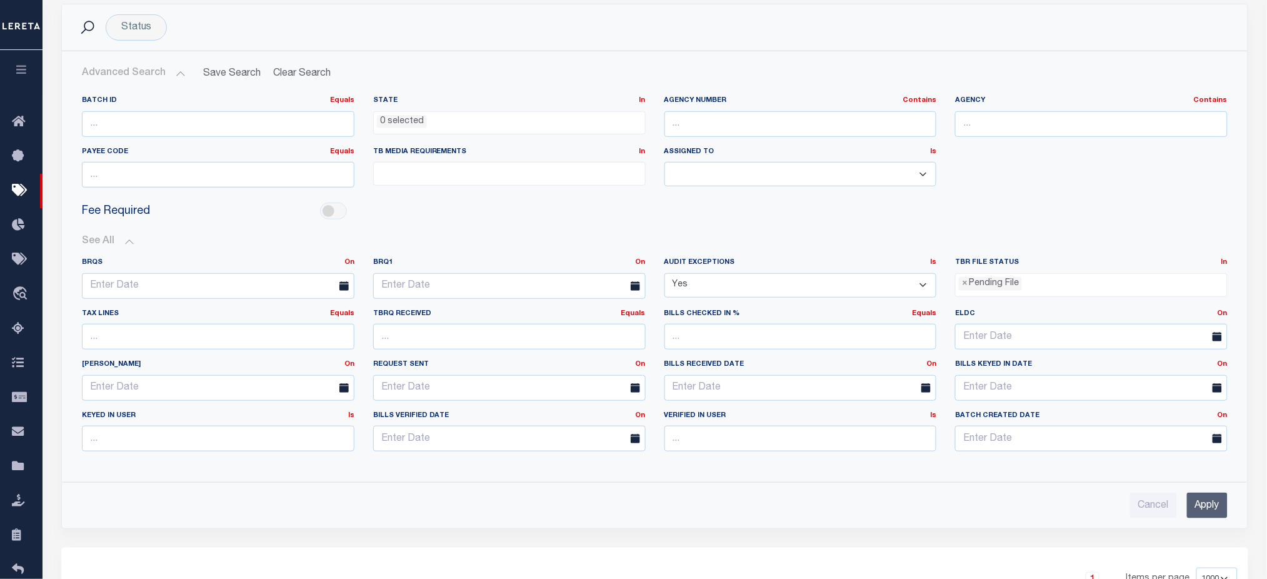
scroll to position [200, 0]
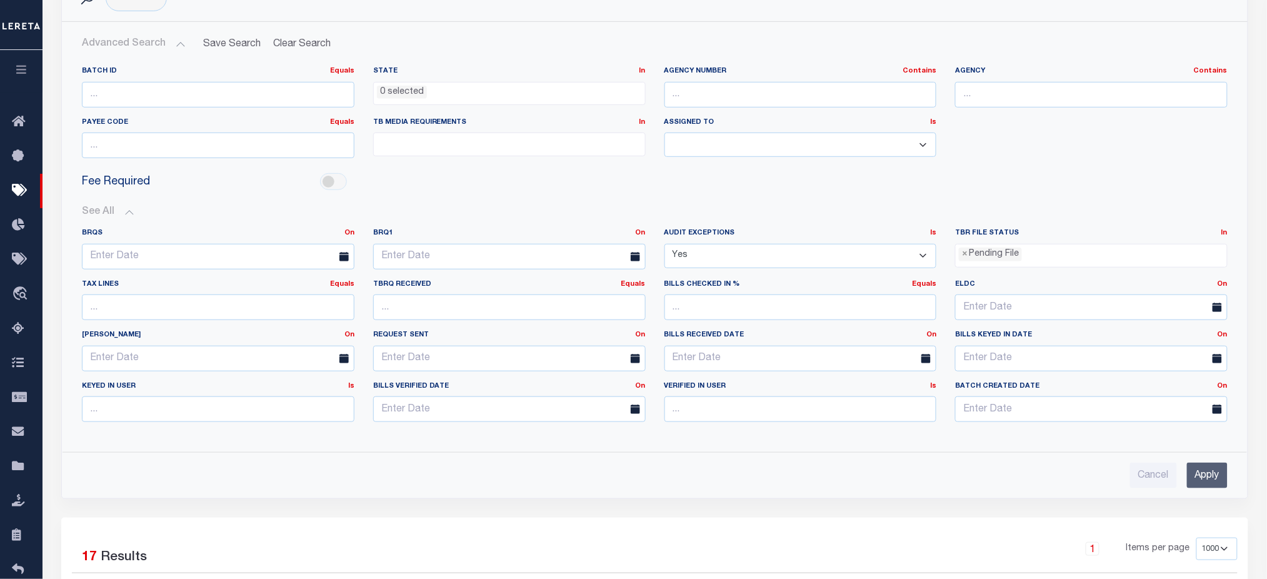
click at [738, 256] on select "Yes No" at bounding box center [800, 256] width 273 height 24
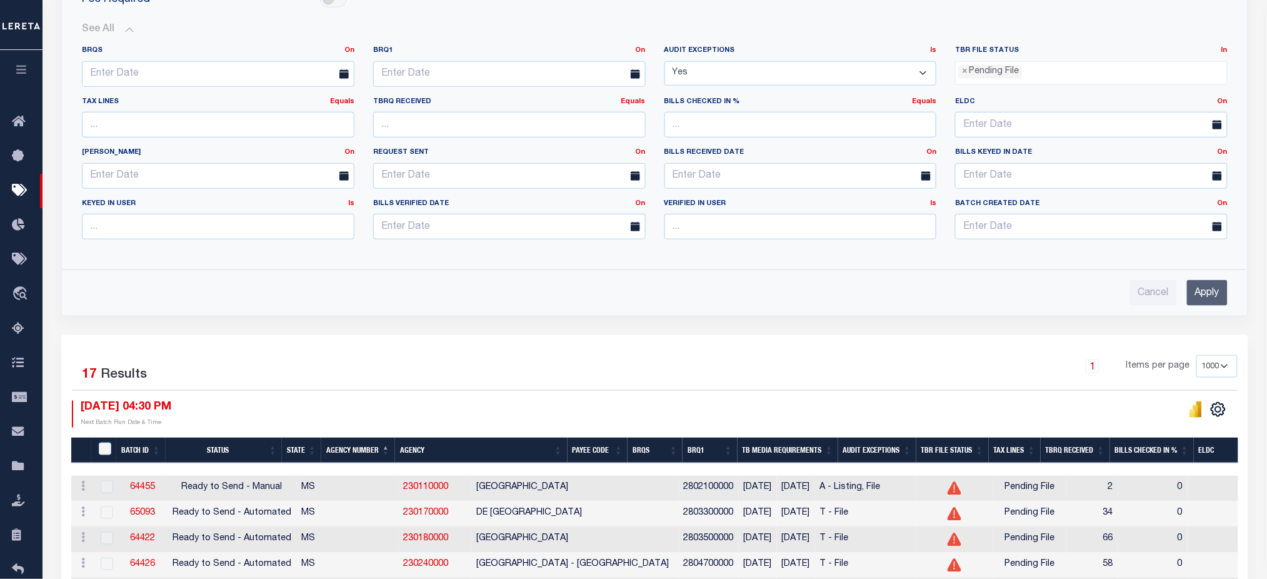
scroll to position [216, 0]
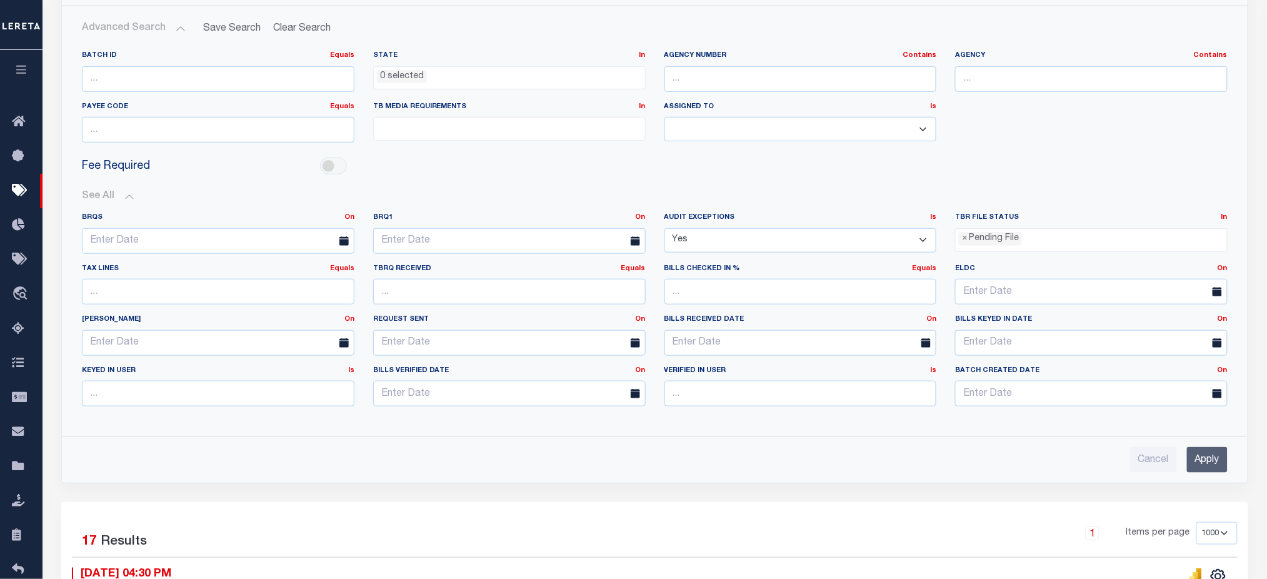
click at [705, 239] on select "Yes No" at bounding box center [800, 240] width 273 height 24
select select
click at [664, 228] on select "Yes No" at bounding box center [800, 240] width 273 height 24
click at [1211, 459] on input "Apply" at bounding box center [1207, 460] width 41 height 26
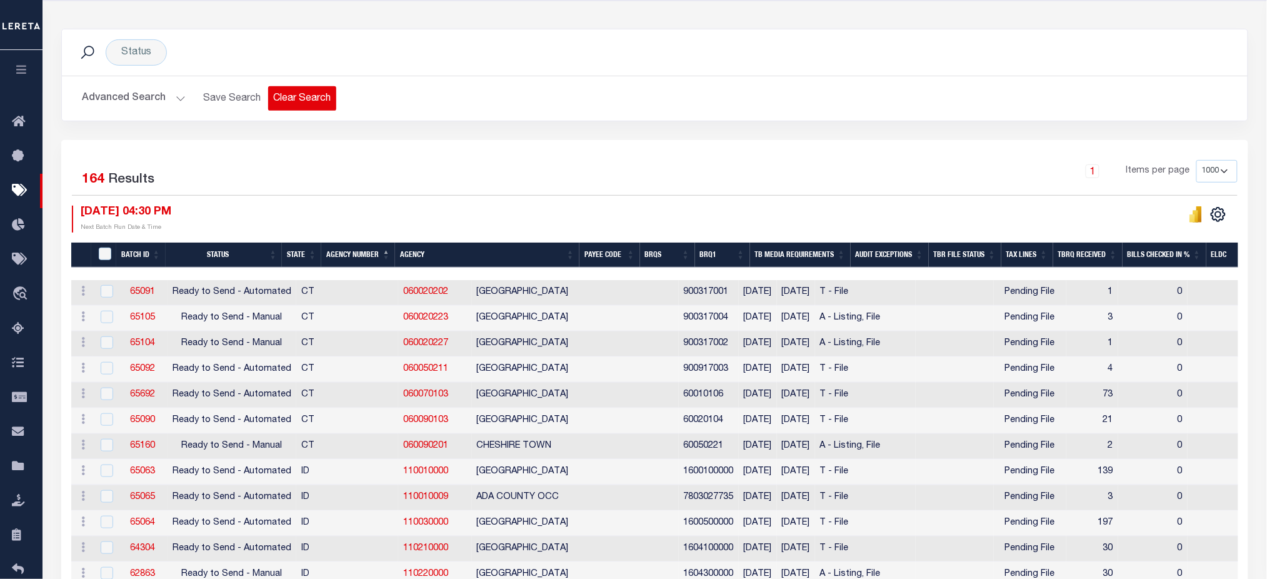
scroll to position [49, 0]
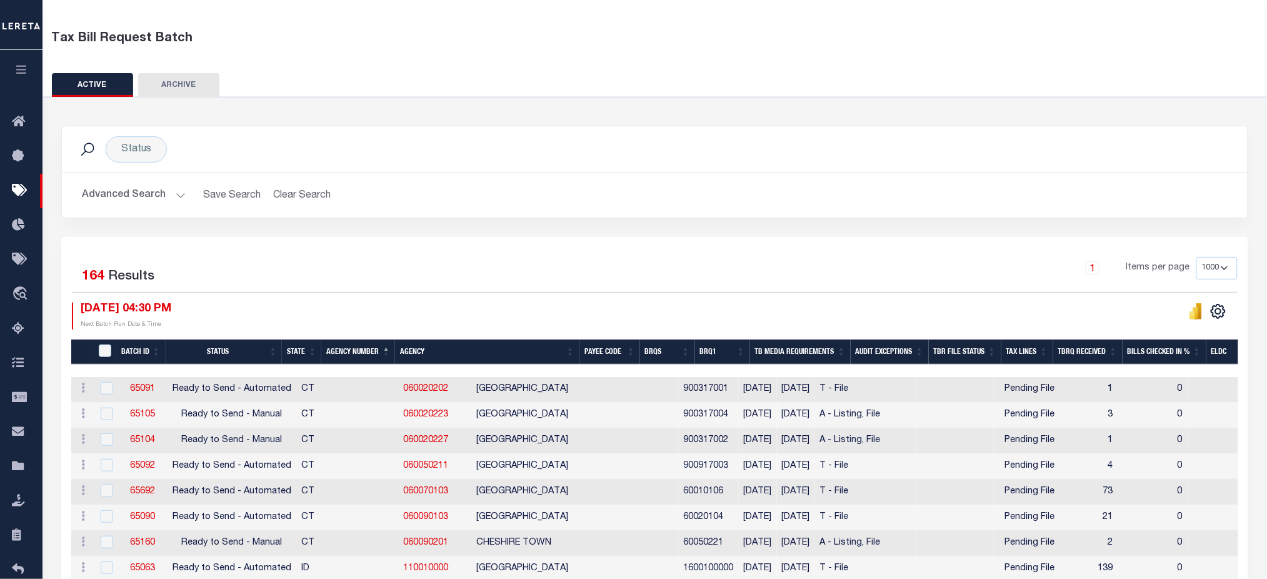
click at [133, 194] on button "Advanced Search" at bounding box center [134, 195] width 104 height 24
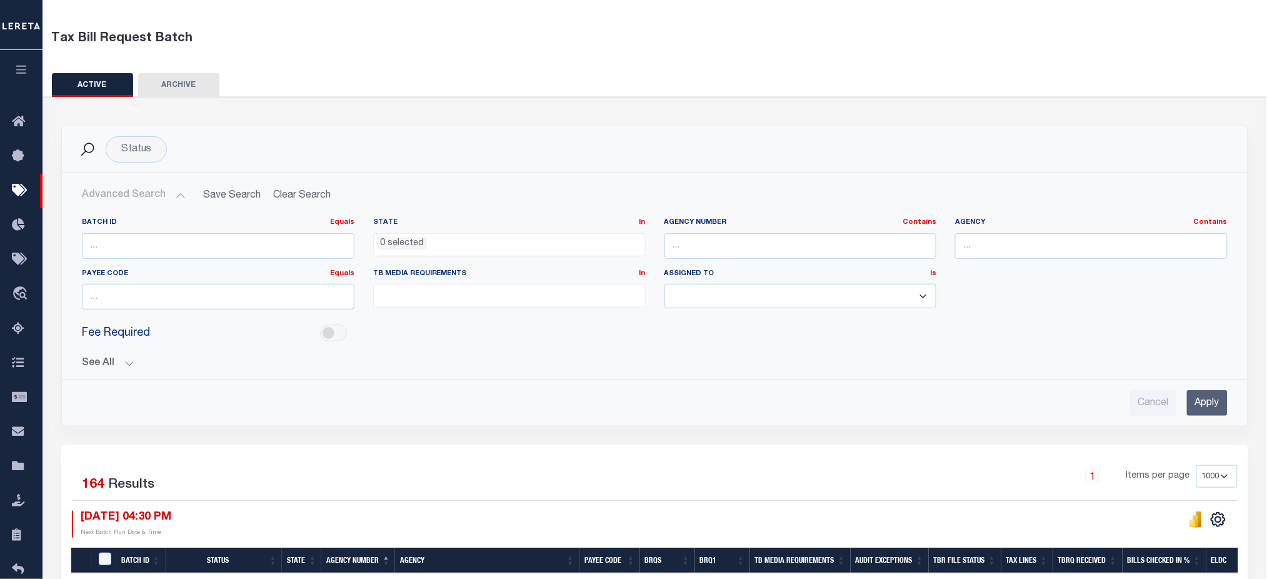
click at [111, 361] on button "See All" at bounding box center [655, 364] width 1146 height 12
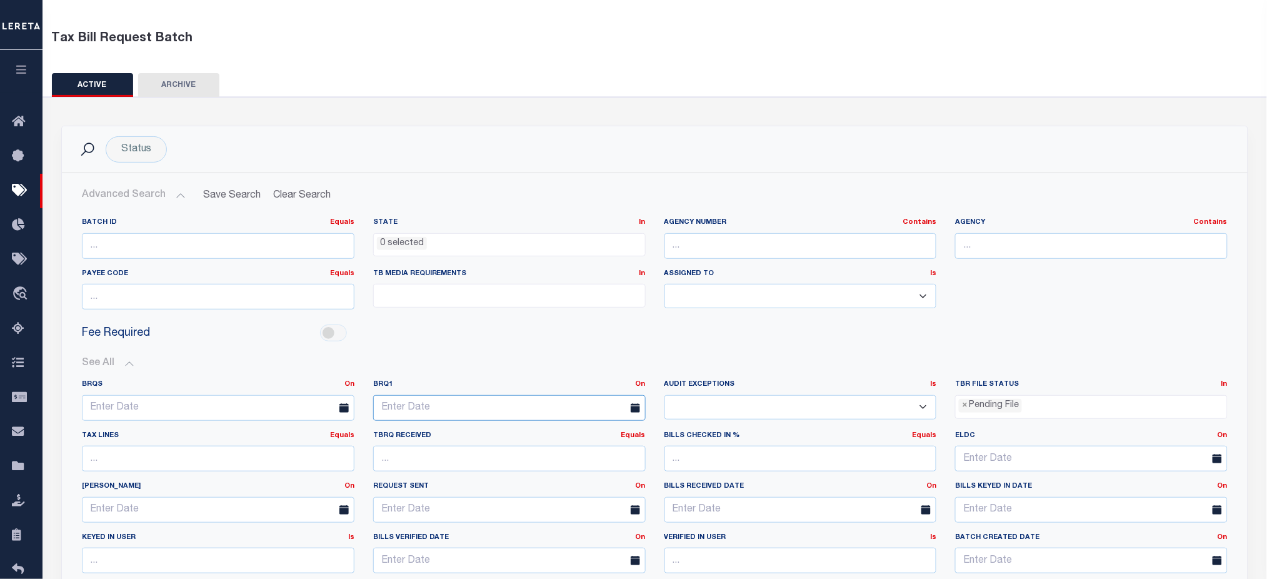
click at [473, 406] on input "text" at bounding box center [509, 408] width 273 height 26
click at [641, 383] on link "On" at bounding box center [641, 384] width 10 height 7
click at [586, 433] on link "Before" at bounding box center [595, 435] width 99 height 18
click at [481, 404] on input "text" at bounding box center [509, 408] width 273 height 26
click at [501, 259] on span "2" at bounding box center [496, 260] width 24 height 24
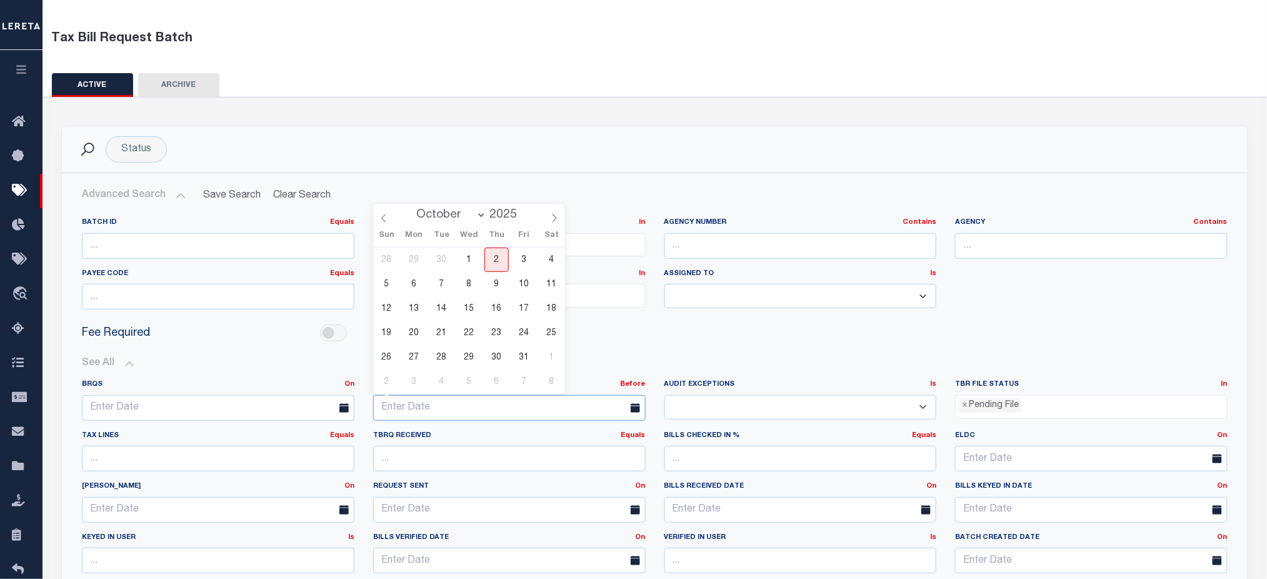
type input "[DATE]"
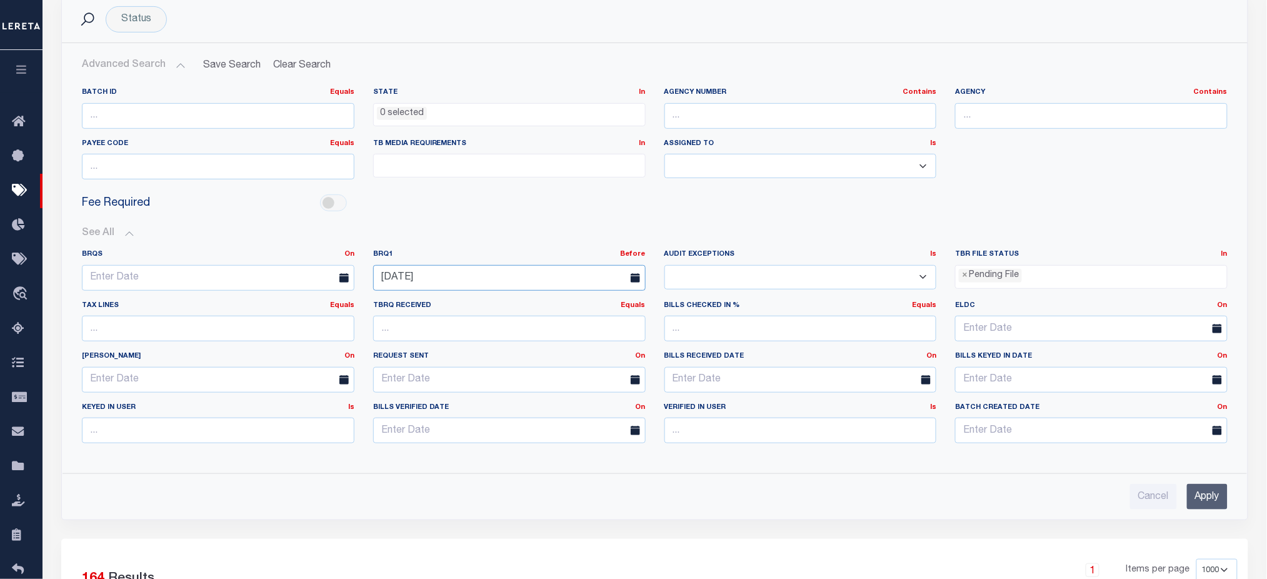
scroll to position [299, 0]
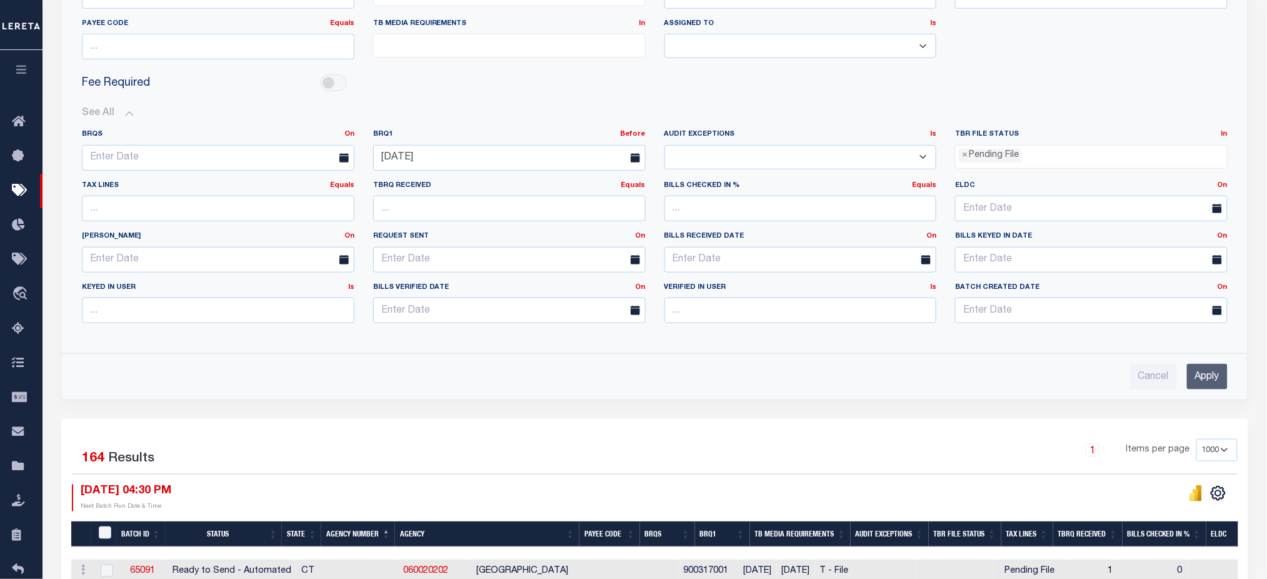
drag, startPoint x: 1209, startPoint y: 374, endPoint x: 851, endPoint y: 387, distance: 358.4
click at [1208, 376] on input "Apply" at bounding box center [1207, 377] width 41 height 26
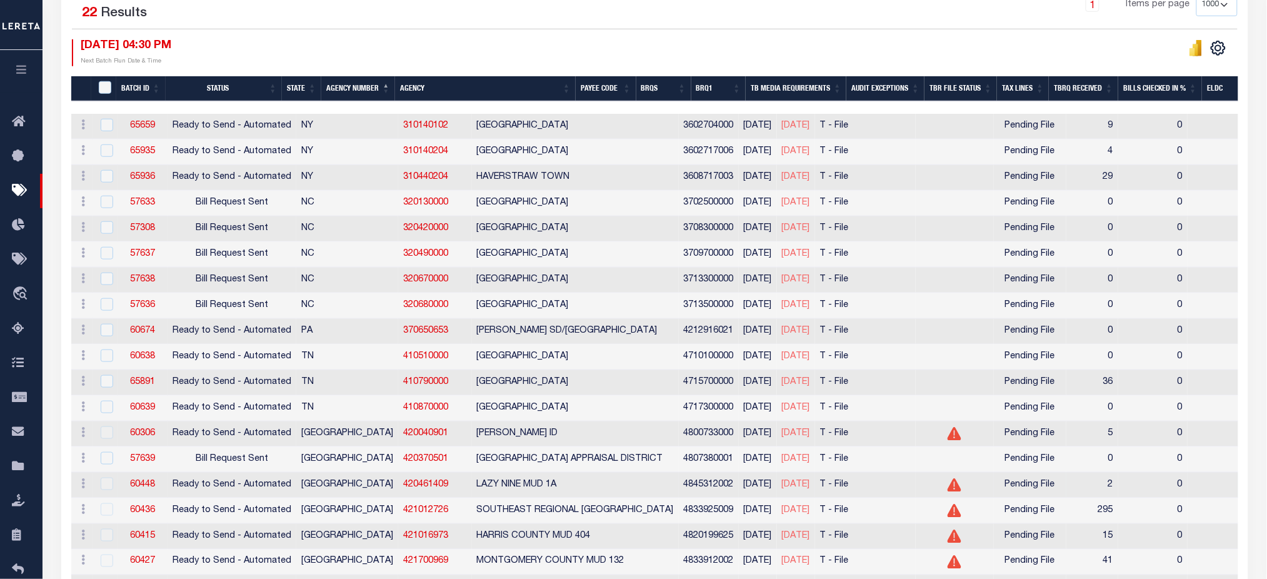
scroll to position [308, 0]
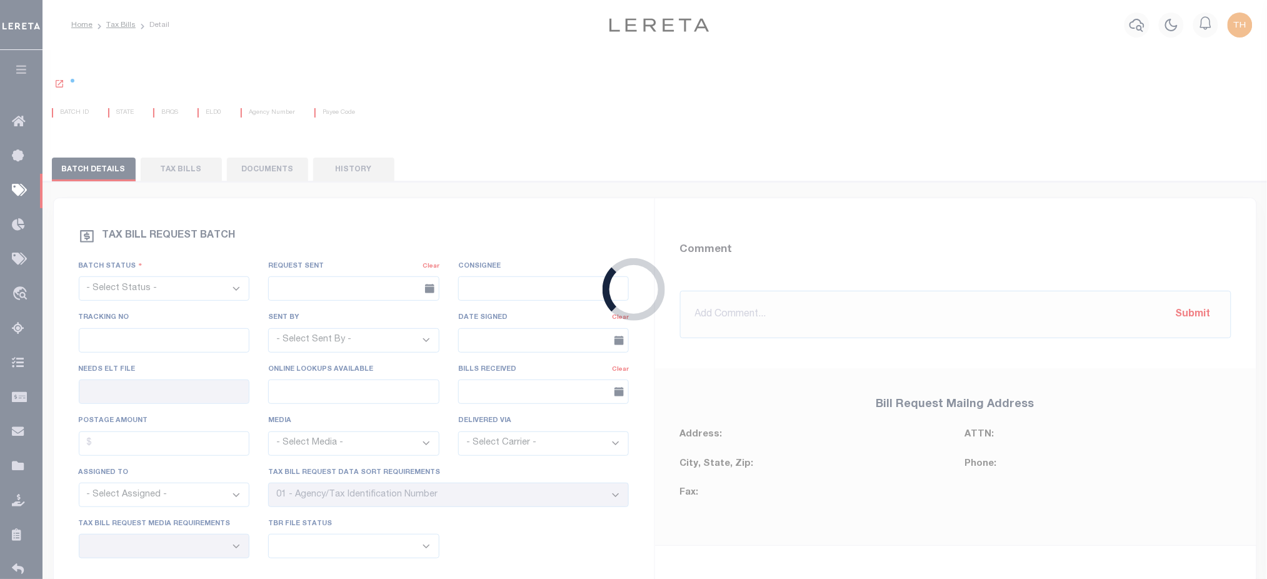
select select "RST"
type input "Yes"
type input "No"
select select "28"
select select "22"
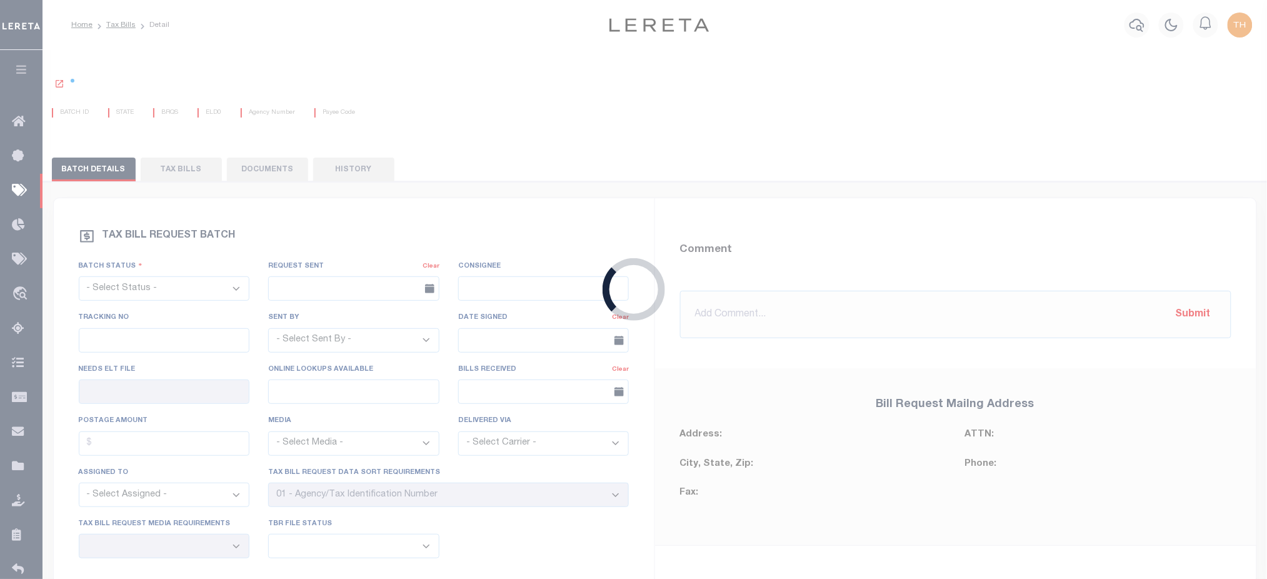
select select "1"
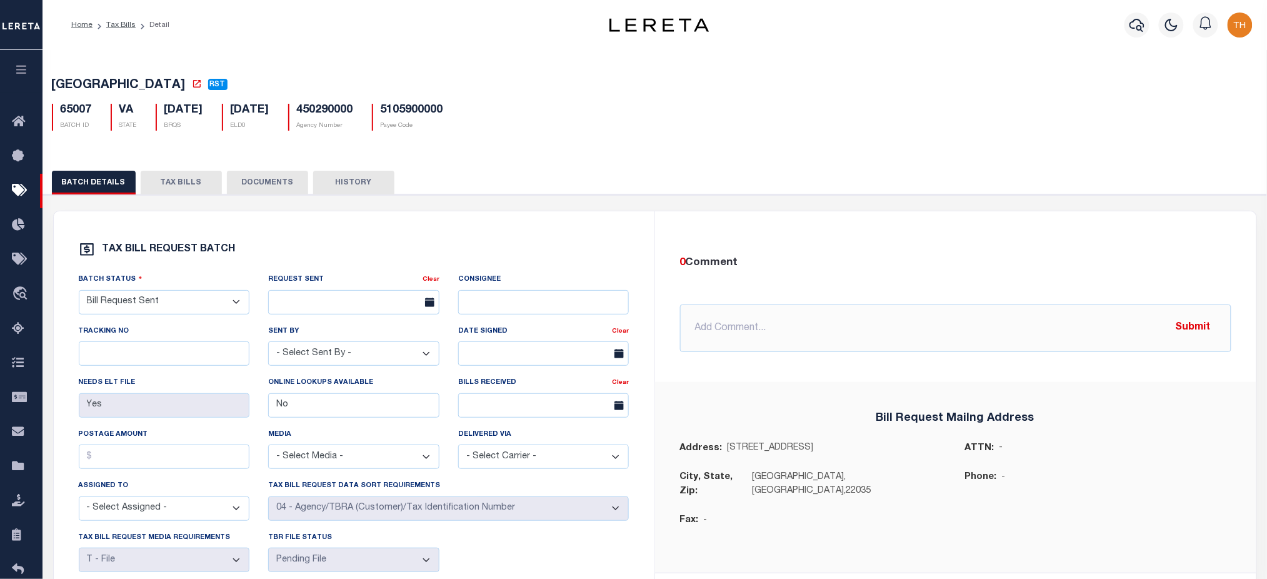
click at [353, 109] on h5 "450290000" at bounding box center [325, 111] width 56 height 14
drag, startPoint x: 361, startPoint y: 109, endPoint x: 272, endPoint y: 89, distance: 90.8
click at [353, 108] on h5 "450290000" at bounding box center [325, 111] width 56 height 14
copy h5 "450290000"
click at [108, 24] on link "Tax Bills" at bounding box center [120, 25] width 29 height 8
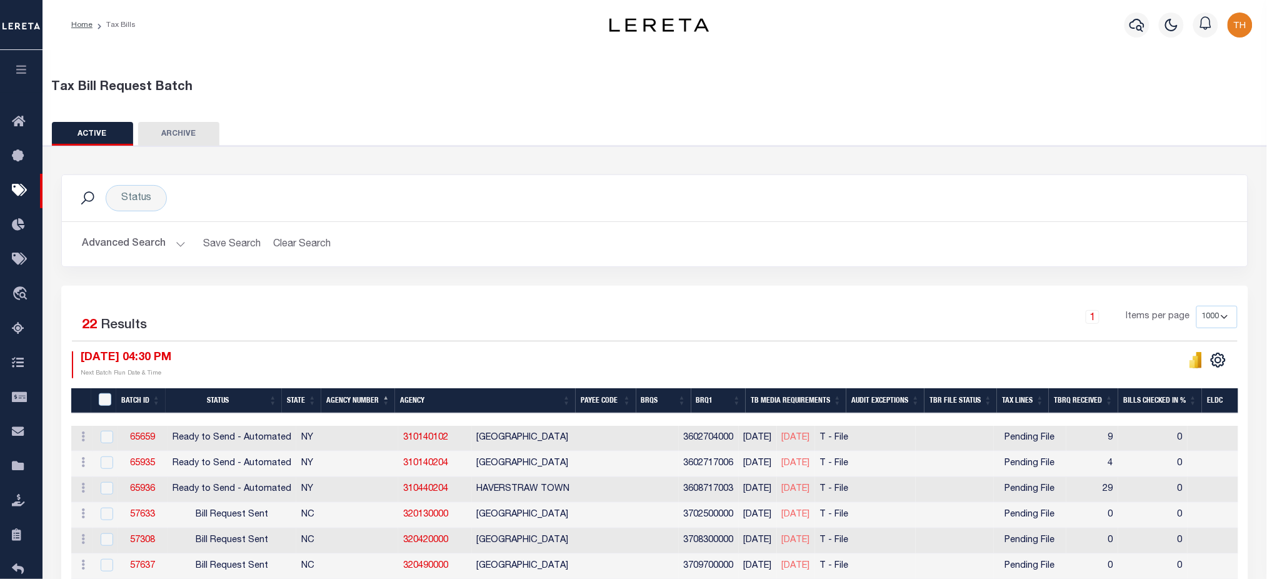
click at [118, 234] on button "Advanced Search" at bounding box center [134, 244] width 104 height 24
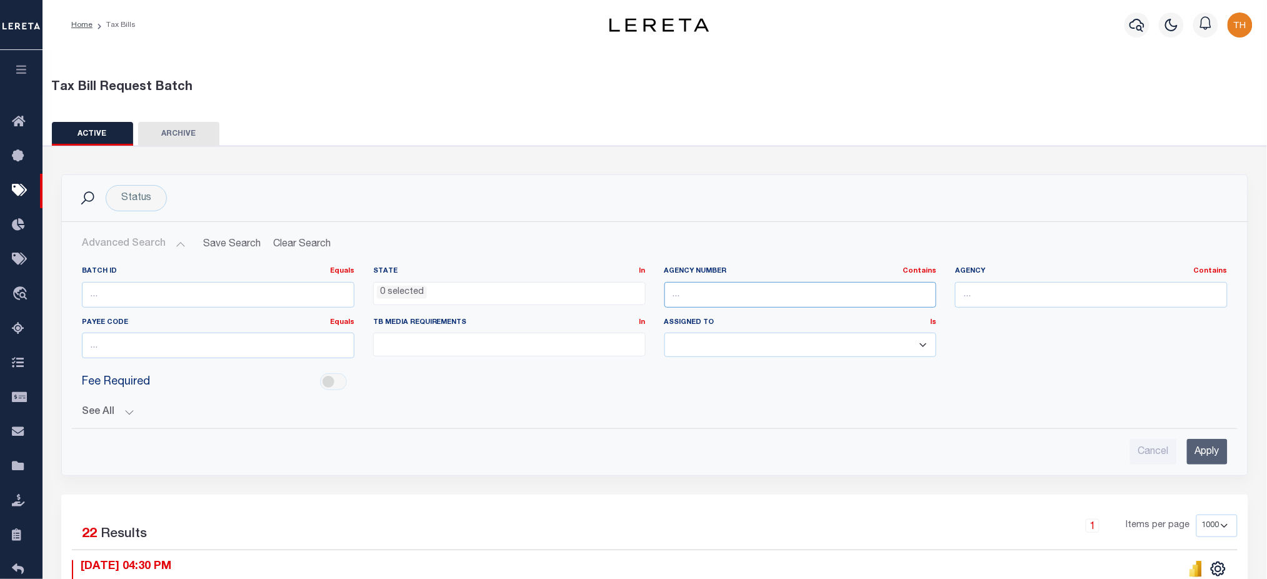
click at [743, 299] on input "text" at bounding box center [800, 295] width 273 height 26
paste input "450290000"
type input "450290000"
click at [1189, 443] on input "Apply" at bounding box center [1207, 452] width 41 height 26
